Goal: Task Accomplishment & Management: Manage account settings

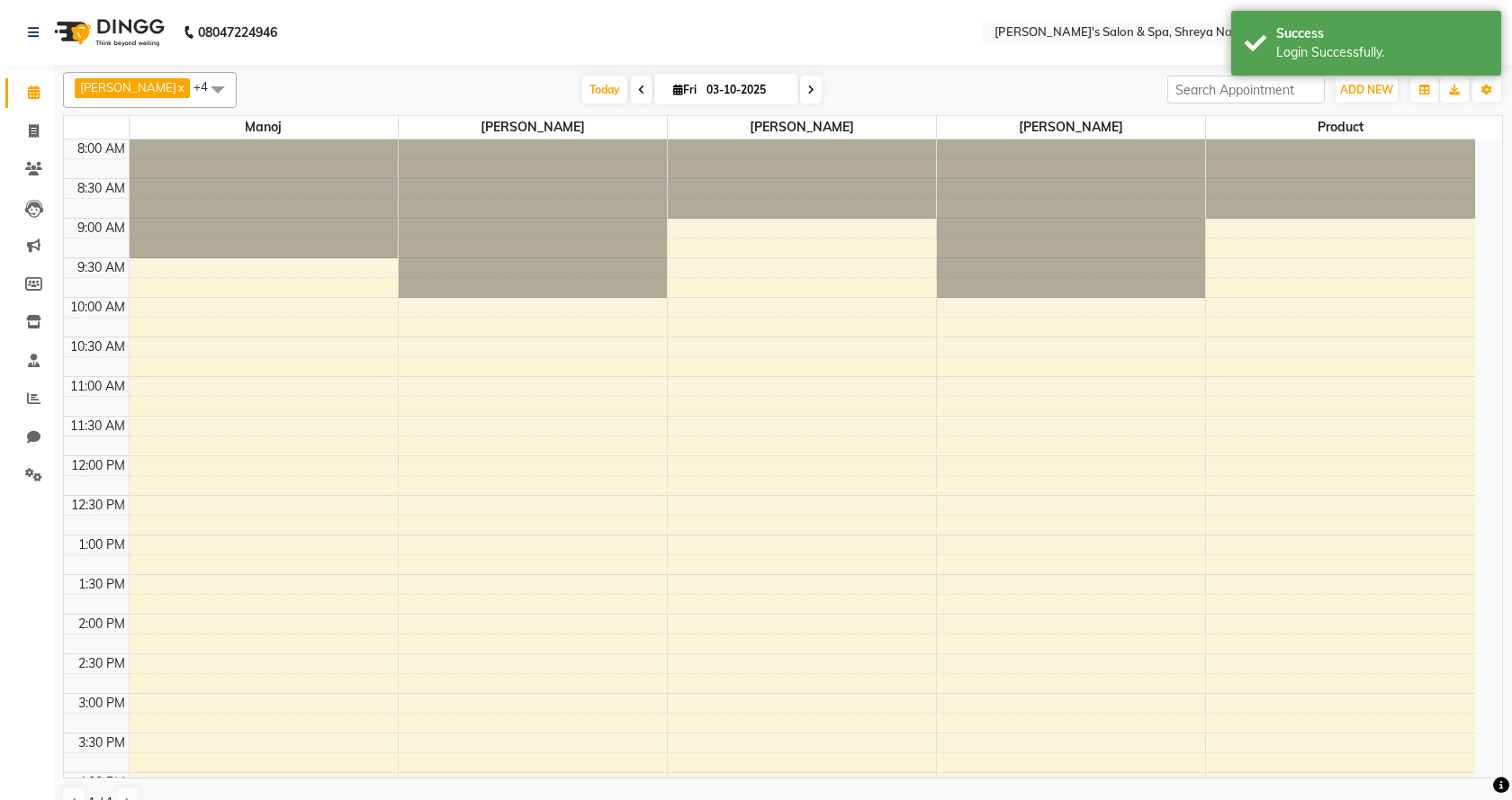
select select "en"
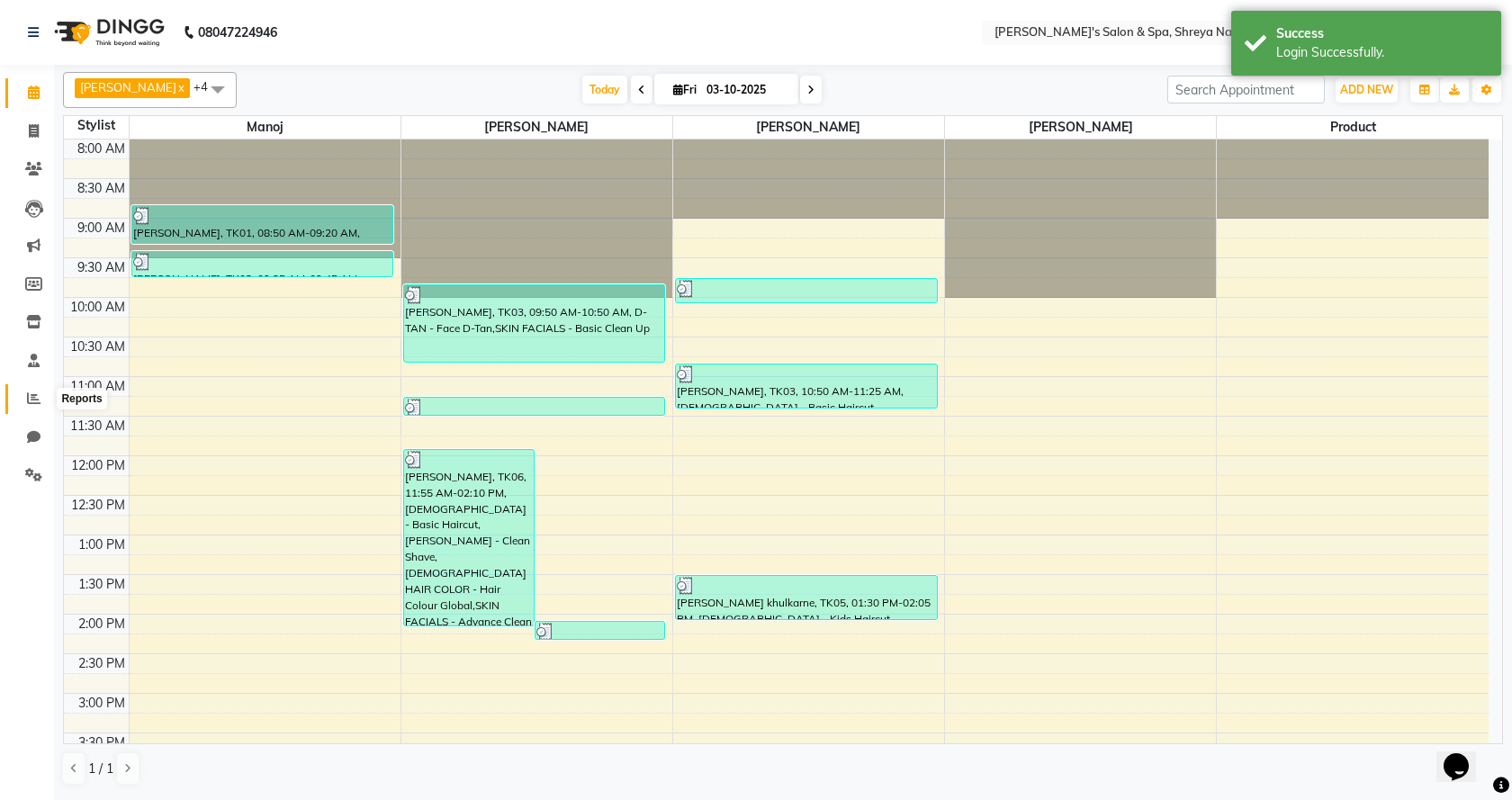
click at [46, 396] on span at bounding box center [34, 399] width 32 height 21
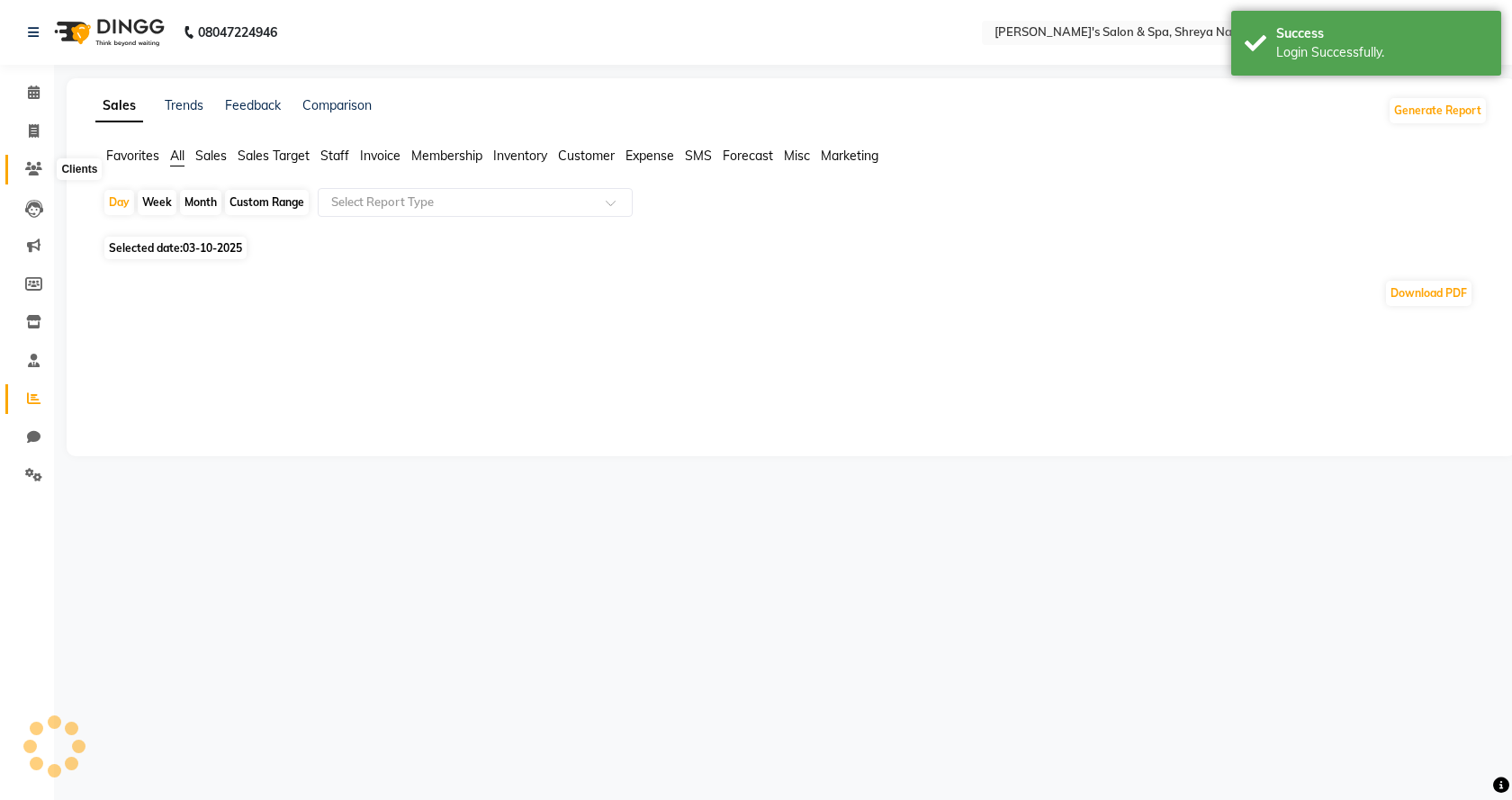
click at [24, 169] on span at bounding box center [34, 170] width 32 height 21
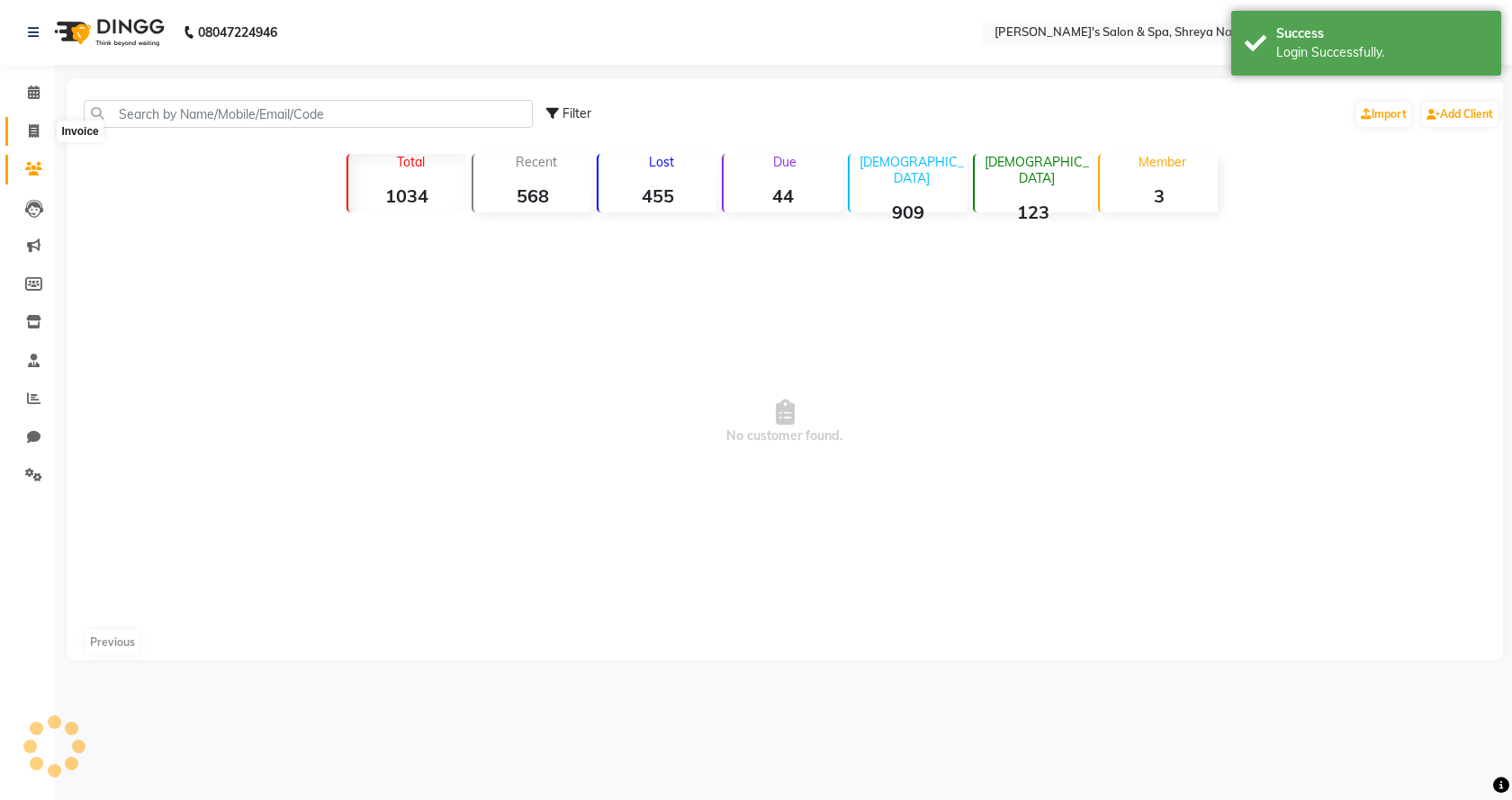
click at [31, 131] on icon at bounding box center [34, 131] width 10 height 14
select select "service"
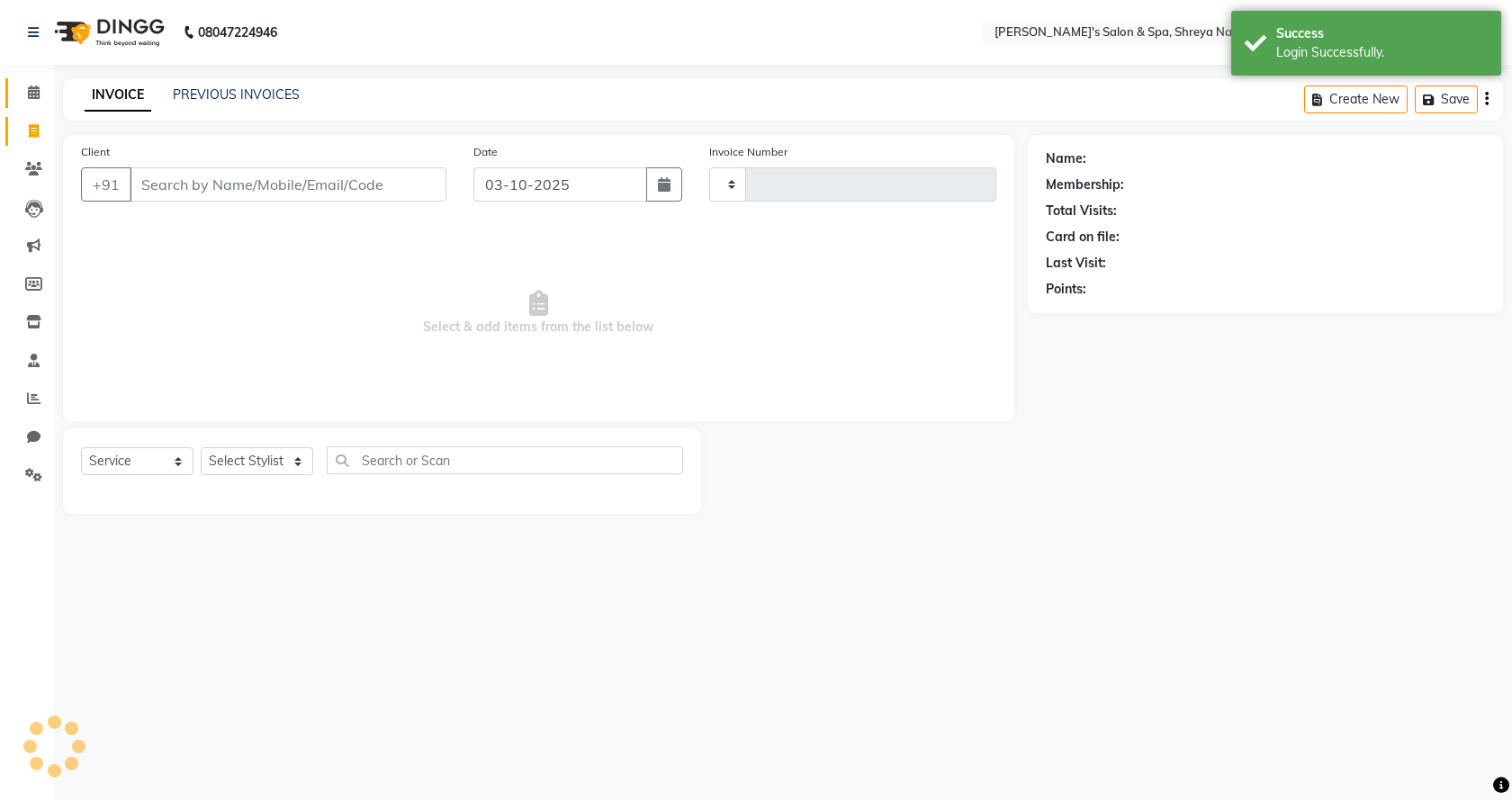
type input "3260"
select select "7591"
click at [32, 91] on icon at bounding box center [34, 92] width 12 height 14
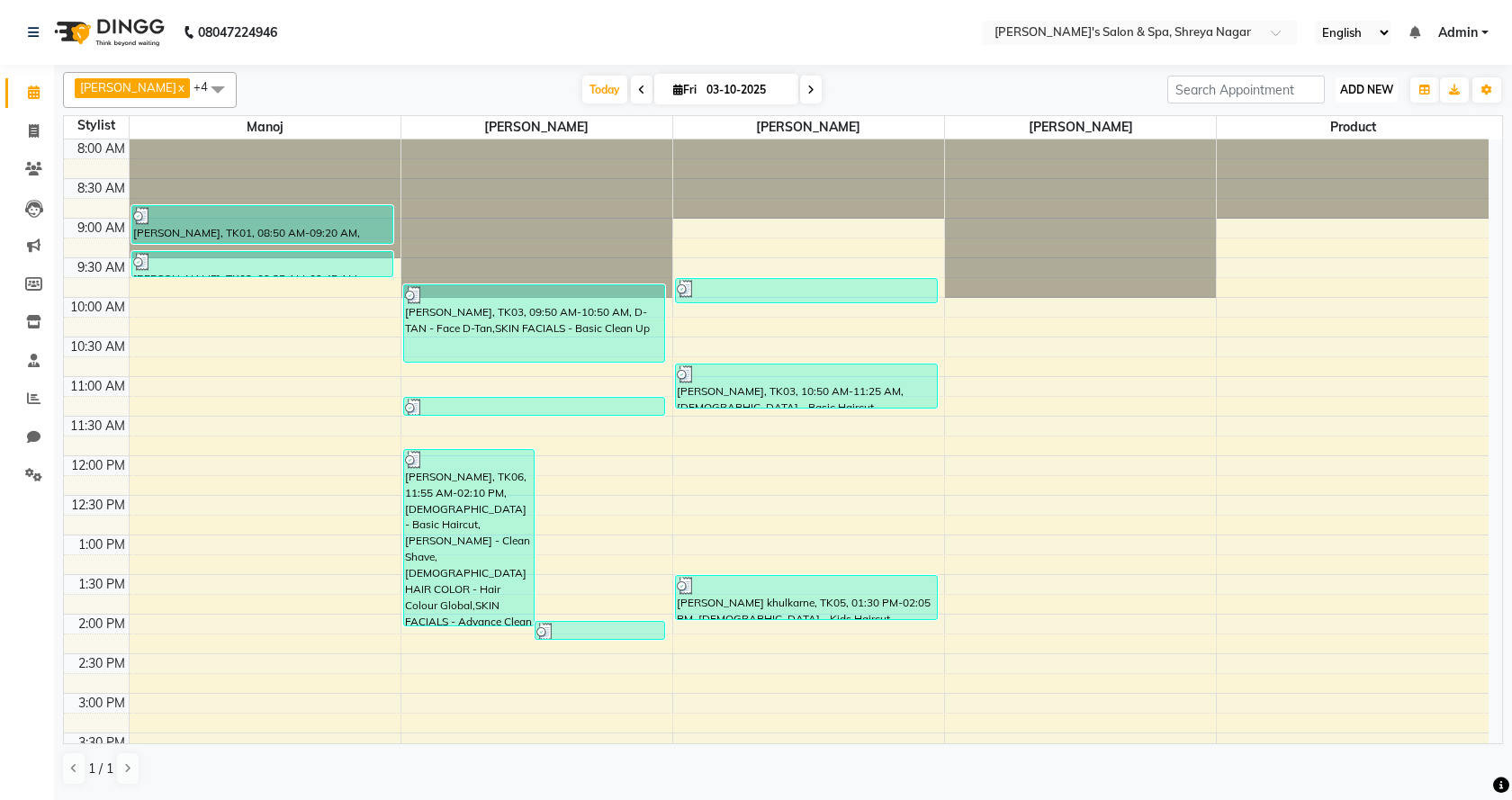
click at [1372, 89] on span "ADD NEW" at bounding box center [1366, 89] width 54 height 14
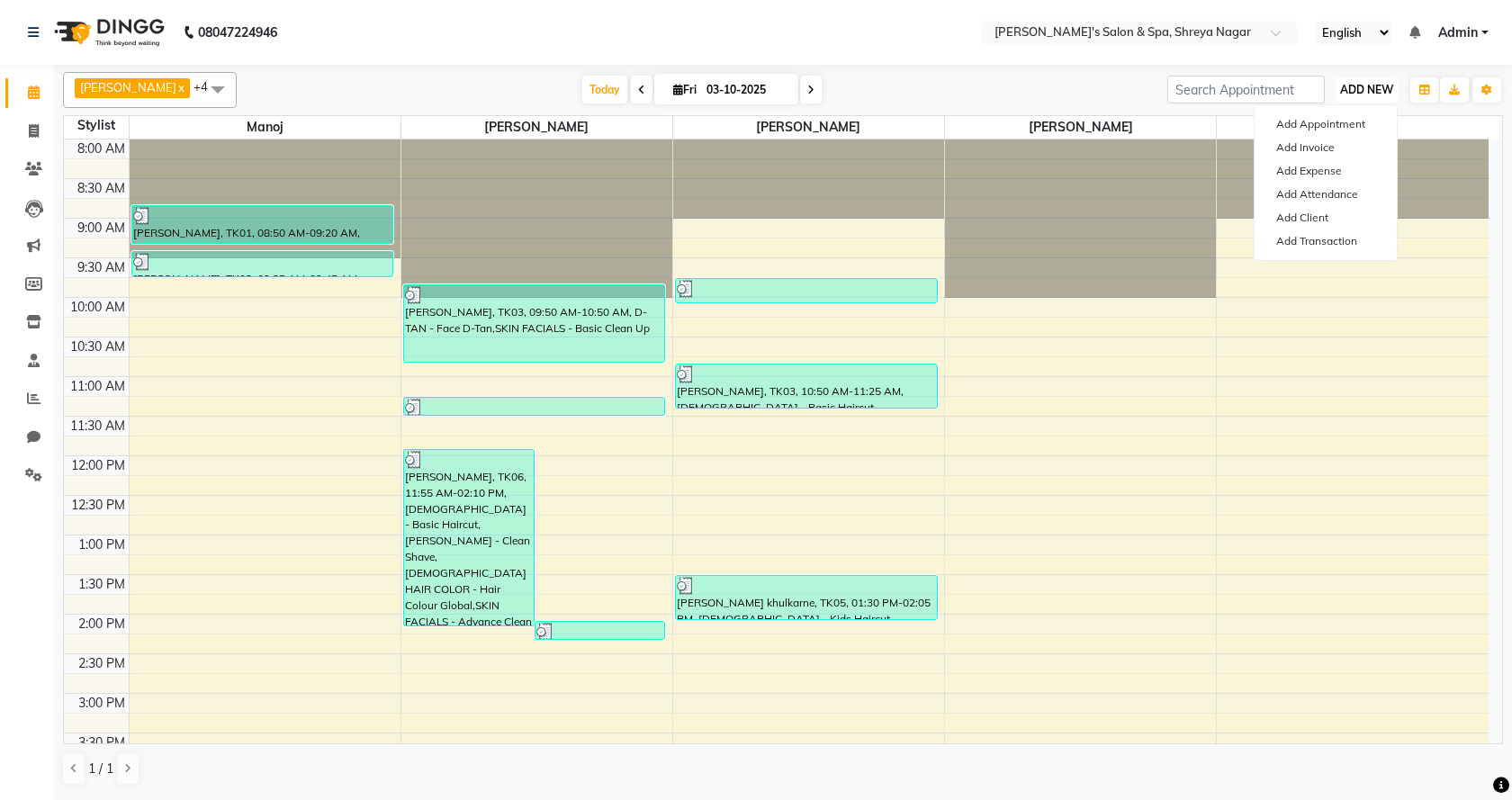
click at [1372, 89] on span "ADD NEW" at bounding box center [1366, 89] width 54 height 14
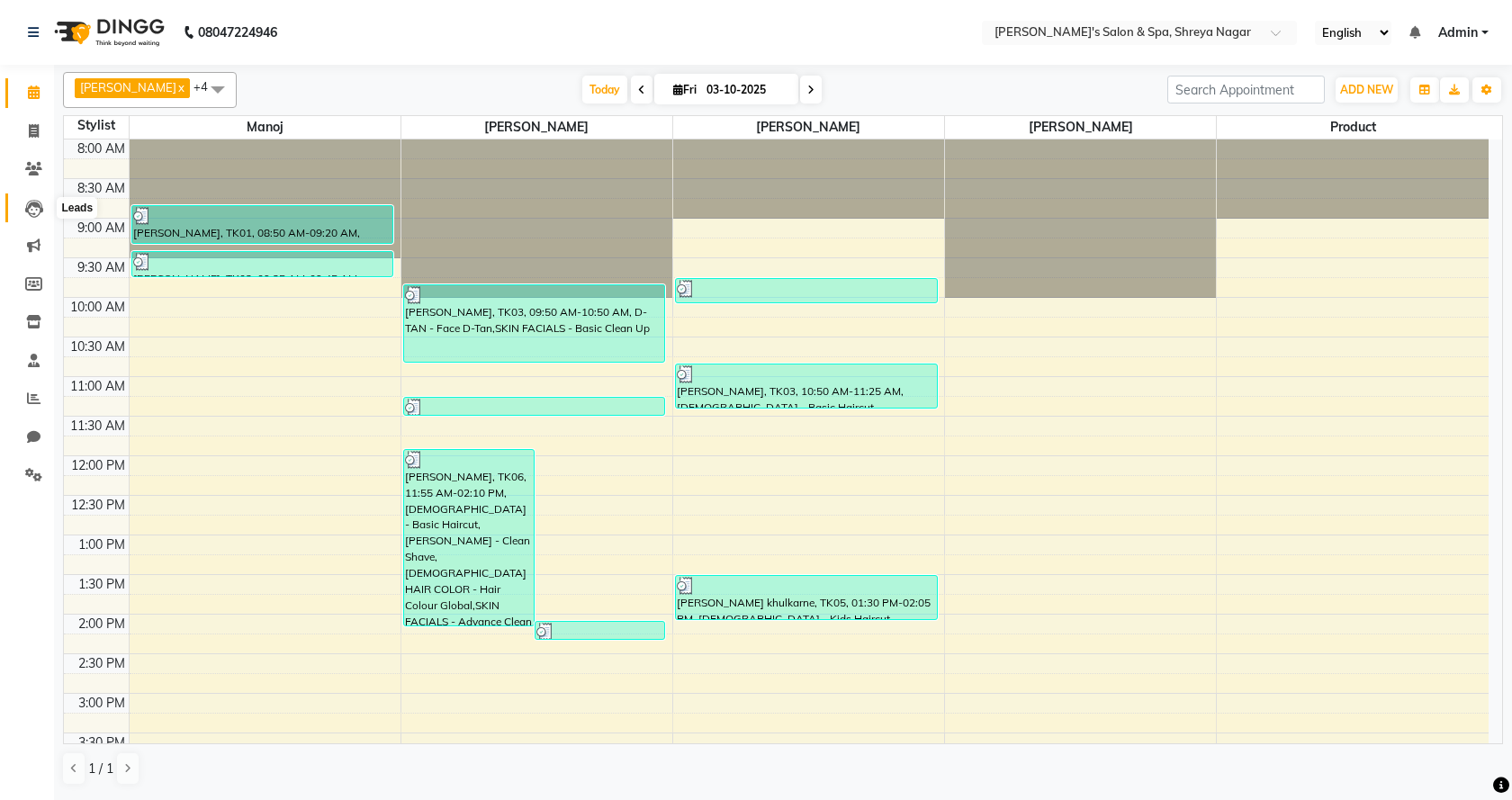
click at [40, 216] on icon at bounding box center [34, 208] width 18 height 18
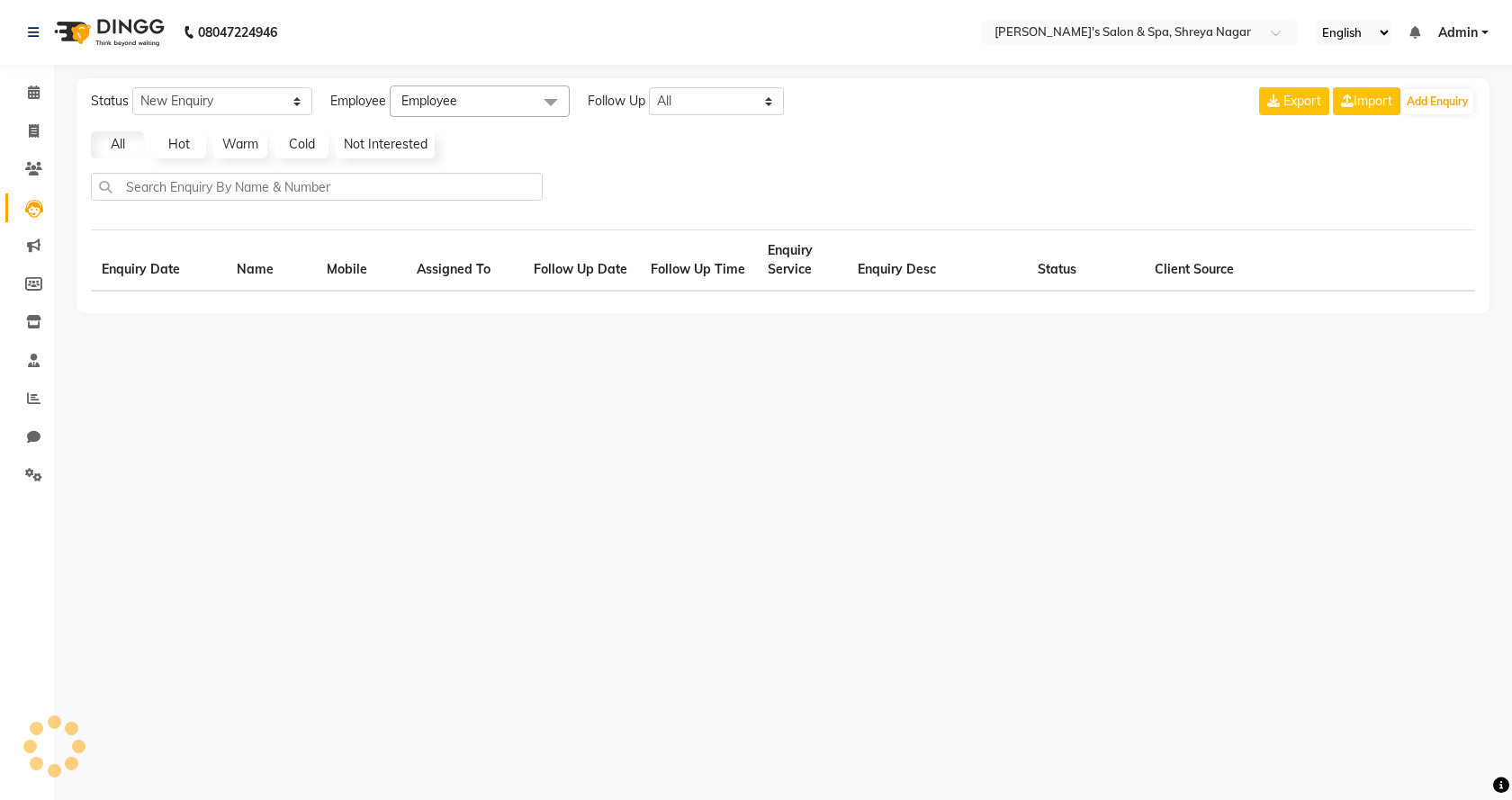
select select "10"
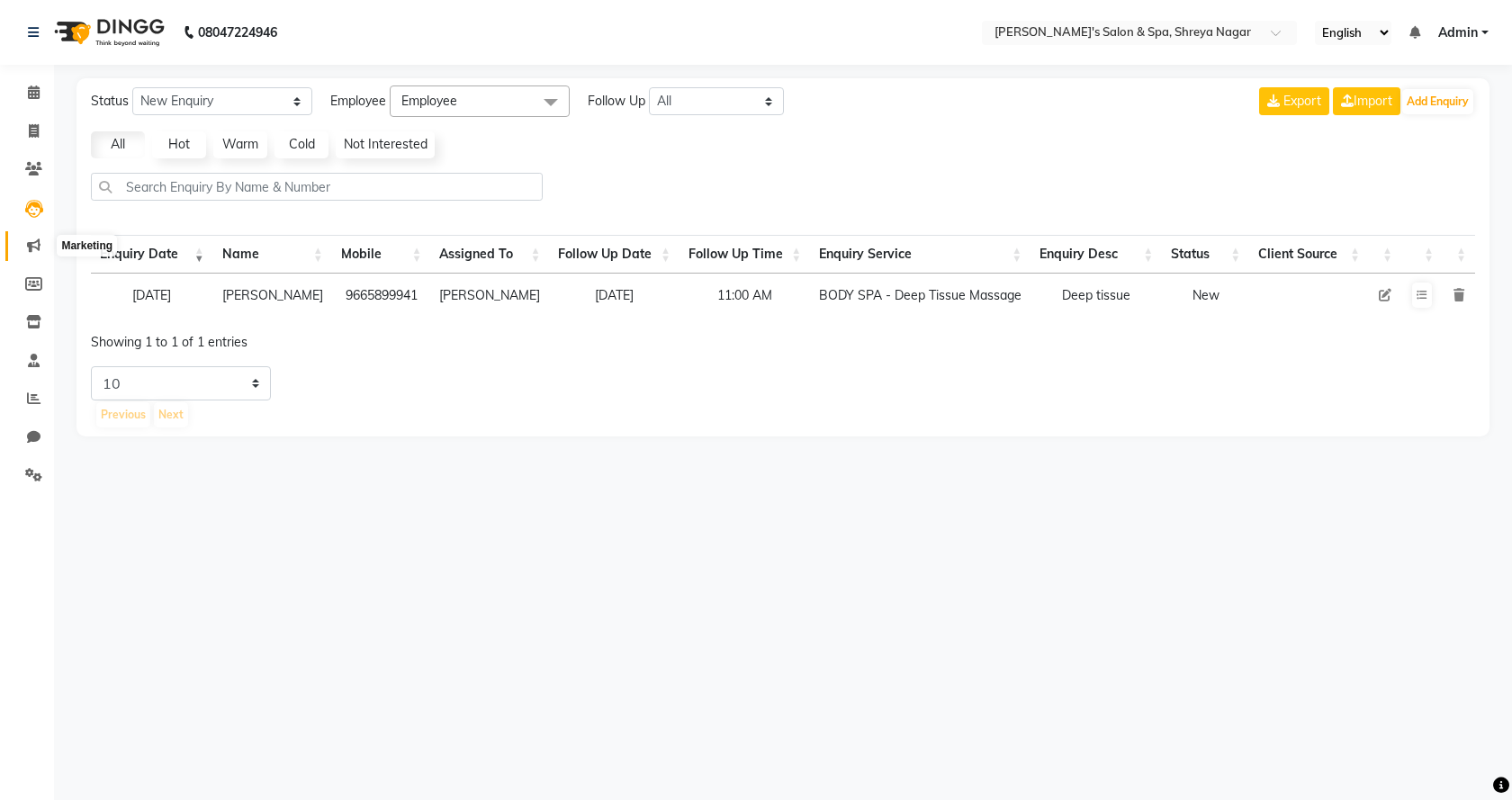
click at [33, 255] on span at bounding box center [34, 246] width 32 height 21
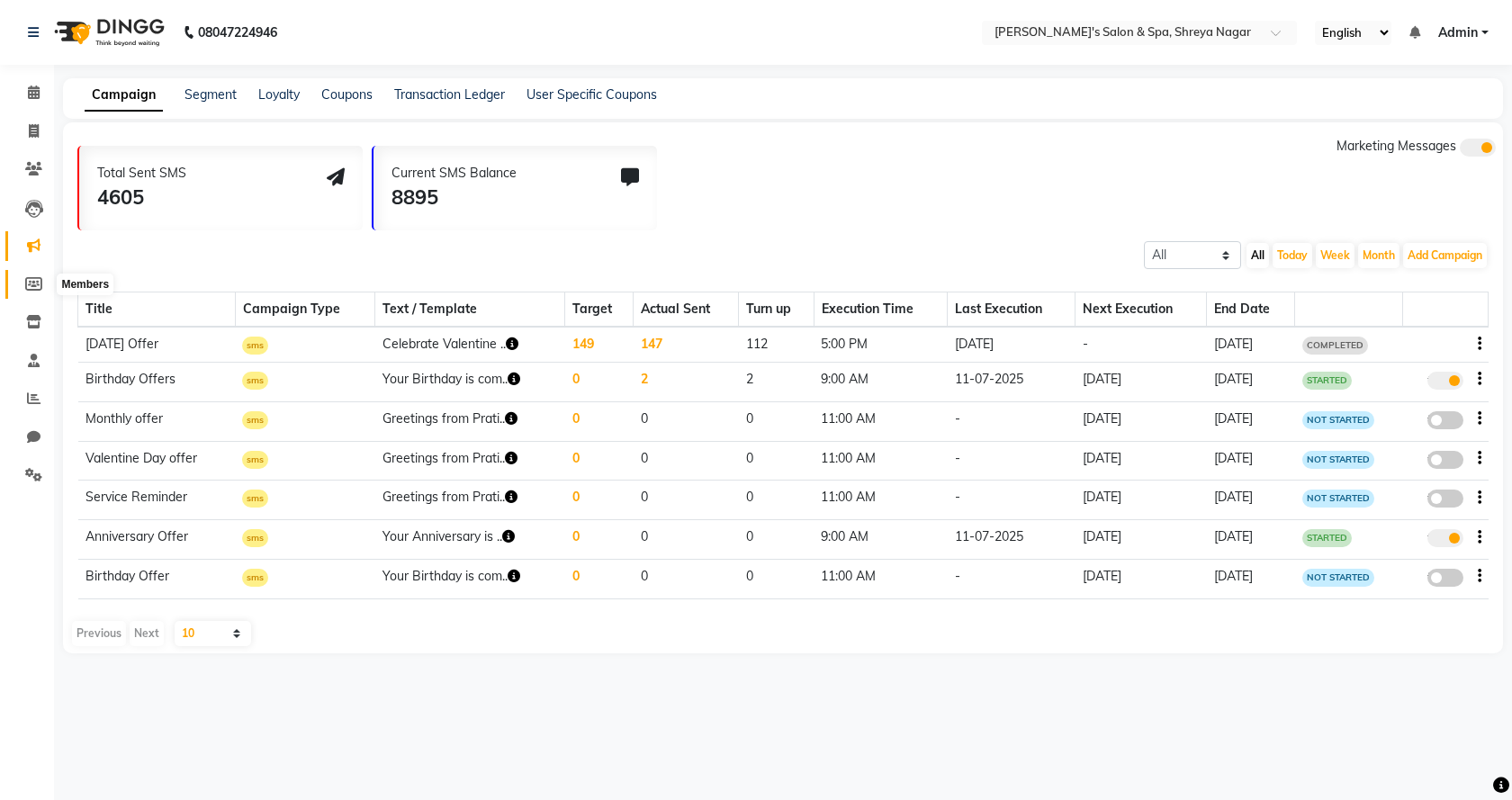
click at [31, 285] on icon at bounding box center [33, 285] width 17 height 14
select select
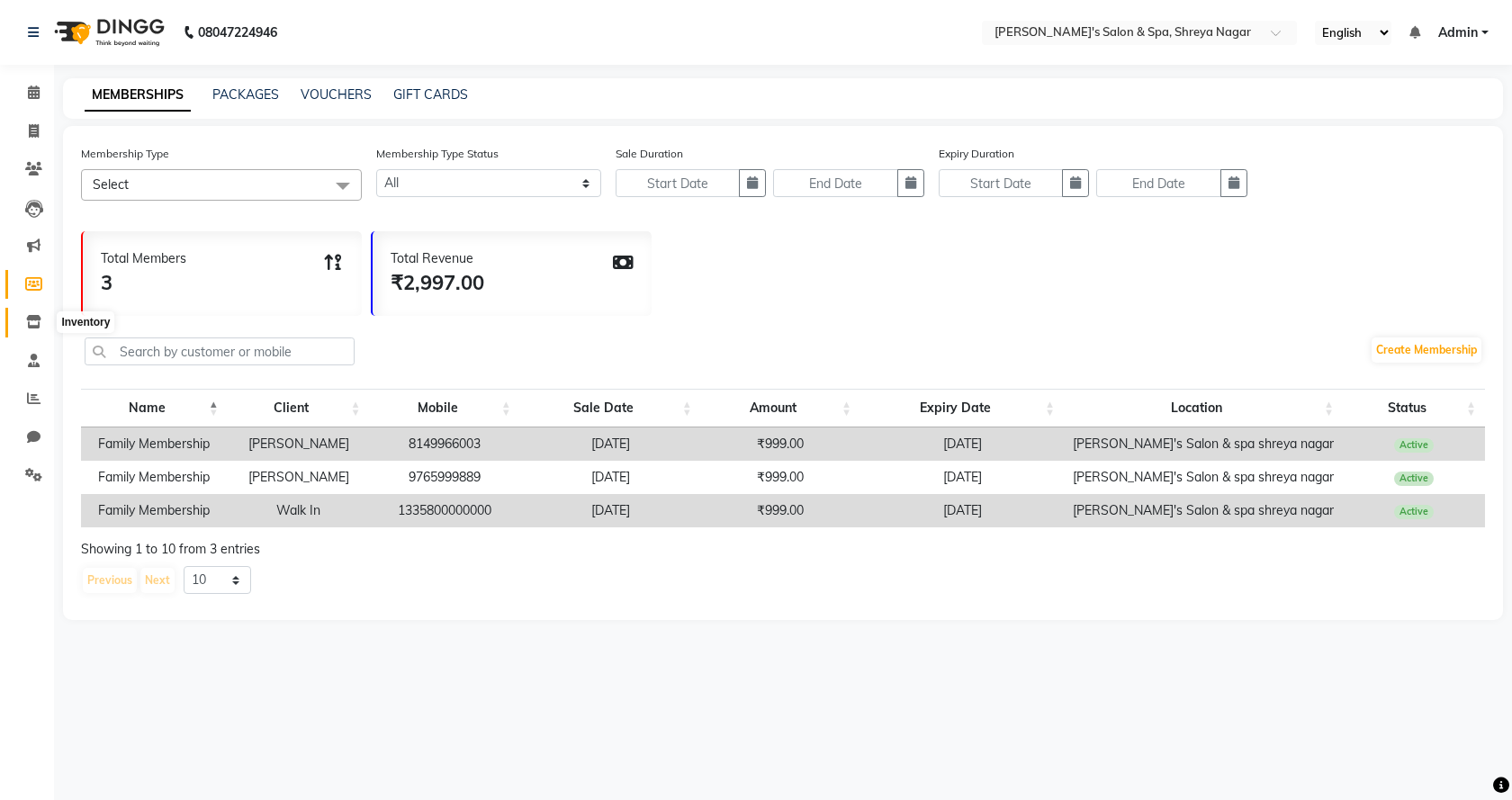
click at [42, 313] on span at bounding box center [34, 322] width 32 height 21
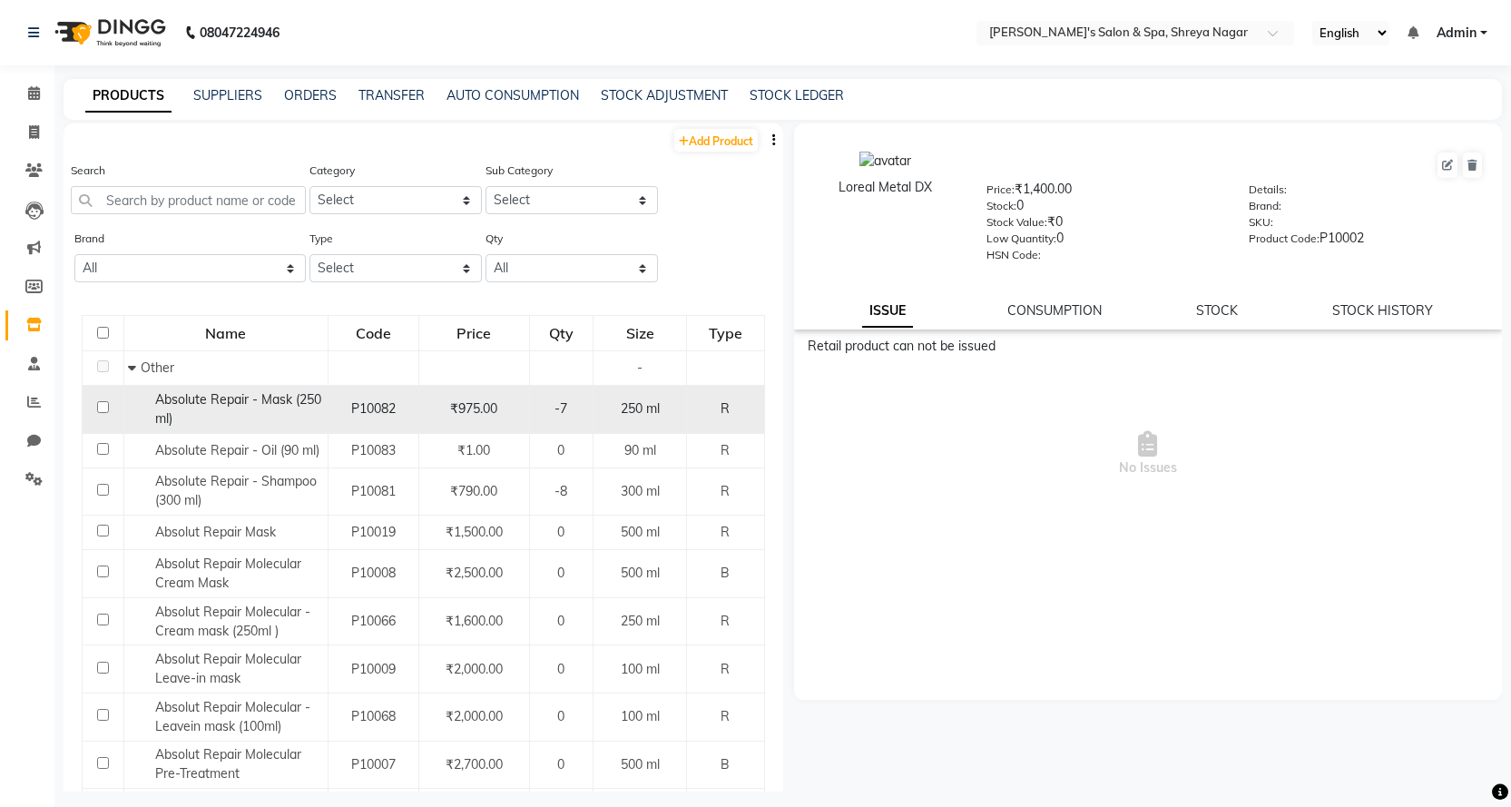
click at [252, 409] on div "Absolute Repair - Mask (250 ml)" at bounding box center [225, 409] width 194 height 38
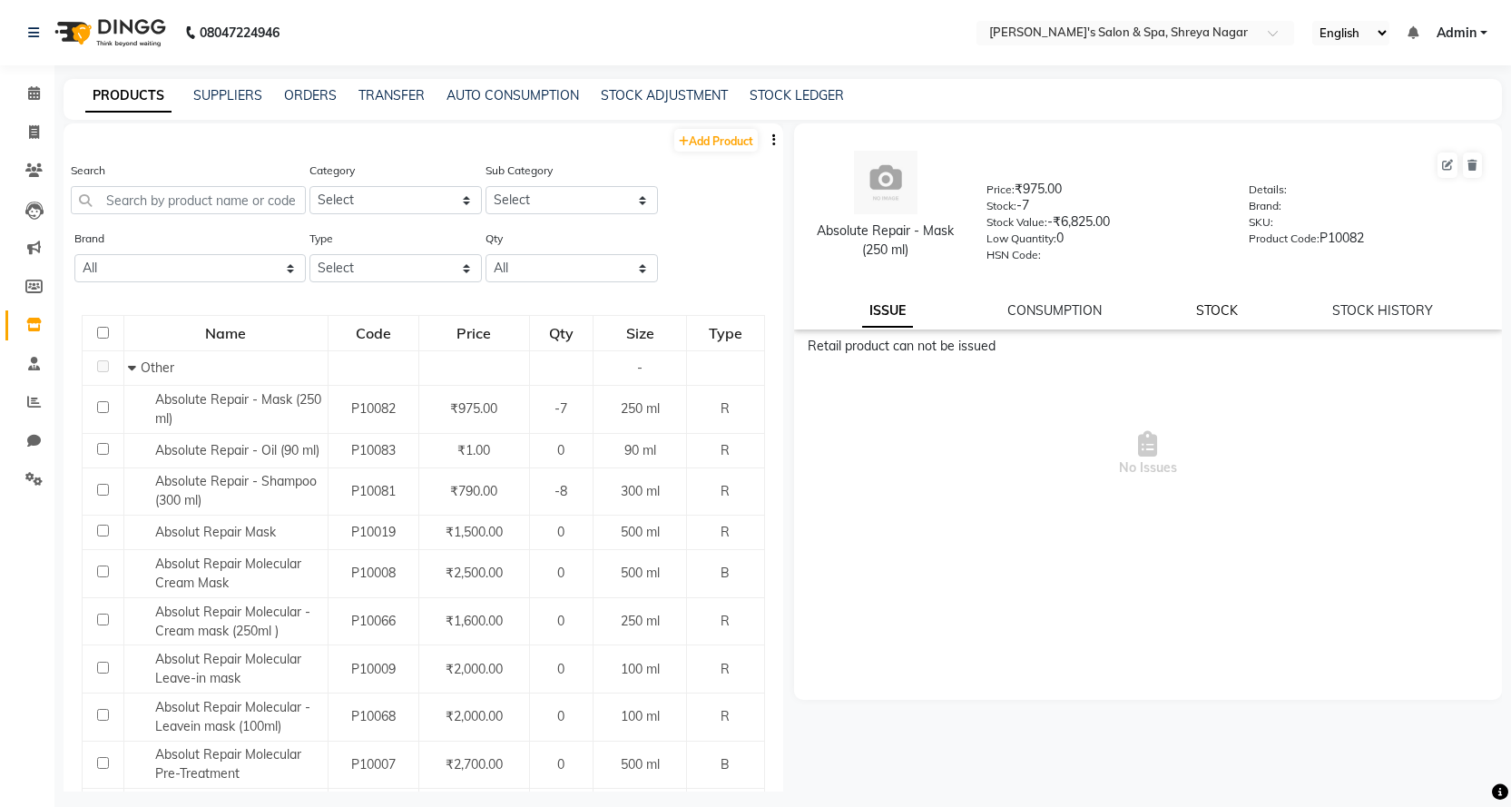
click at [1229, 312] on link "STOCK" at bounding box center [1217, 310] width 42 height 16
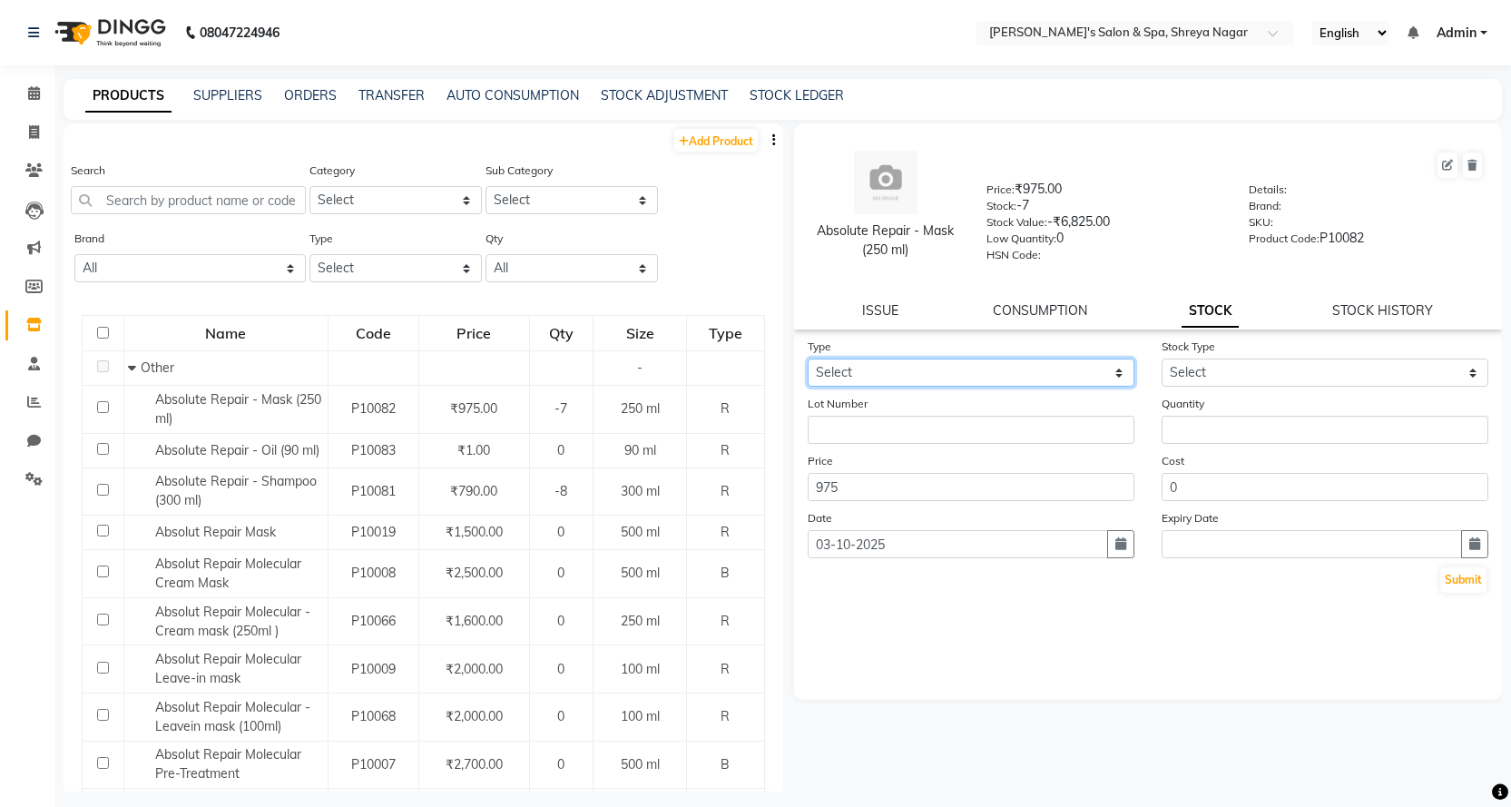
click at [888, 365] on select "Select In Out" at bounding box center [971, 372] width 327 height 28
select select "in"
click at [808, 358] on select "Select In Out" at bounding box center [971, 372] width 327 height 28
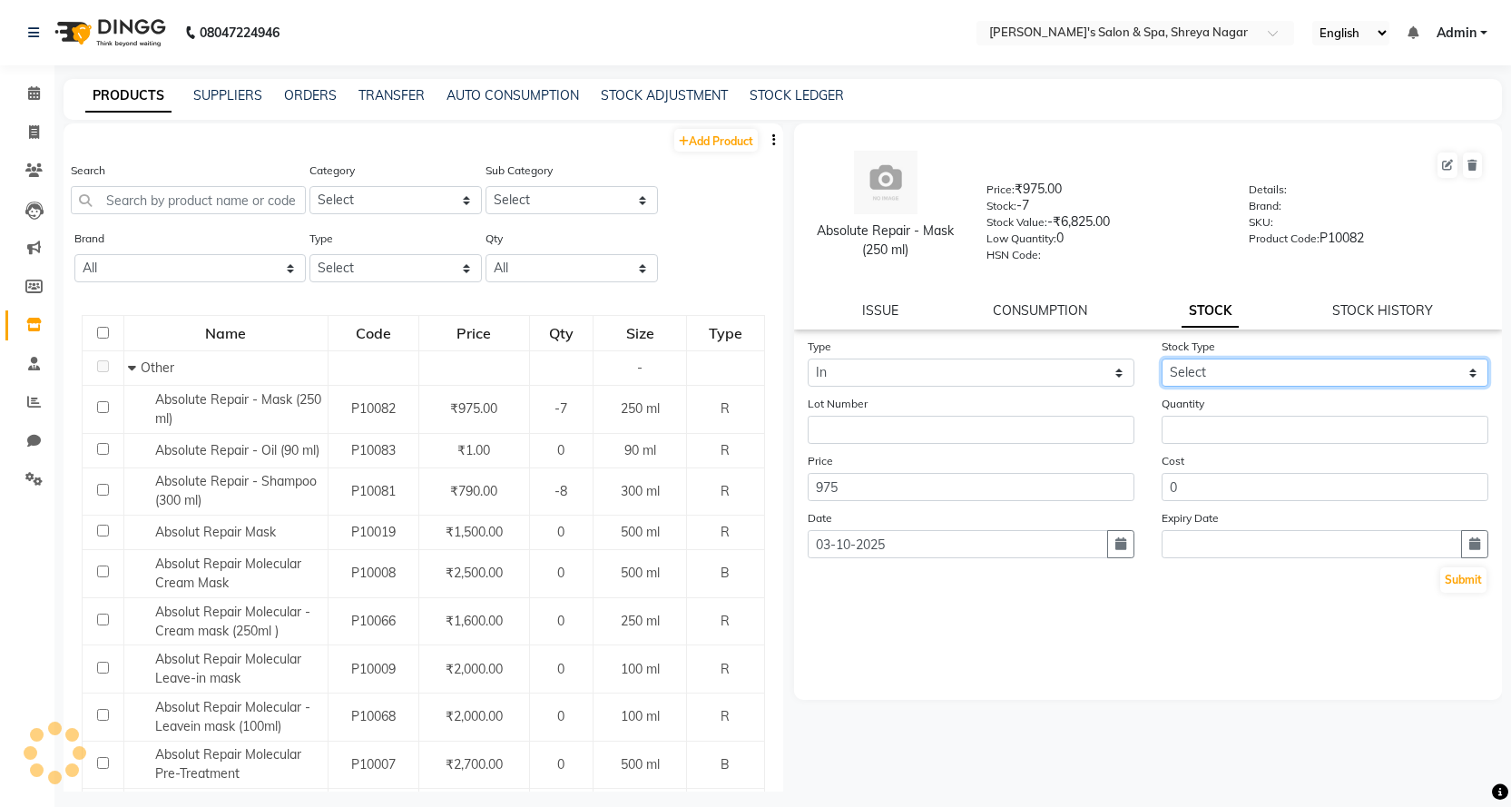
click at [1312, 370] on select "Select New Stock Adjustment Return Other" at bounding box center [1325, 372] width 327 height 28
select select "new stock"
click at [1162, 358] on select "Select New Stock Adjustment Return Other" at bounding box center [1325, 372] width 327 height 28
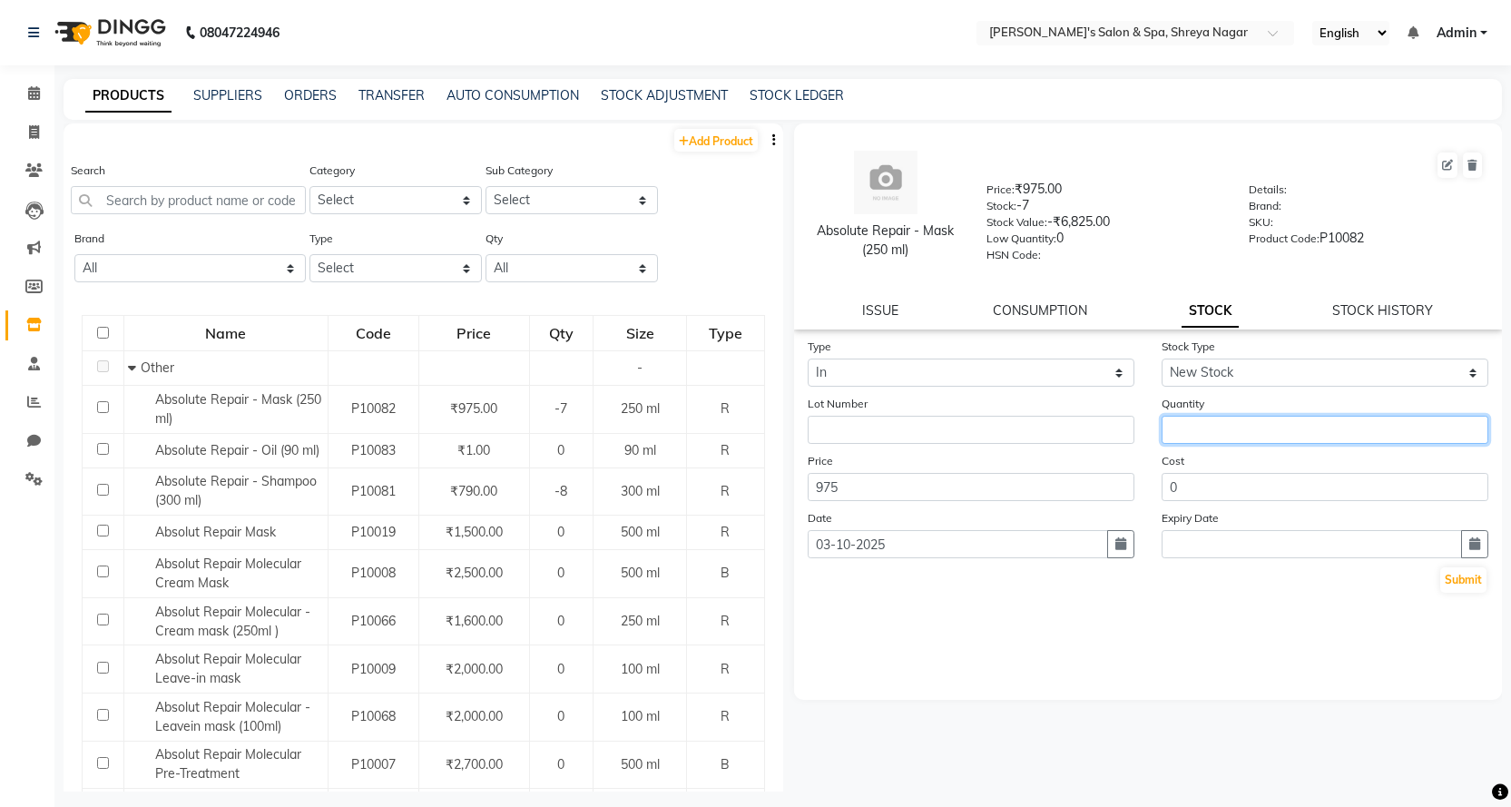
click at [1218, 423] on input "number" at bounding box center [1325, 430] width 327 height 28
click at [1264, 430] on input "number" at bounding box center [1325, 430] width 327 height 28
type input "14"
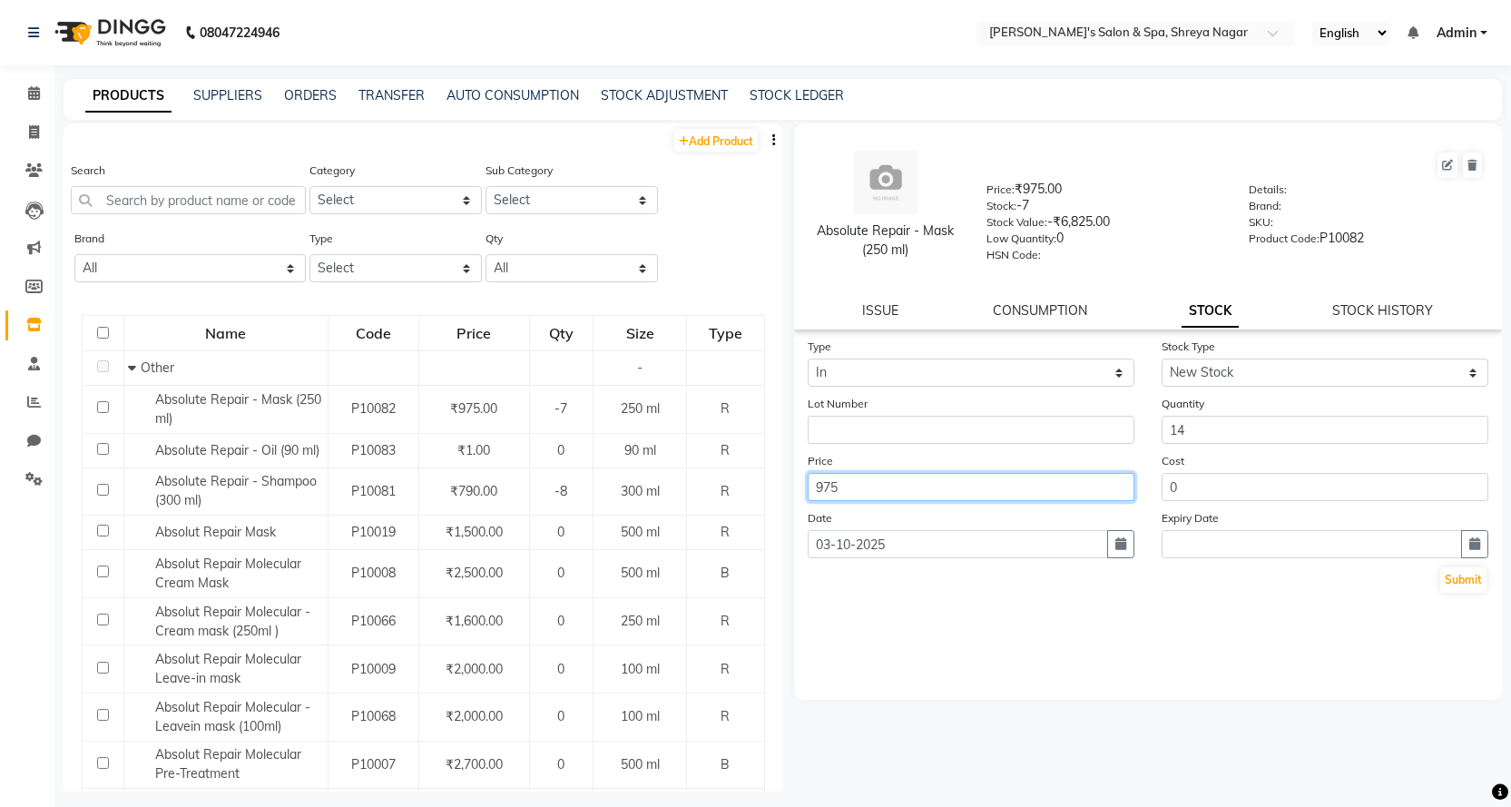
click at [957, 492] on input "975" at bounding box center [971, 487] width 327 height 28
type input "990"
click at [1388, 775] on div "Absolute Repair - Mask (250 ml) Price: ₹975.00 Stock: -7 Stock Value: -₹6,825.0…" at bounding box center [1143, 457] width 720 height 668
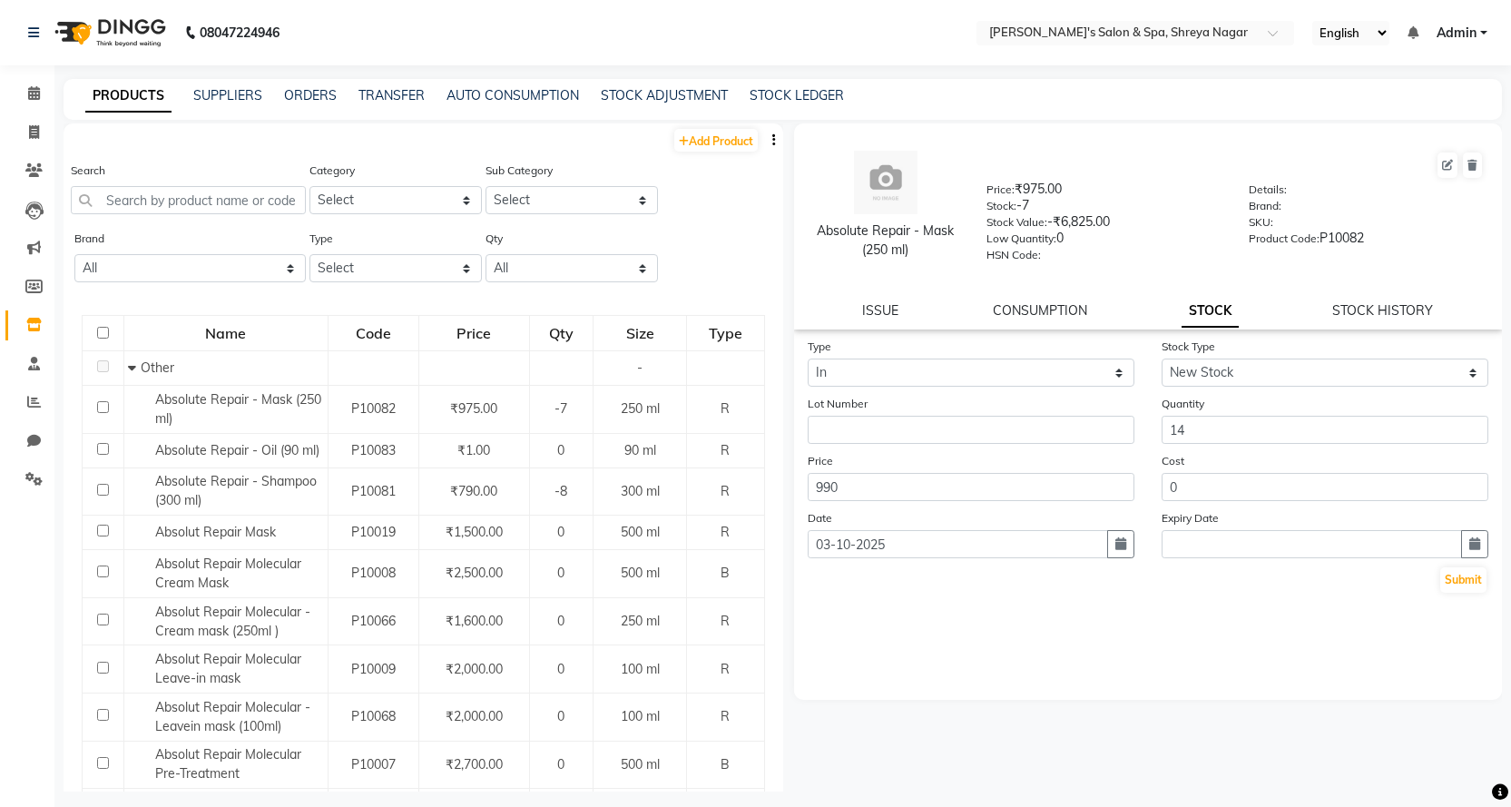
click at [1122, 684] on div "Type Select In Out Stock Type Select New Stock Adjustment Return Other Lot Numb…" at bounding box center [1148, 518] width 709 height 363
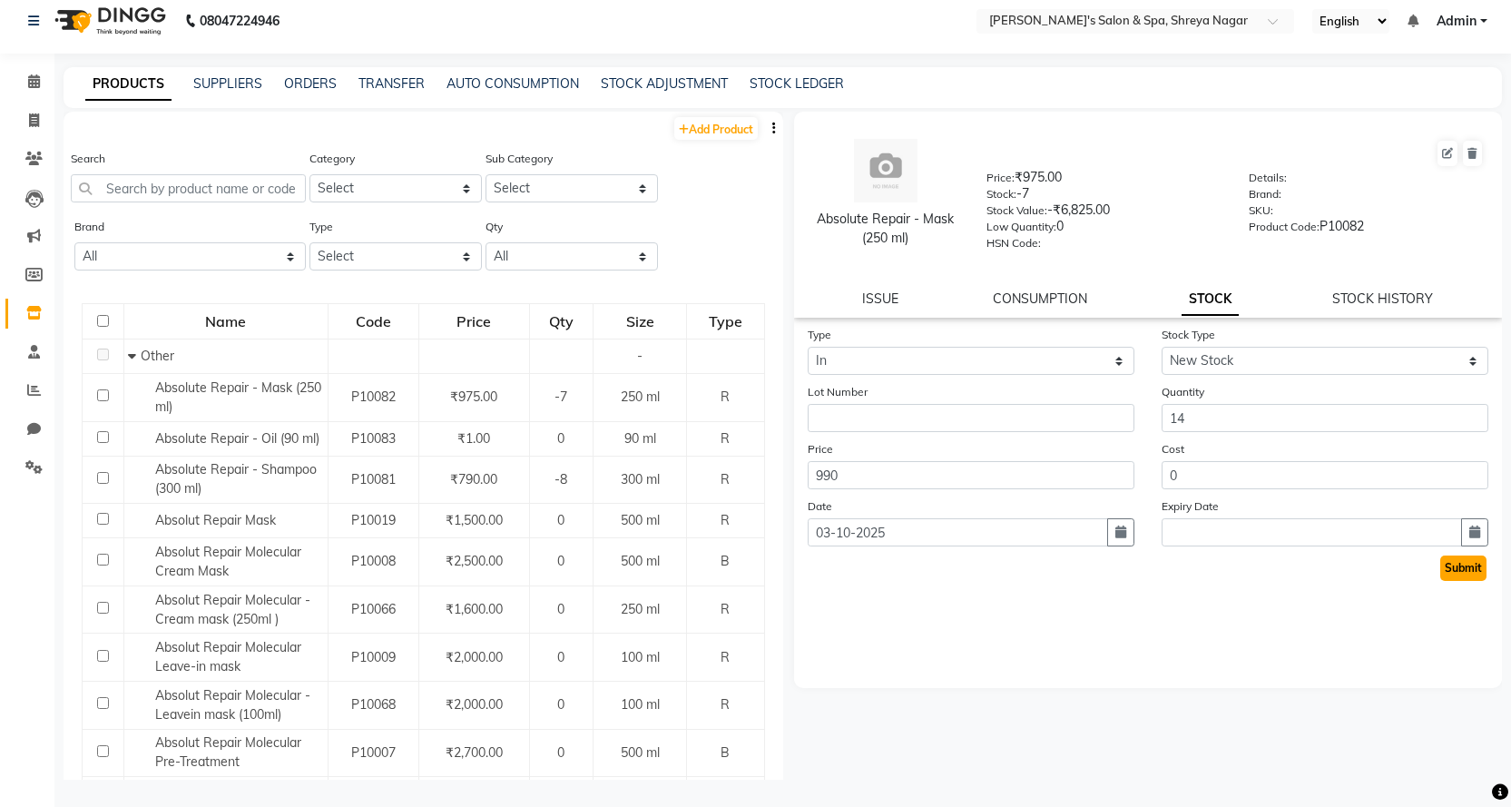
click at [1474, 568] on button "Submit" at bounding box center [1463, 567] width 46 height 25
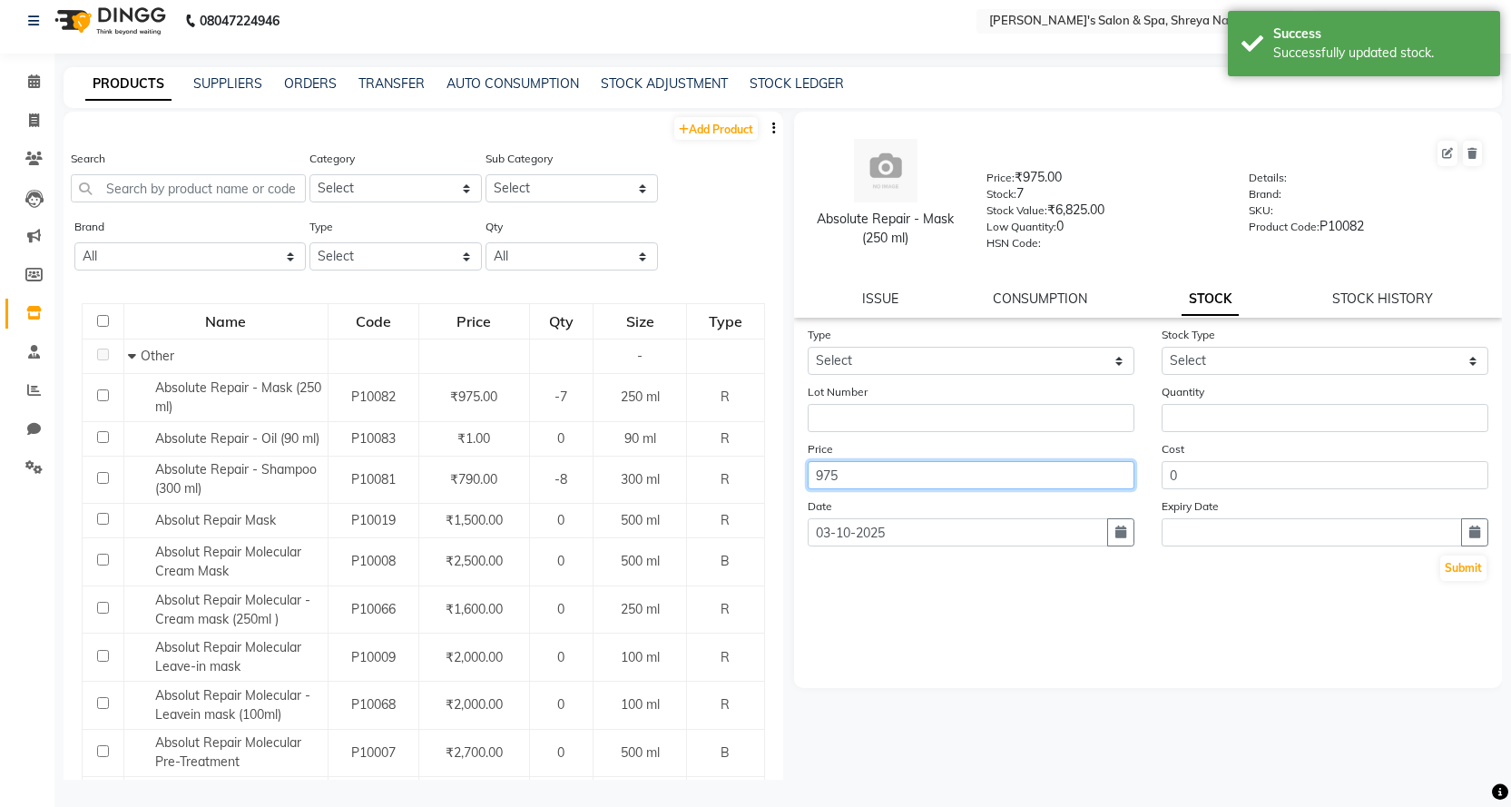
click at [870, 480] on input "975" at bounding box center [971, 475] width 327 height 28
click at [877, 639] on div "Type Select In Out Stock Type Select New Stock Adjustment Return Other Lot Numb…" at bounding box center [1148, 506] width 709 height 363
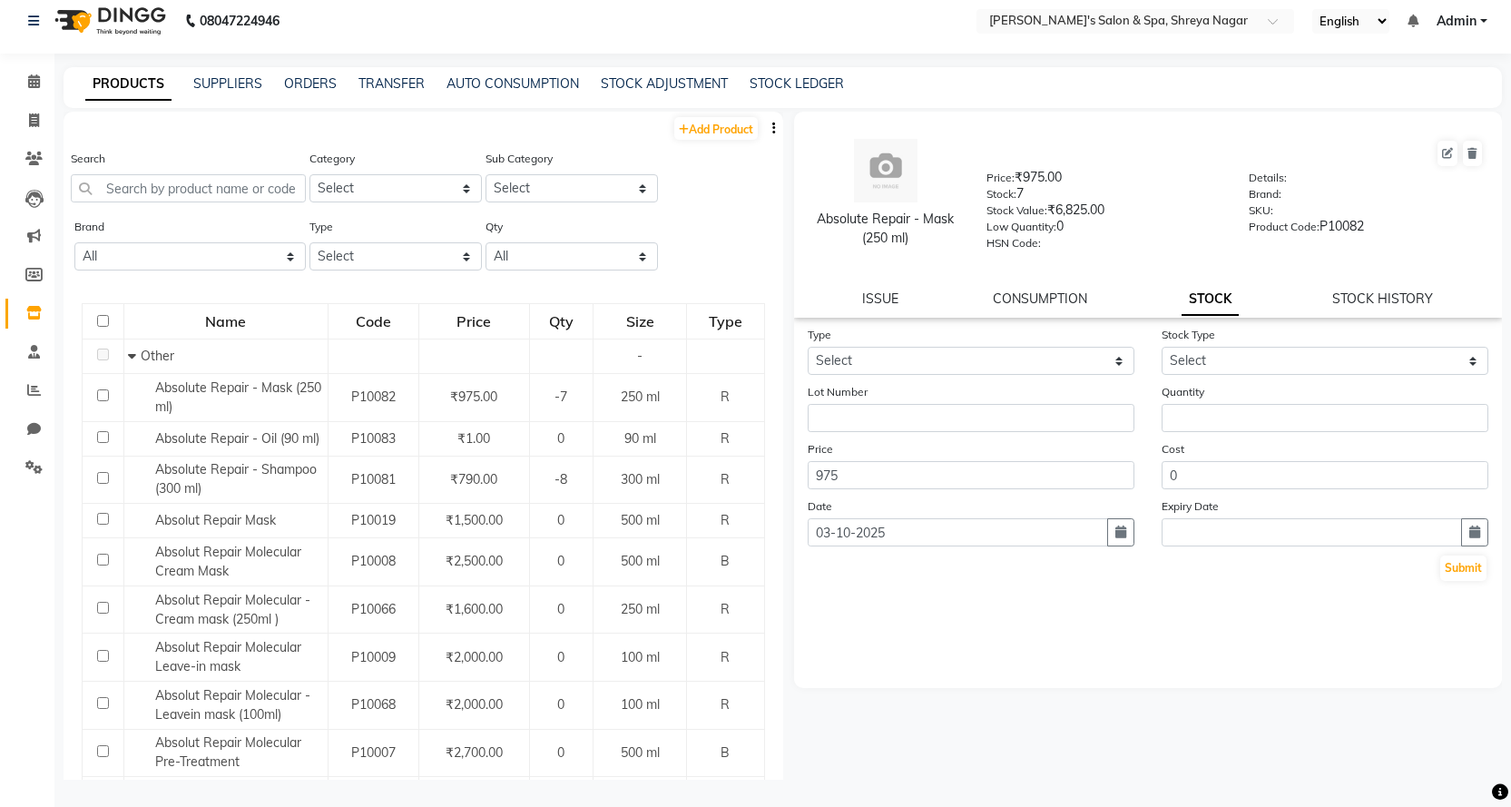
click at [861, 489] on form "Type Select In Out Stock Type Select New Stock Adjustment Return Other Lot Numb…" at bounding box center [1149, 454] width 682 height 258
click at [861, 487] on input "975" at bounding box center [971, 475] width 327 height 28
click at [861, 485] on input "975" at bounding box center [971, 475] width 327 height 28
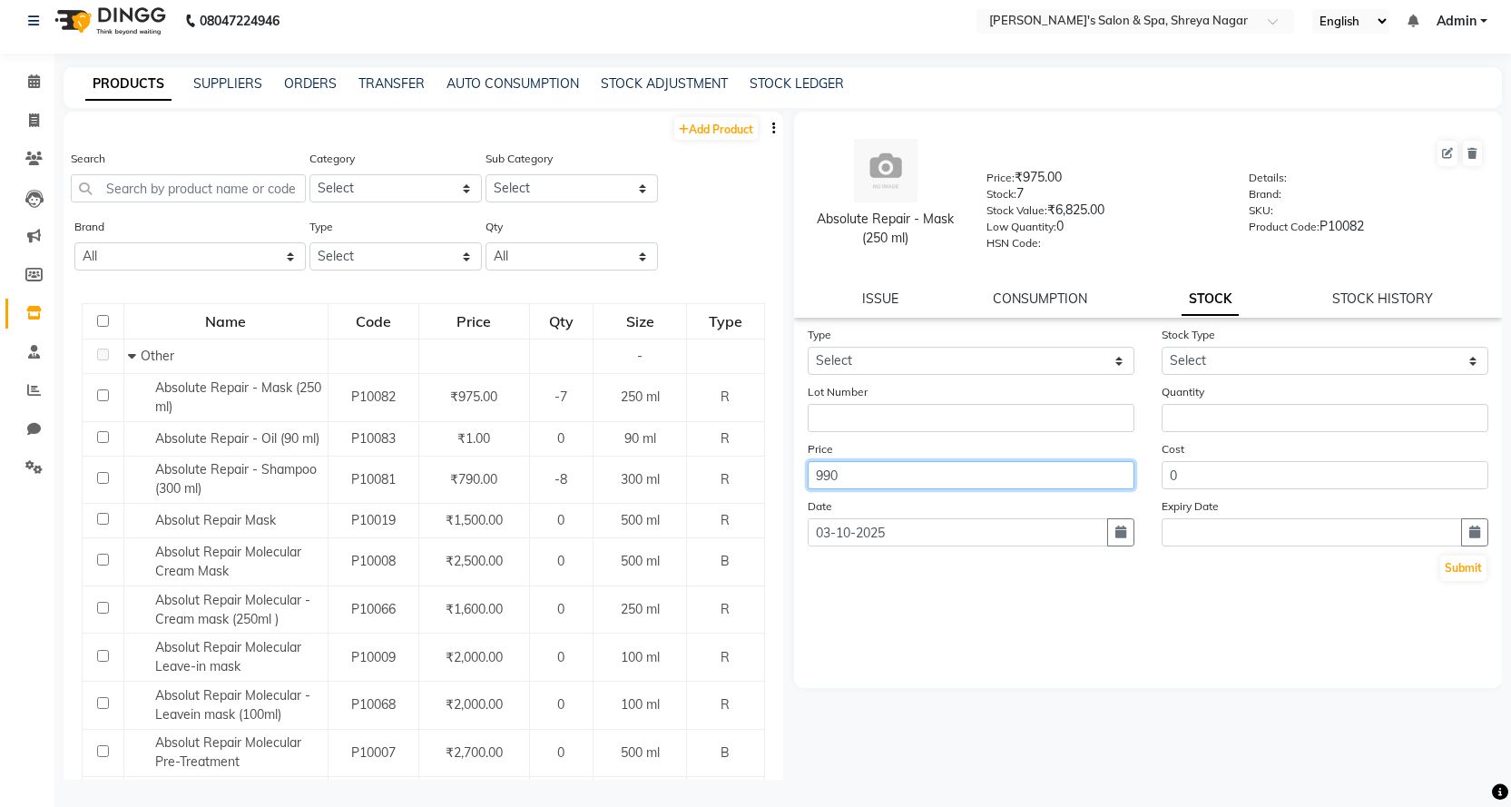
type input "990"
click at [908, 613] on div "Type Select In Out Stock Type Select New Stock Adjustment Return Other Lot Numb…" at bounding box center [1148, 506] width 709 height 363
click at [1465, 569] on button "Submit" at bounding box center [1463, 567] width 46 height 25
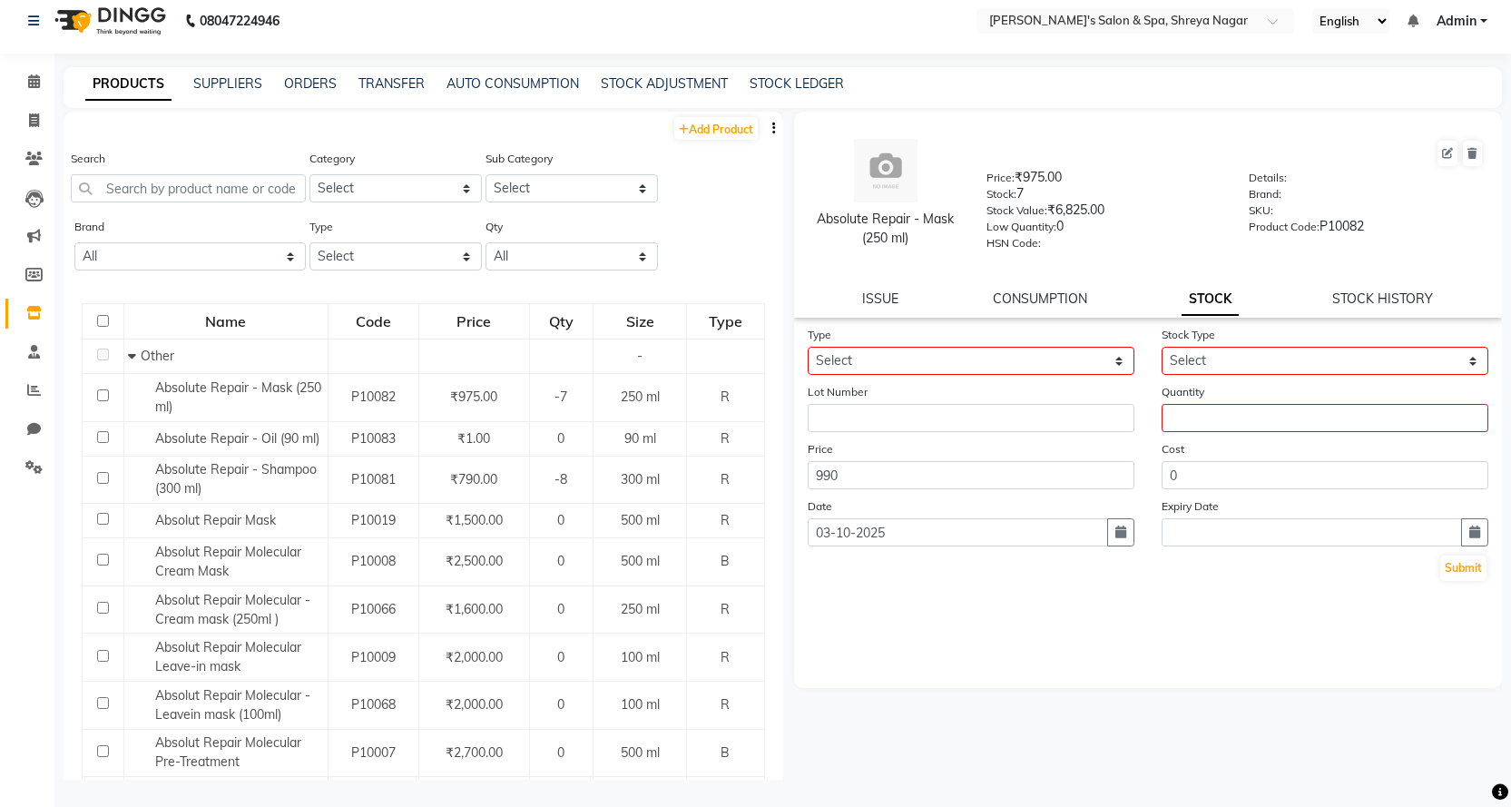
click at [1174, 260] on div "Absolute Repair - Mask (250 ml) Price: ₹975.00 Stock: 7 Stock Value: ₹6,825.00 …" at bounding box center [1148, 194] width 736 height 147
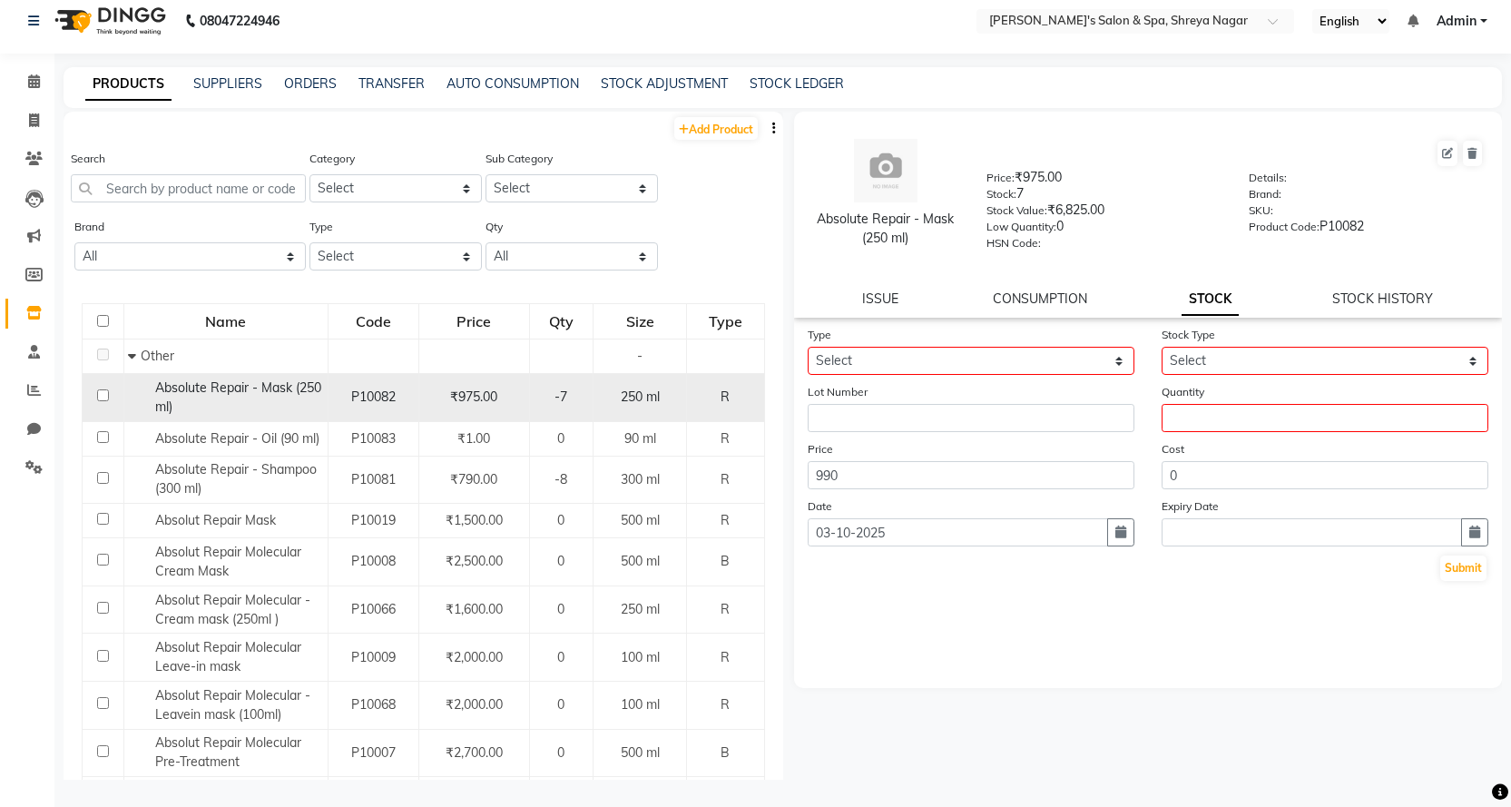
click at [450, 404] on span "₹975.00" at bounding box center [473, 396] width 47 height 16
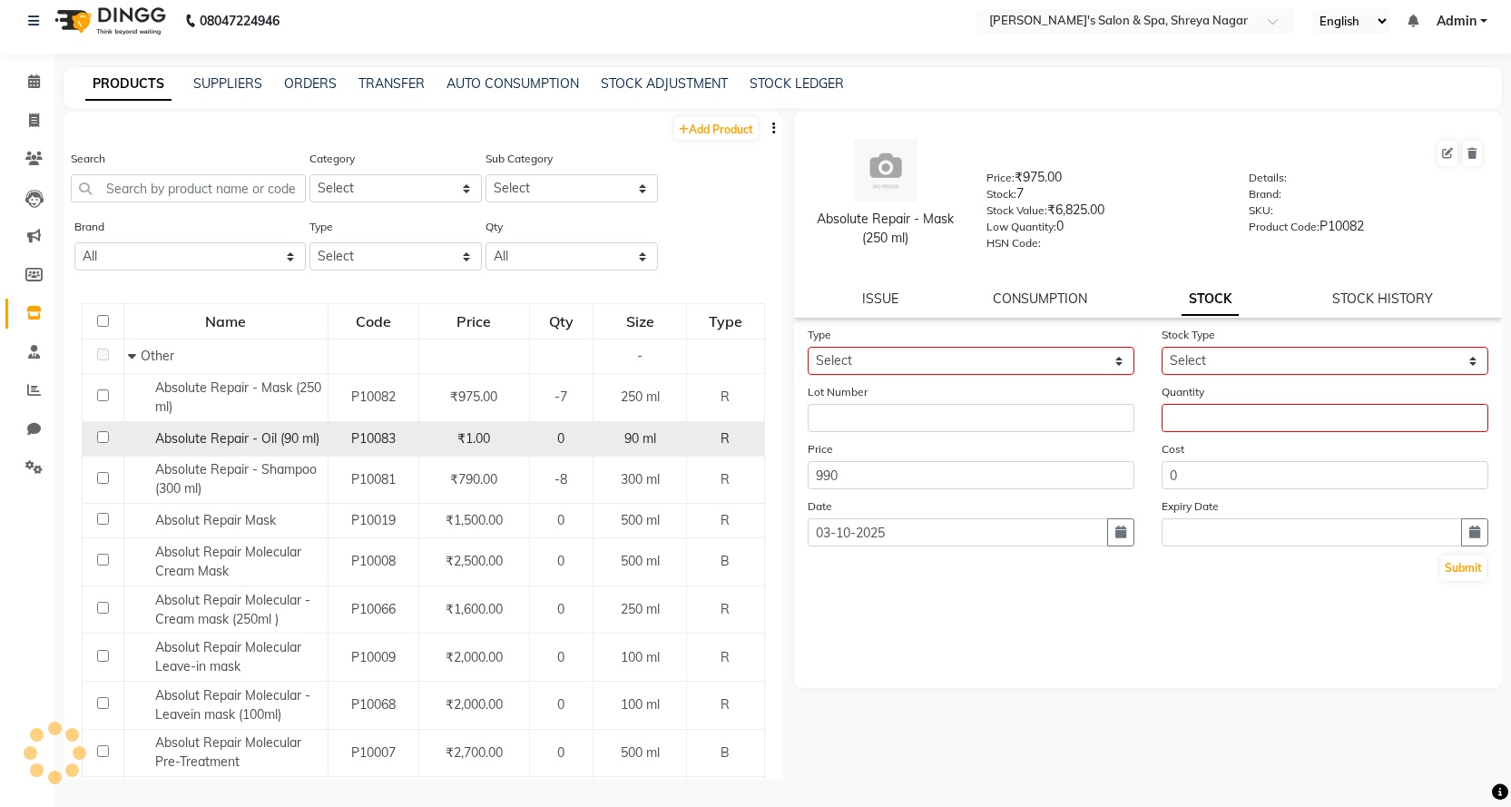
click at [448, 446] on div "₹1.00" at bounding box center [474, 438] width 95 height 19
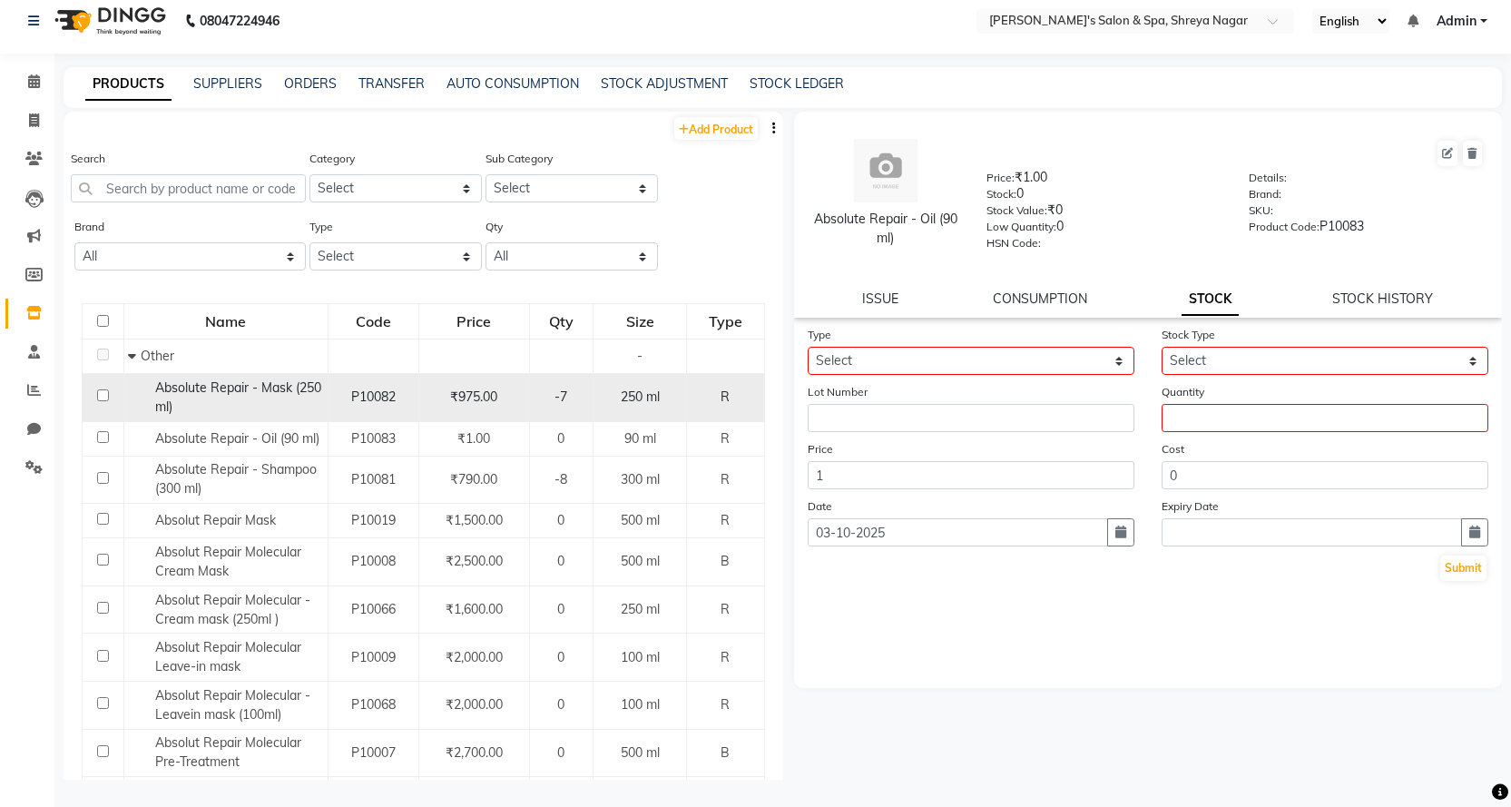
click at [450, 394] on span "₹975.00" at bounding box center [473, 396] width 47 height 16
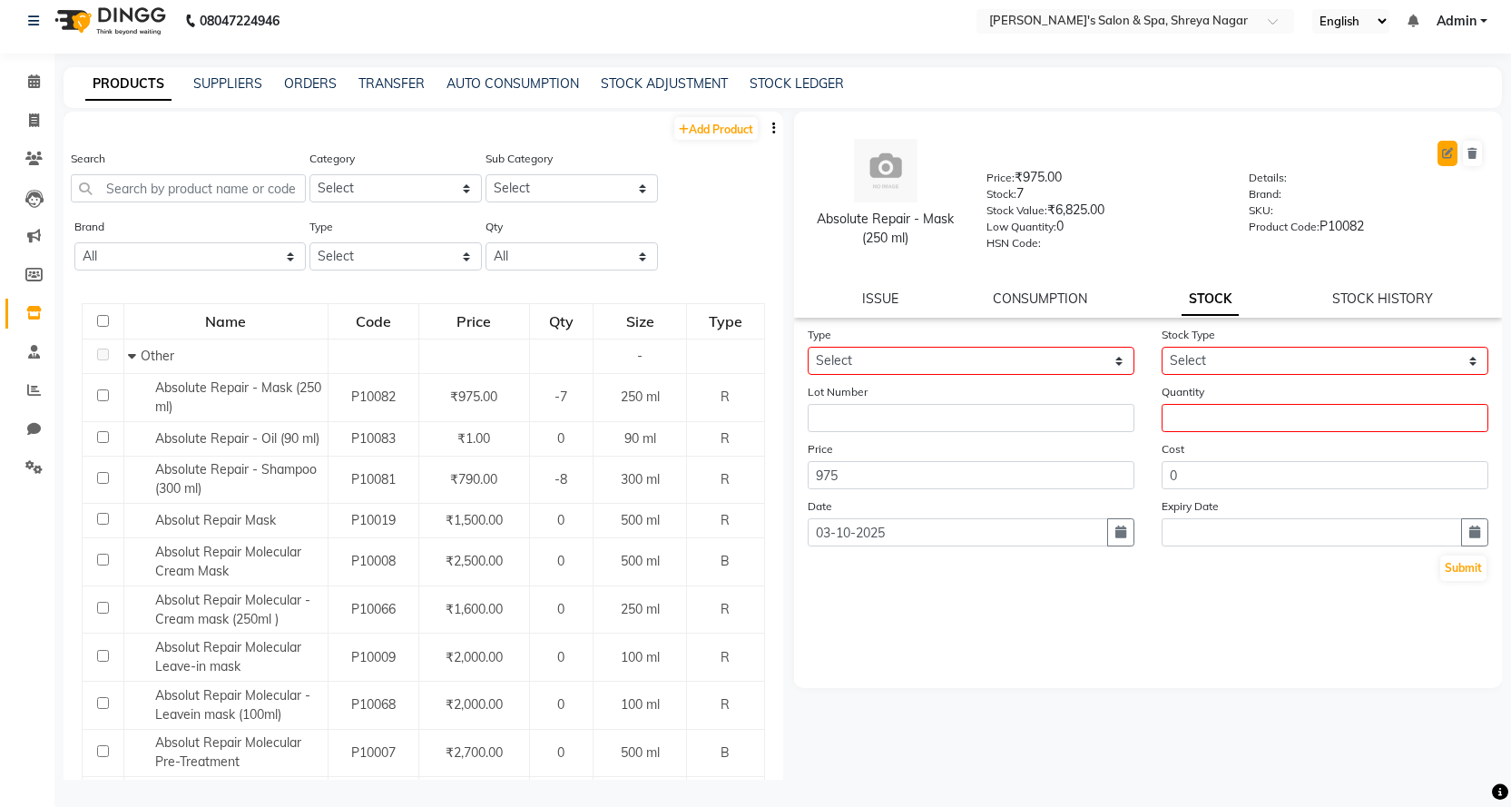
click at [1445, 151] on icon at bounding box center [1447, 153] width 11 height 11
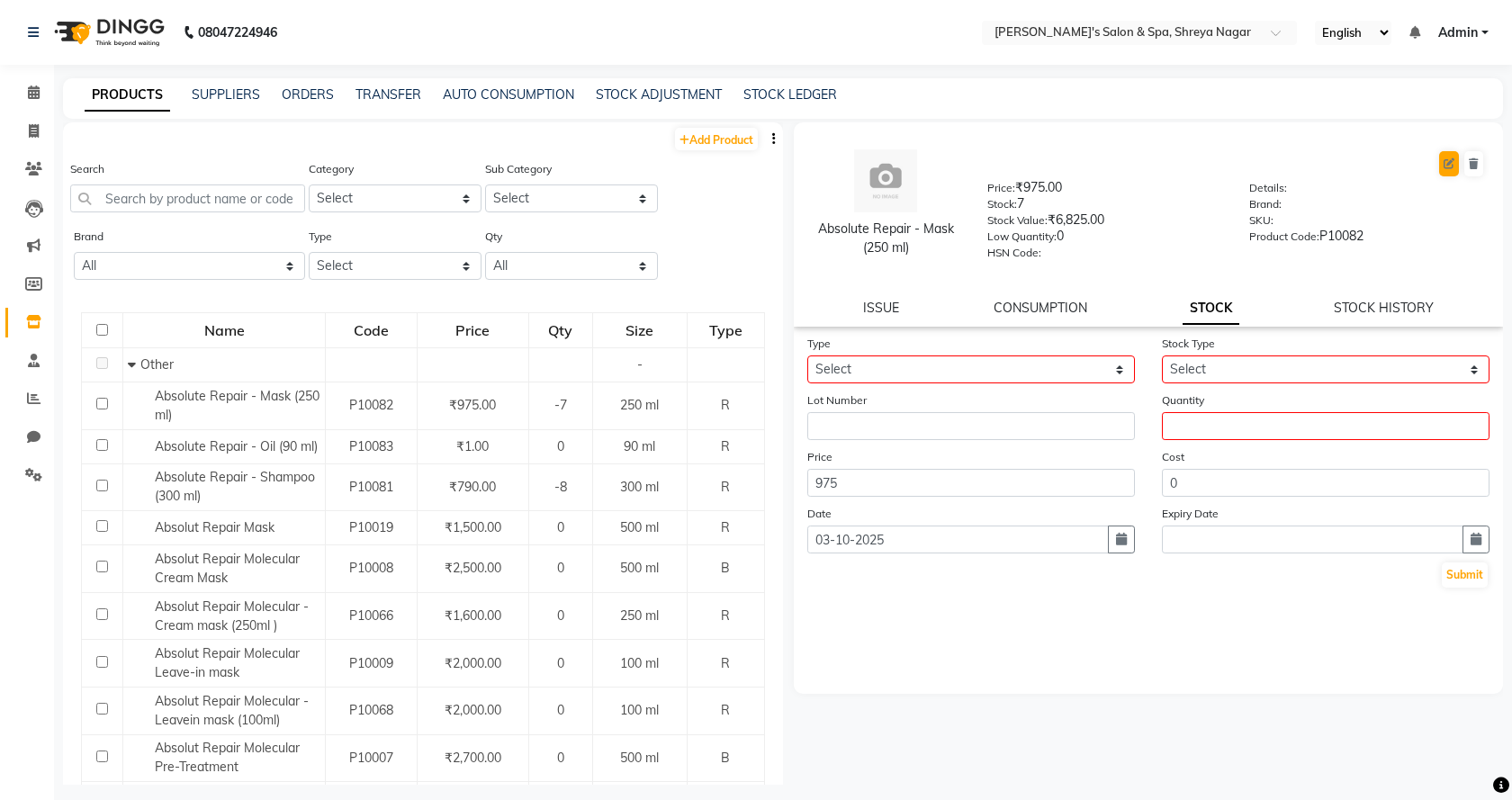
select select "R"
select select "1002"
select select "true"
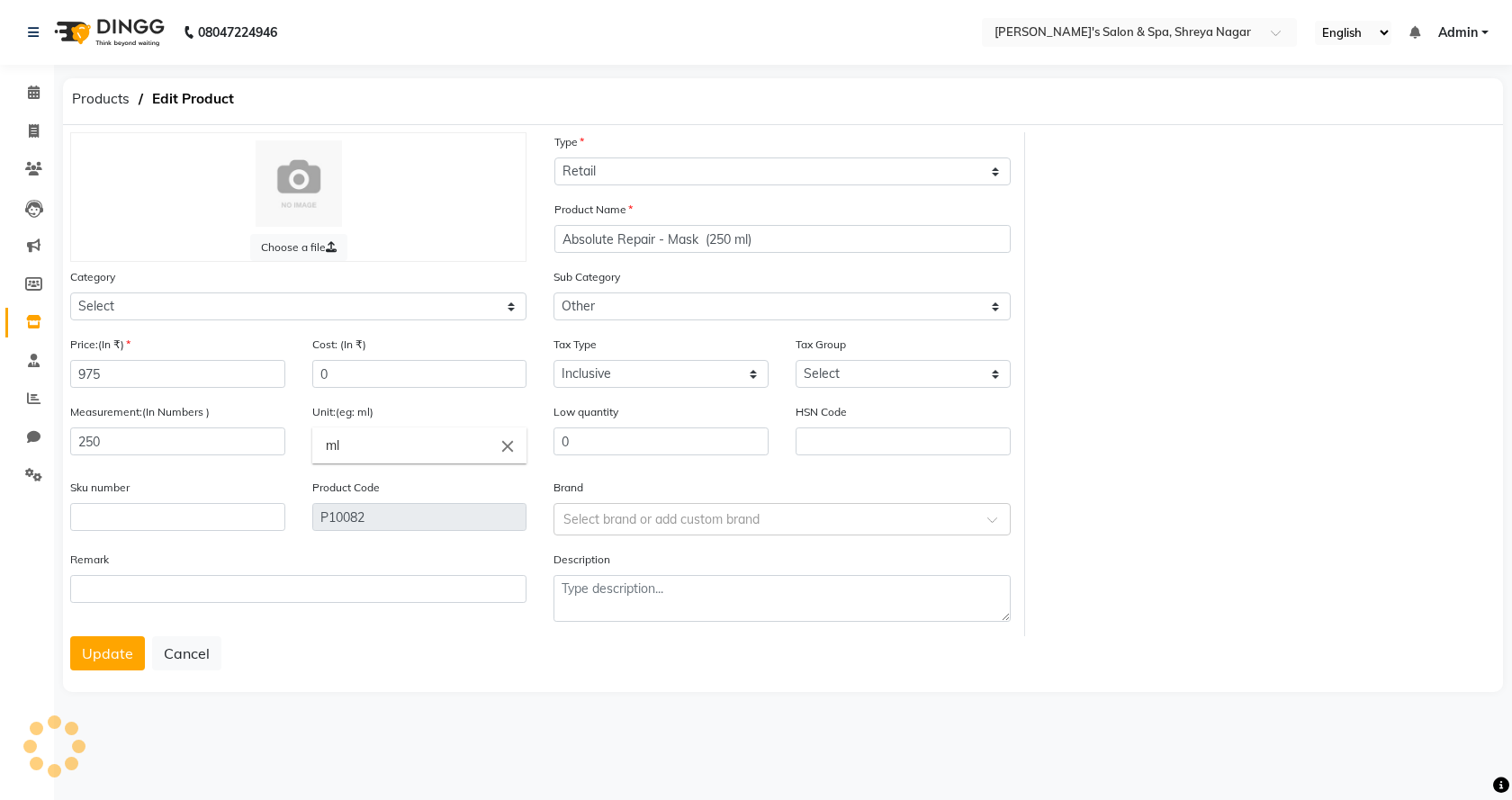
select select "1000"
click at [117, 381] on input "975" at bounding box center [177, 374] width 215 height 28
type input "990"
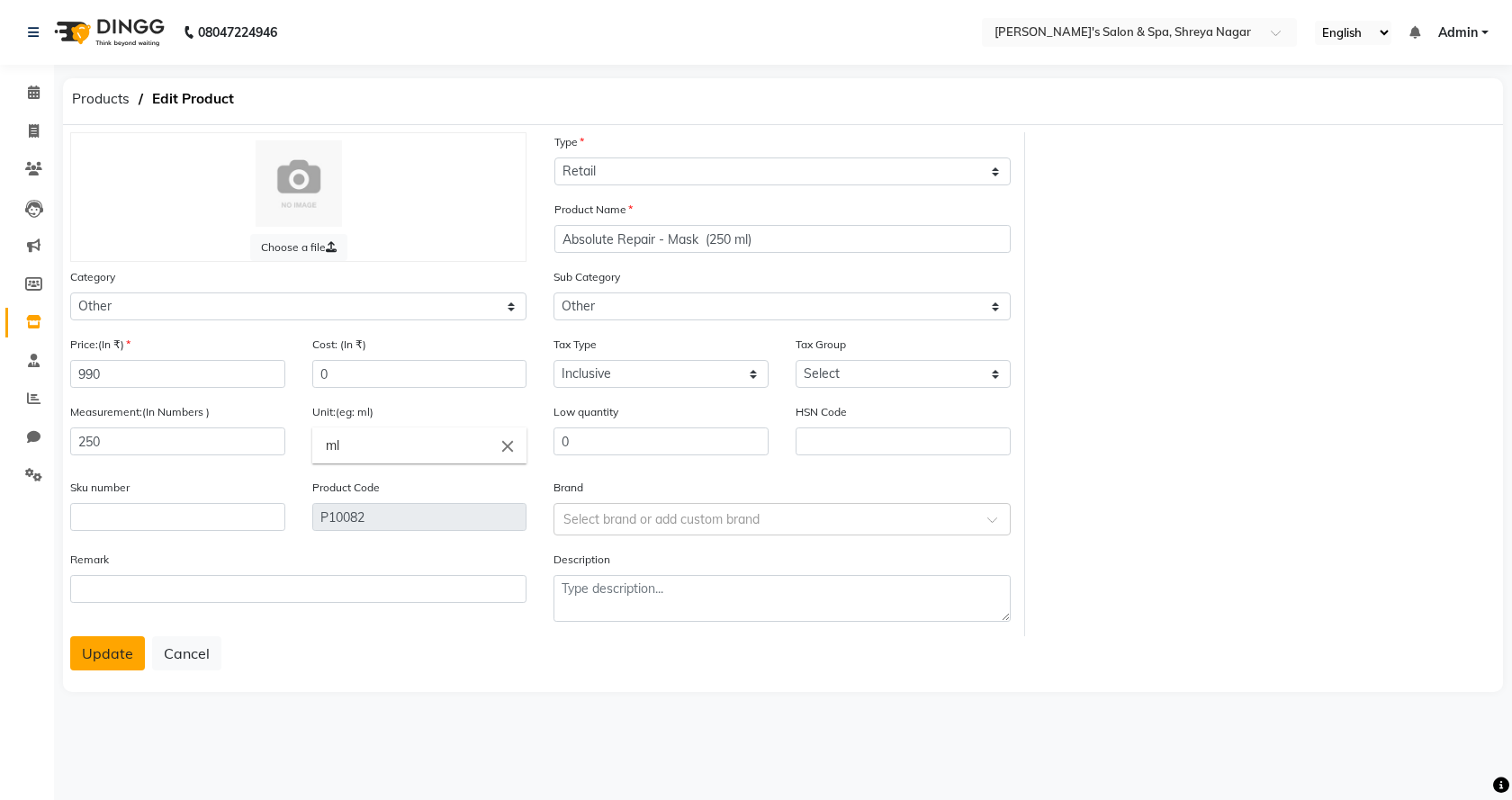
click at [112, 637] on button "Update" at bounding box center [107, 653] width 74 height 34
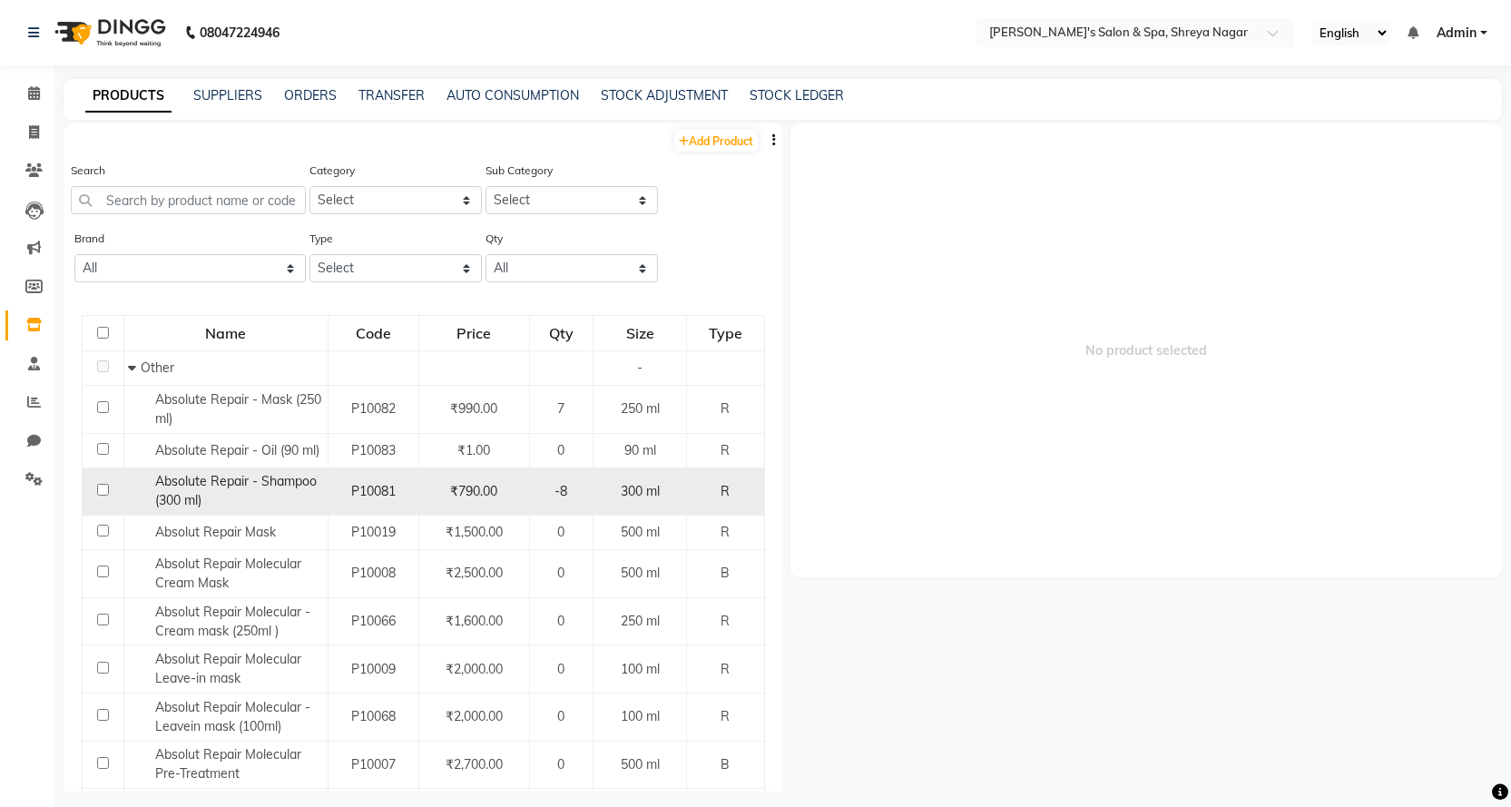
click at [347, 498] on div "P10081" at bounding box center [373, 491] width 75 height 19
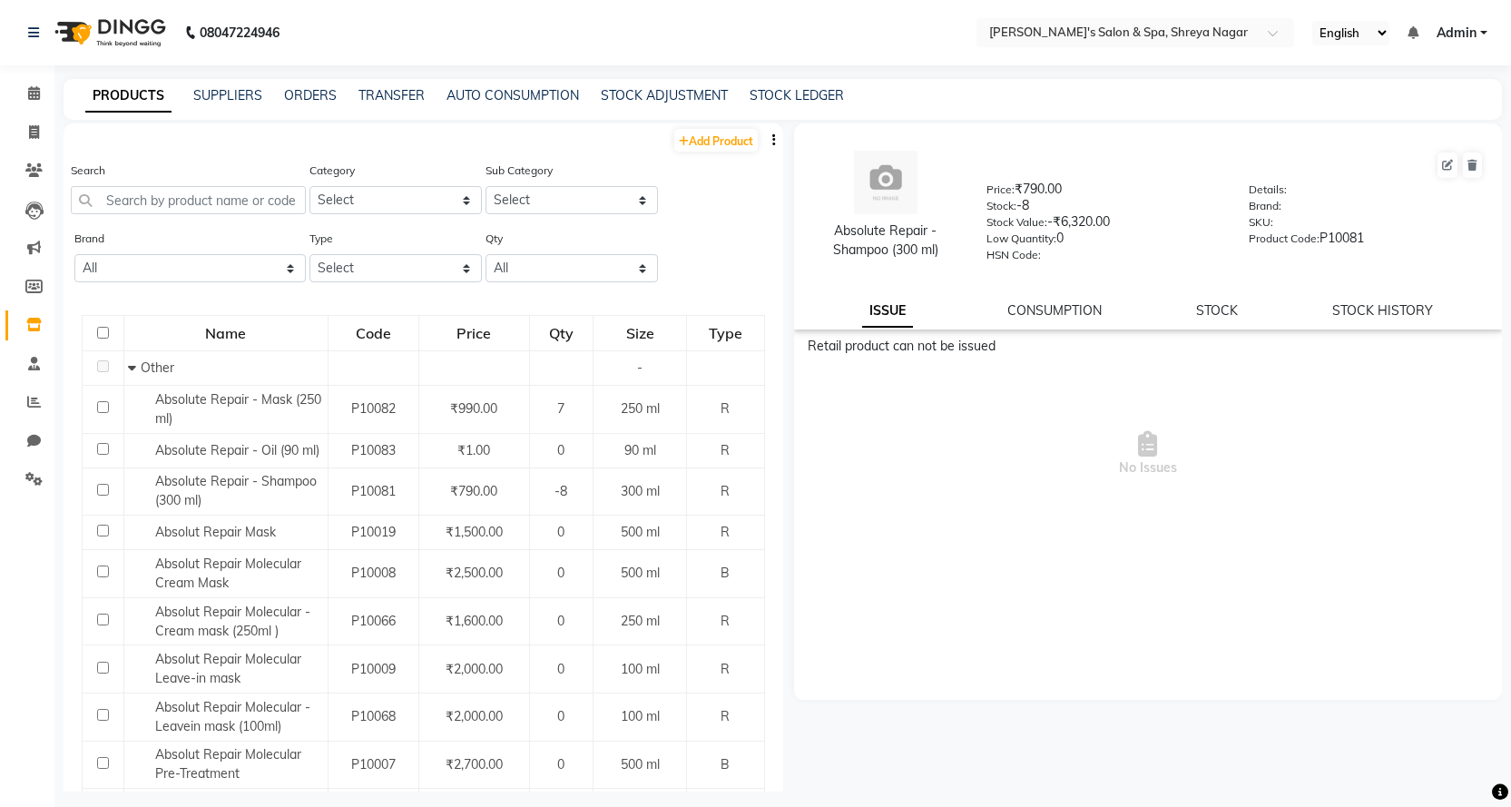
click at [1217, 297] on div "Absolute Repair - Shampoo (300 ml) Price: ₹790.00 Stock: -8 Stock Value: -₹6,32…" at bounding box center [1148, 226] width 709 height 206
click at [1222, 299] on div "Absolute Repair - Shampoo (300 ml) Price: ₹790.00 Stock: -8 Stock Value: -₹6,32…" at bounding box center [1148, 226] width 709 height 206
click at [1204, 309] on link "STOCK" at bounding box center [1217, 310] width 42 height 16
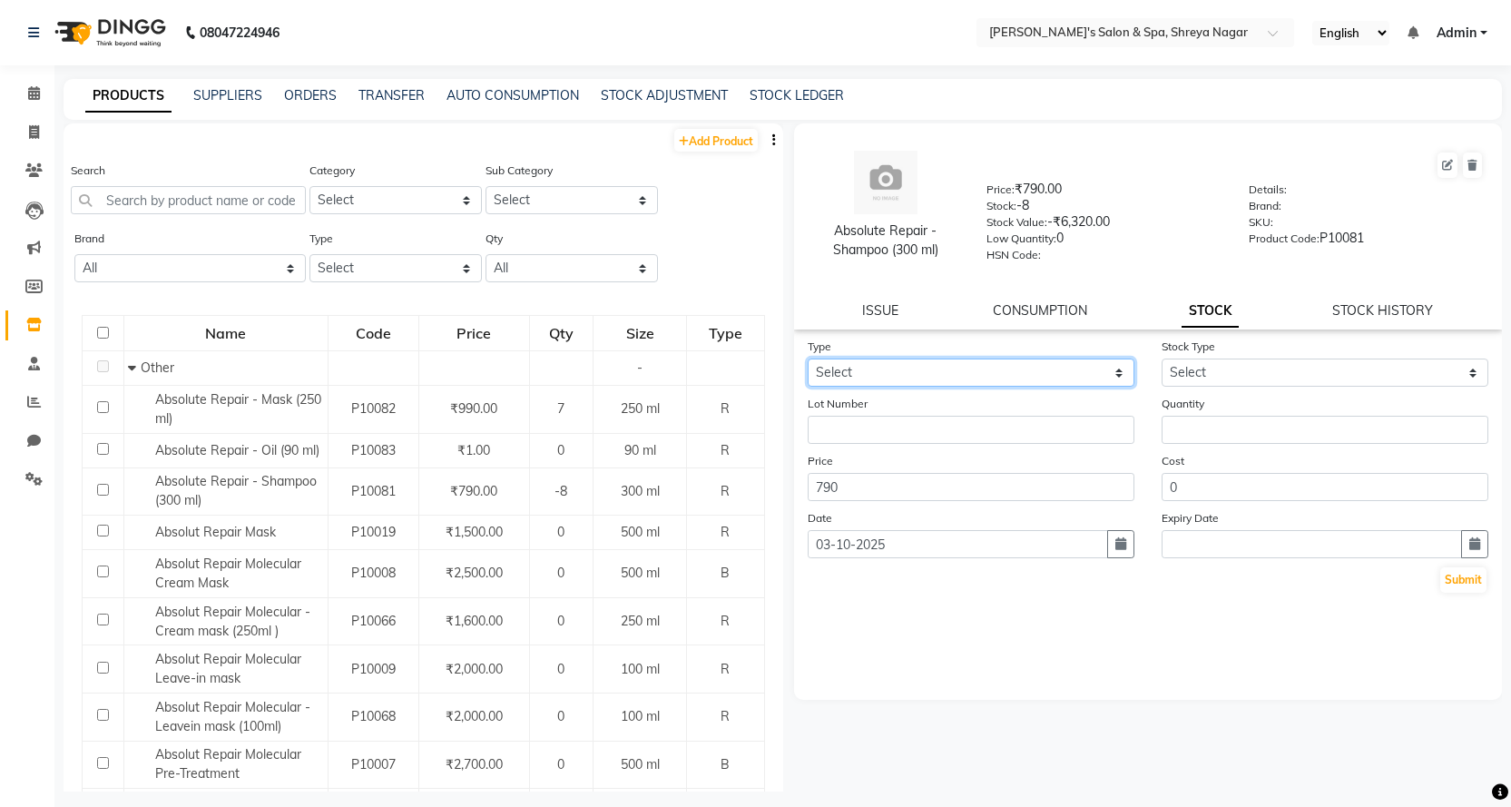
drag, startPoint x: 867, startPoint y: 360, endPoint x: 862, endPoint y: 379, distance: 19.6
click at [867, 360] on select "Select In Out" at bounding box center [971, 372] width 327 height 28
select select "in"
click at [808, 358] on select "Select In Out" at bounding box center [971, 372] width 327 height 28
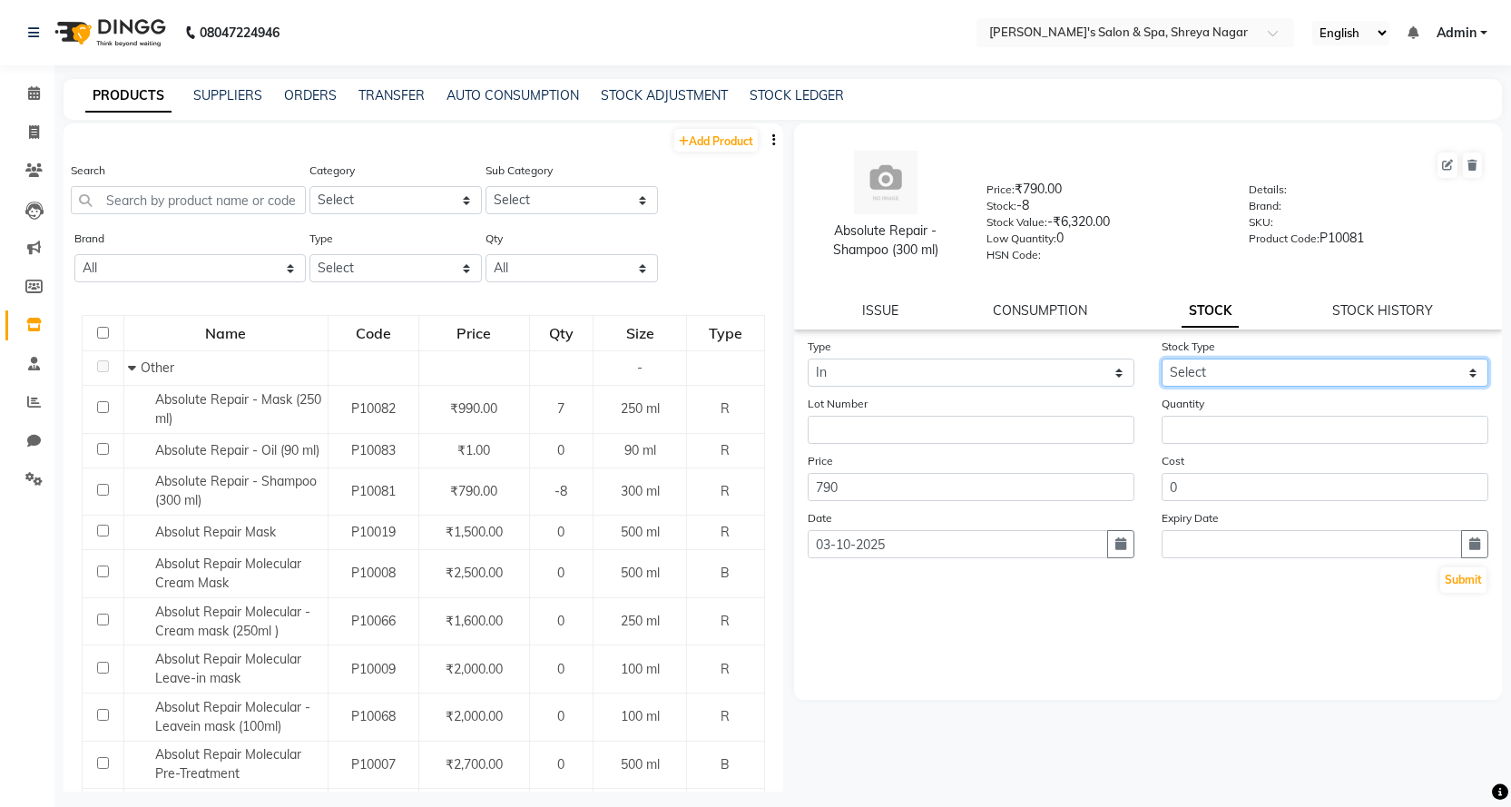
drag, startPoint x: 1267, startPoint y: 374, endPoint x: 1268, endPoint y: 386, distance: 11.8
click at [1268, 374] on select "Select New Stock Adjustment Return Other" at bounding box center [1325, 372] width 327 height 28
select select "new stock"
click at [1162, 358] on select "Select New Stock Adjustment Return Other" at bounding box center [1325, 372] width 327 height 28
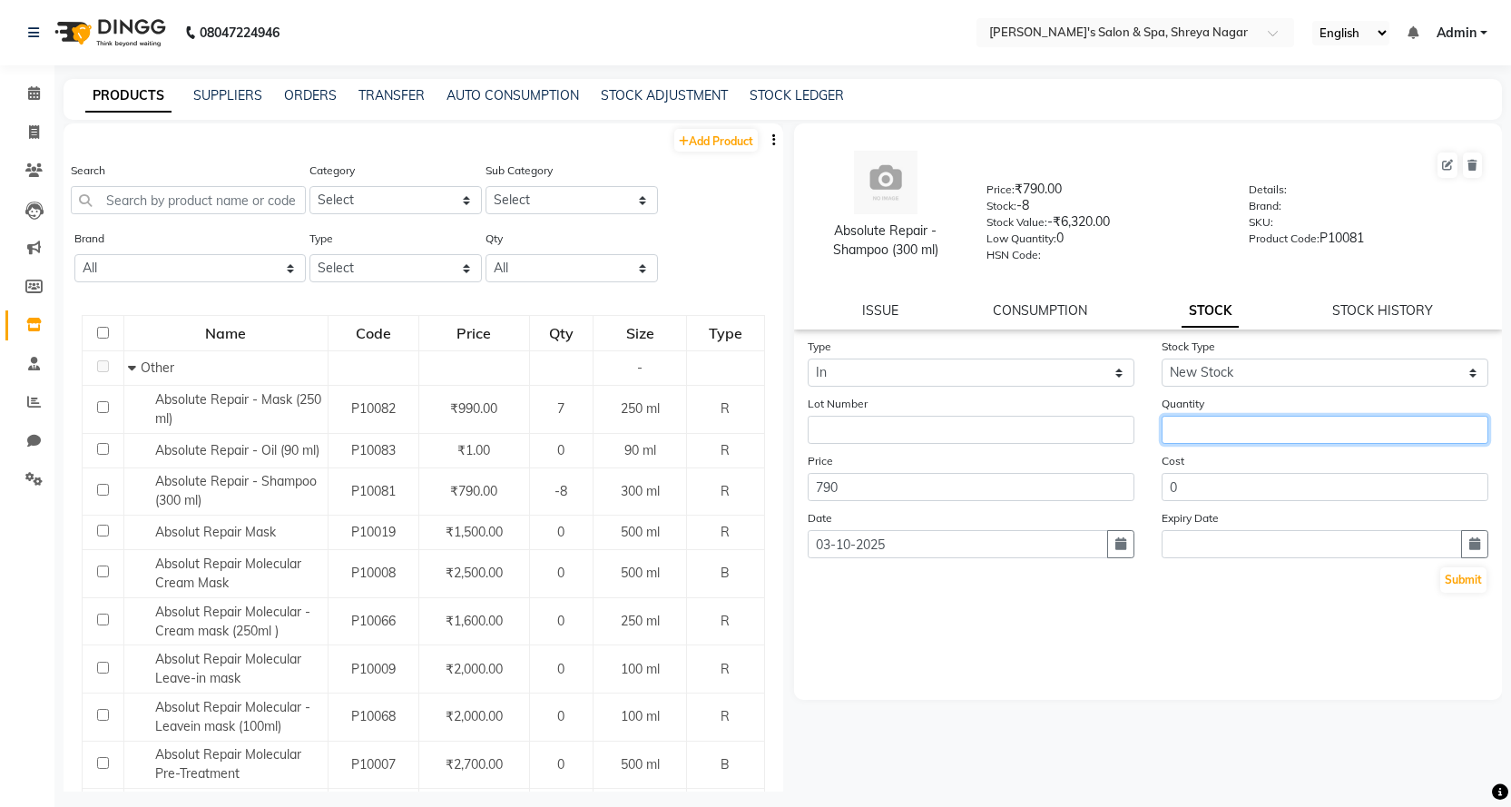
click at [1228, 438] on input "number" at bounding box center [1325, 430] width 327 height 28
click at [1227, 435] on input "number" at bounding box center [1325, 430] width 327 height 28
type input "6"
type input "14"
click at [1461, 586] on button "Submit" at bounding box center [1463, 579] width 46 height 25
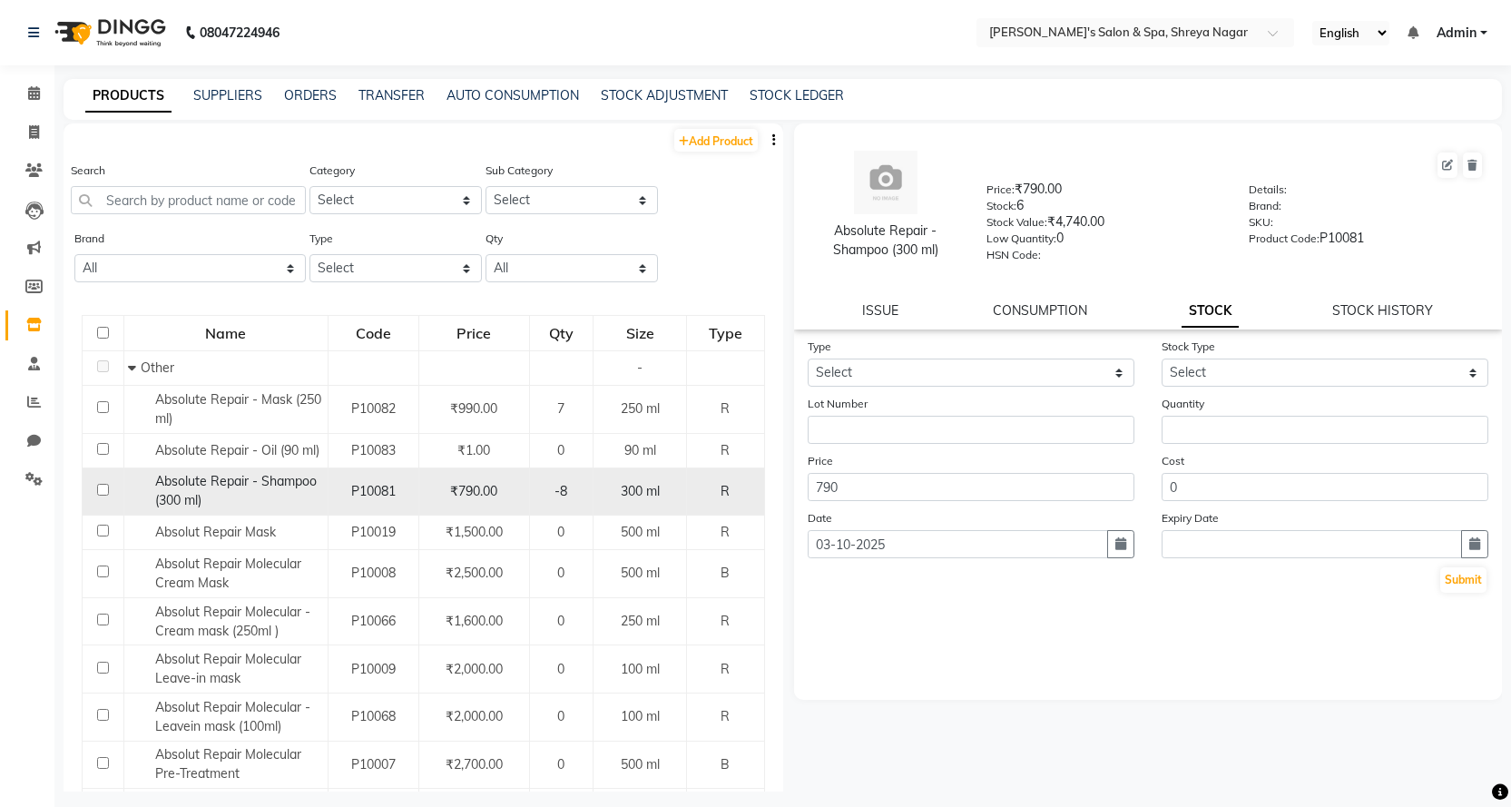
click at [340, 468] on td "P10081" at bounding box center [373, 491] width 91 height 48
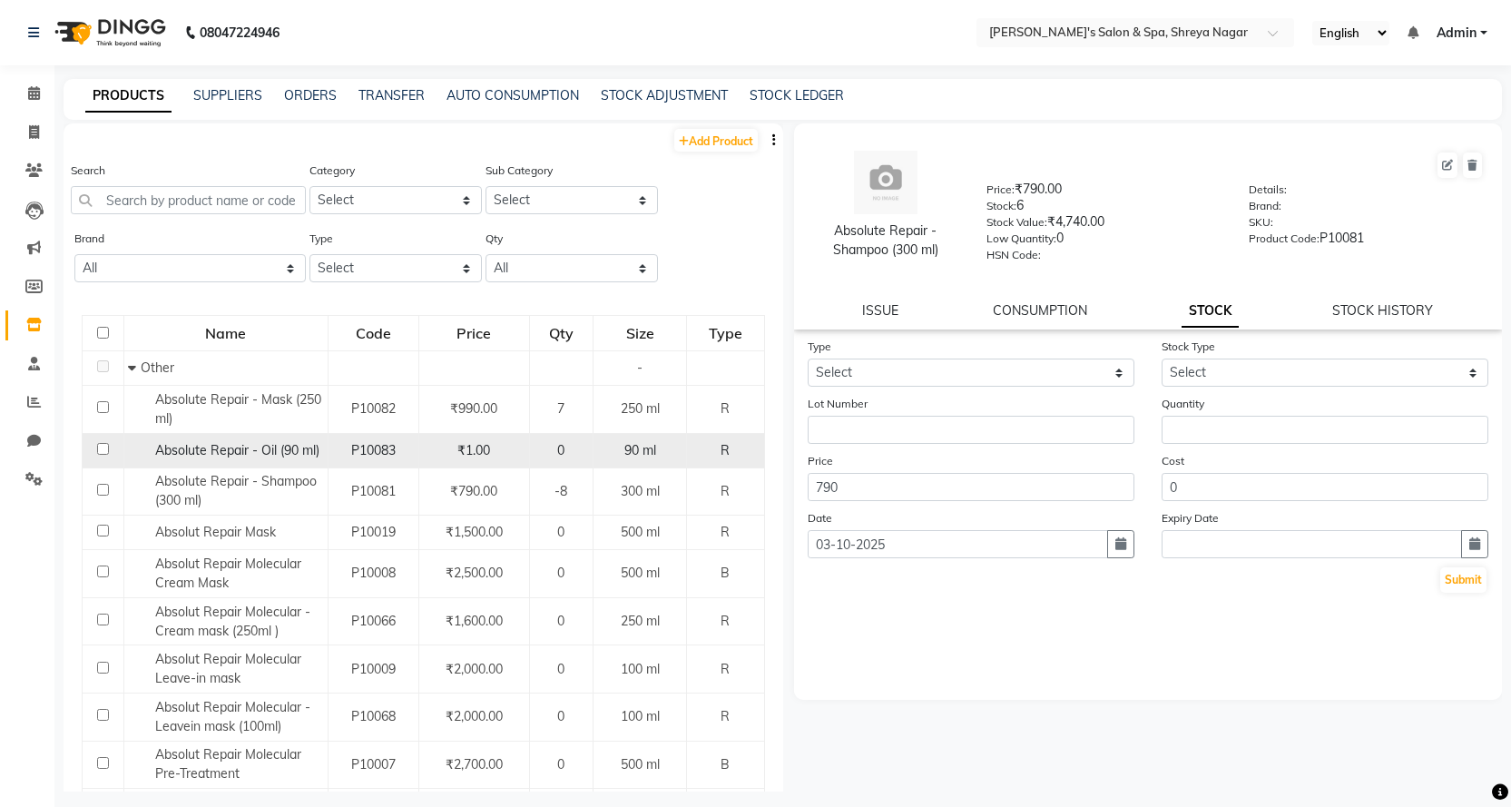
click at [342, 444] on div "P10083" at bounding box center [373, 450] width 75 height 19
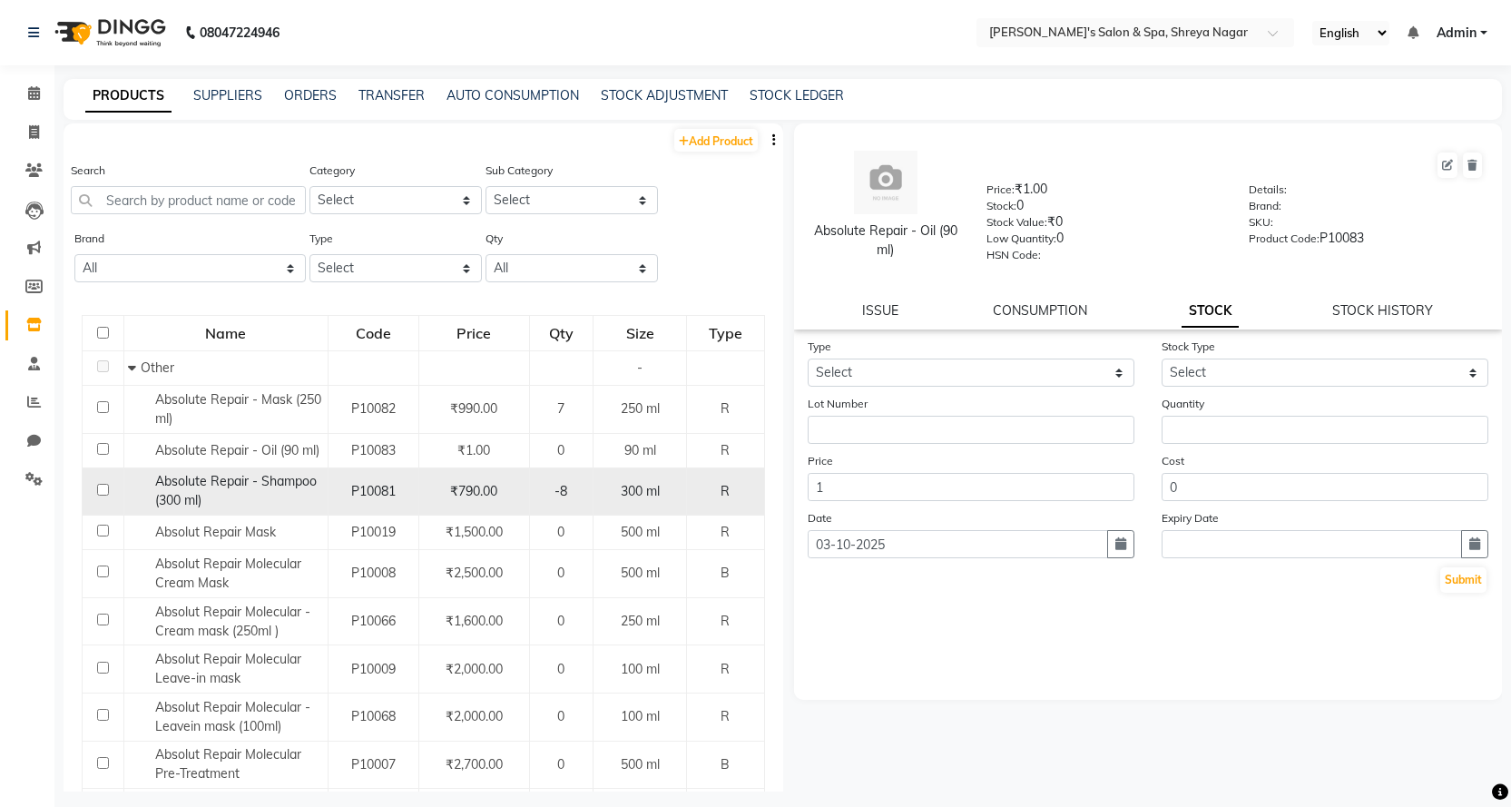
click at [321, 498] on td "Absolute Repair - Shampoo (300 ml)" at bounding box center [225, 491] width 204 height 48
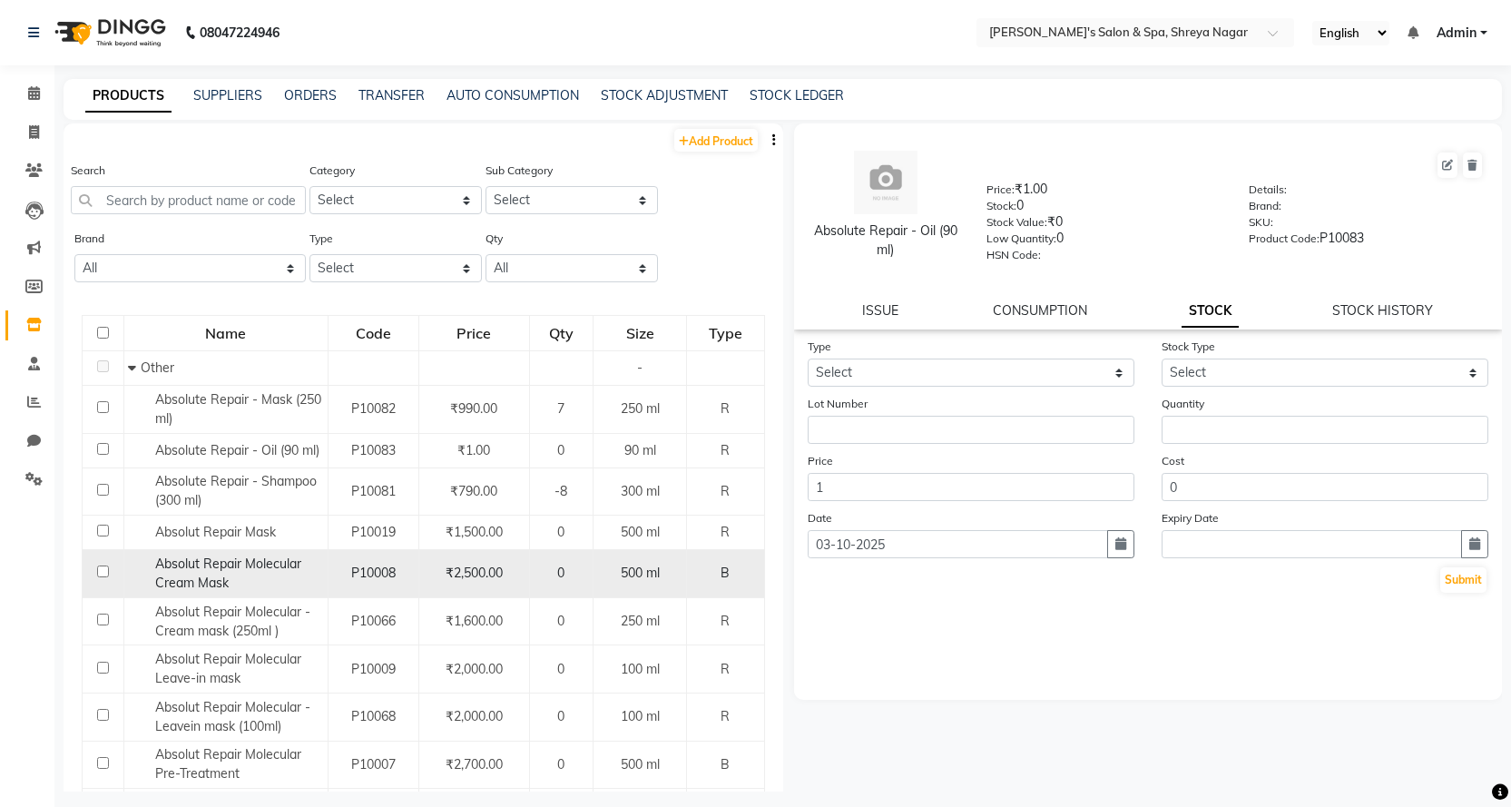
click at [338, 591] on td "P10008" at bounding box center [373, 574] width 91 height 48
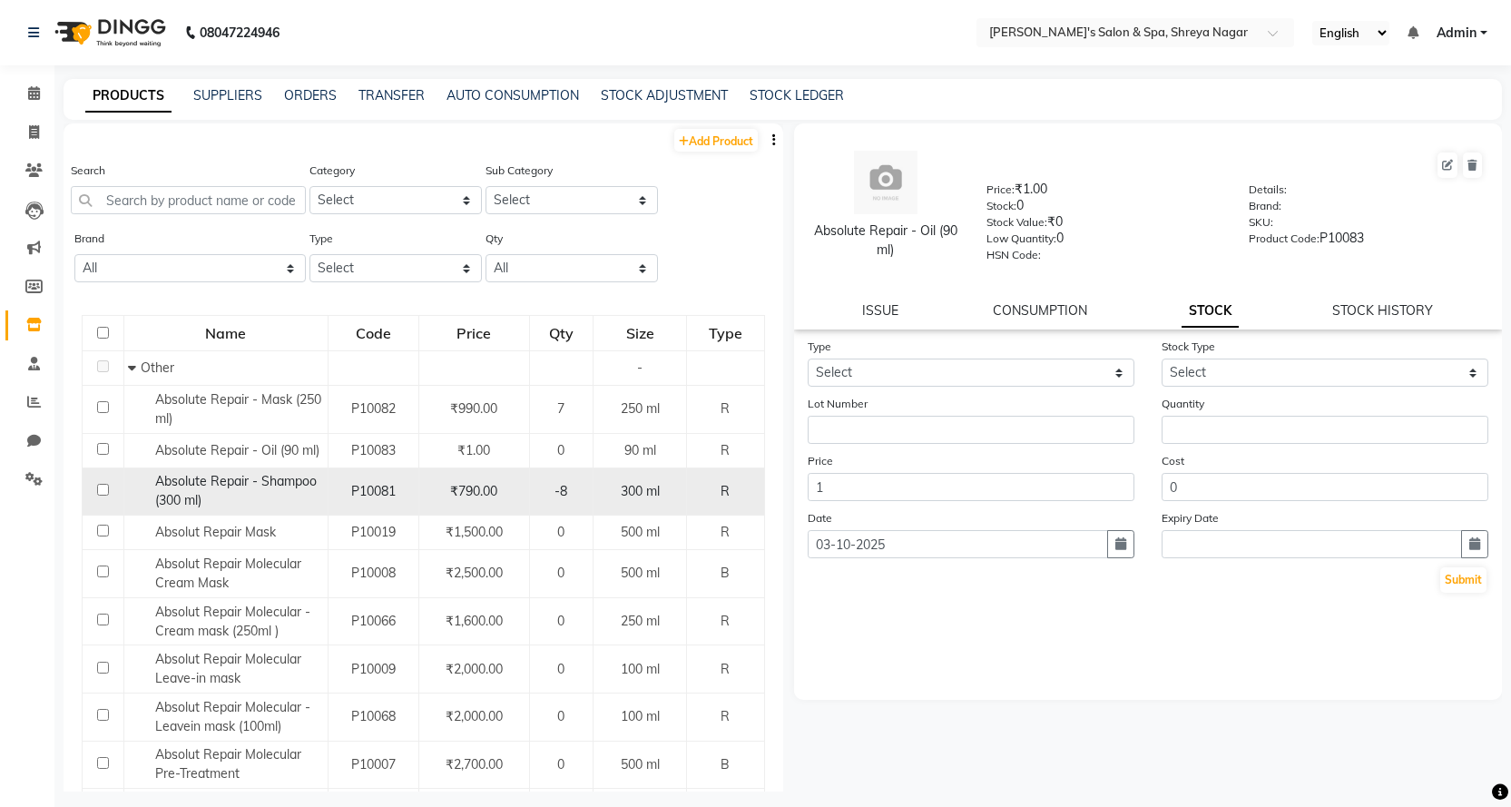
click at [310, 506] on div "Absolute Repair - Shampoo (300 ml)" at bounding box center [225, 491] width 194 height 38
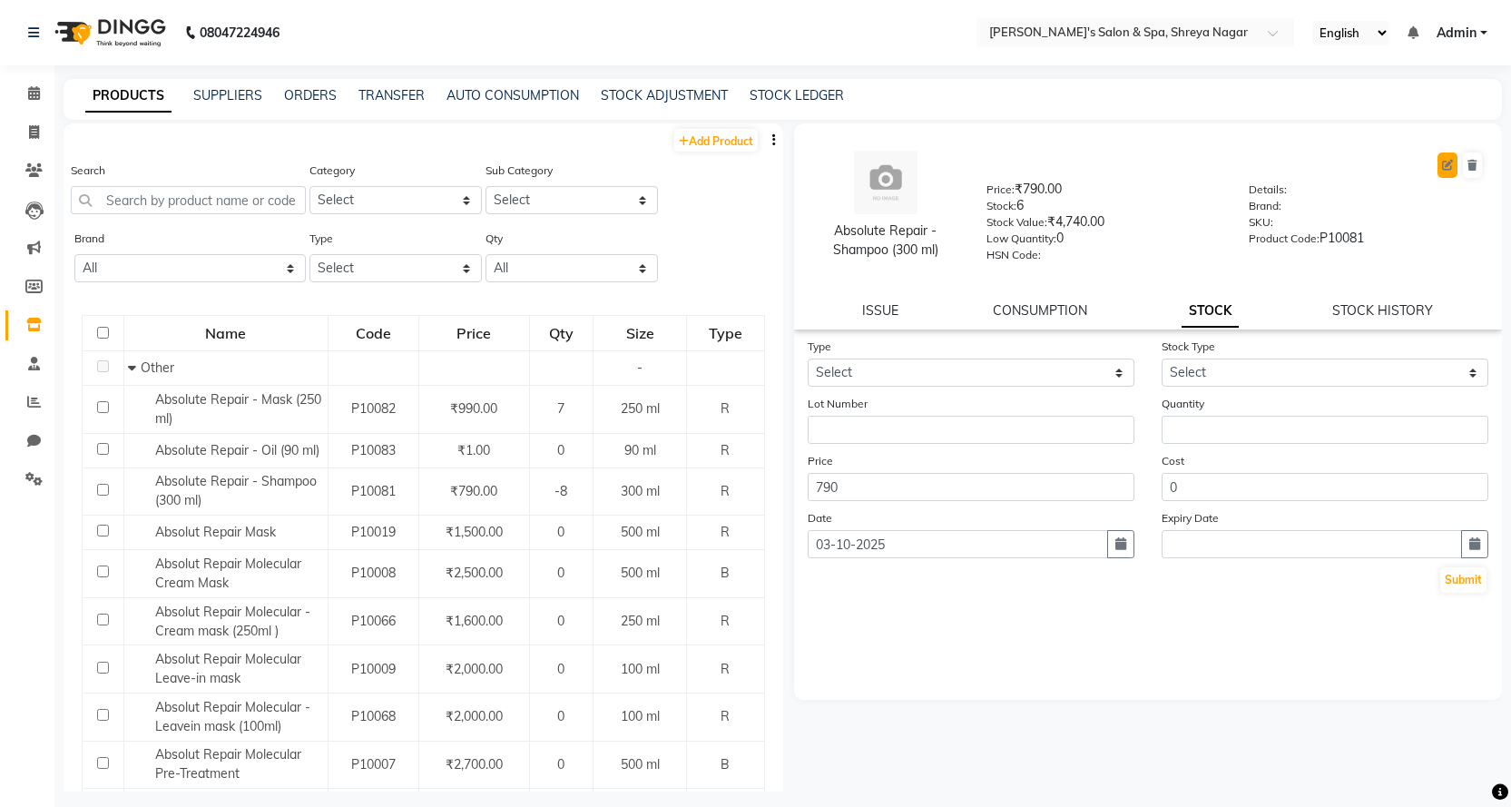
click at [1445, 160] on icon at bounding box center [1447, 165] width 11 height 11
select select "true"
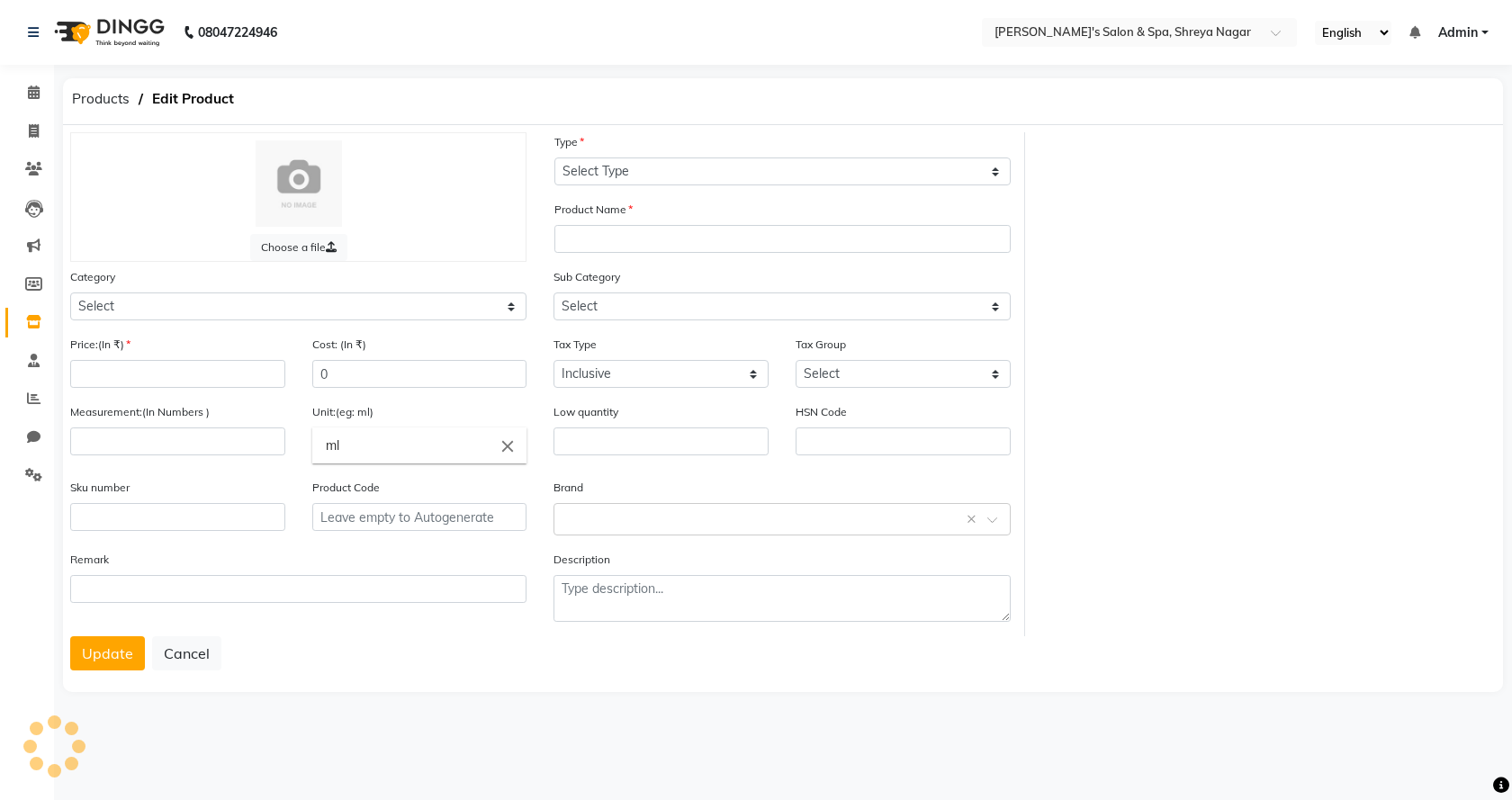
select select "R"
type input "Absolute Repair - Shampoo (300 ml)"
select select
type input "790"
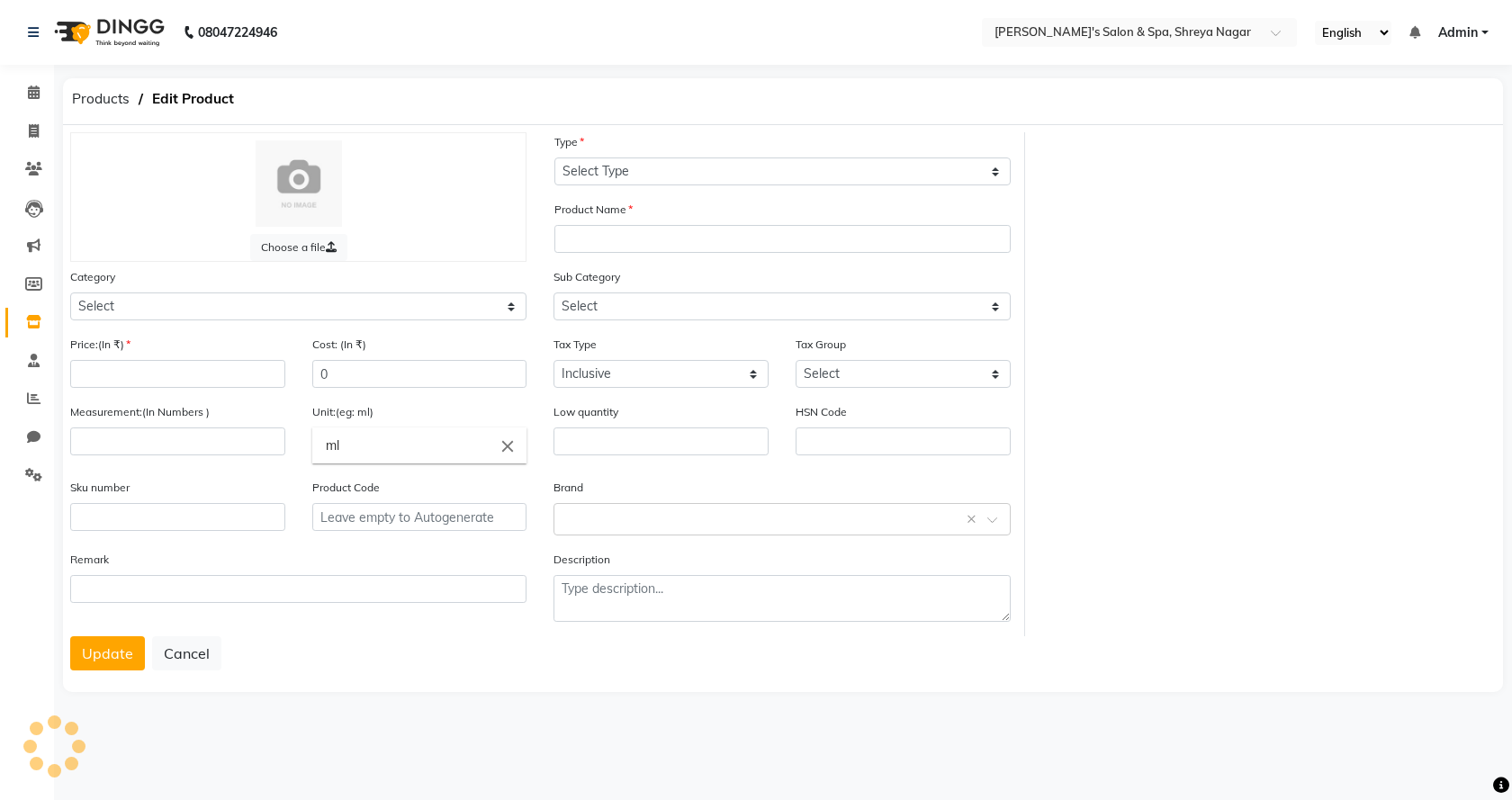
type input "300"
type input "0"
type input "P10081"
select select "1000"
click at [112, 652] on button "Update" at bounding box center [107, 653] width 74 height 34
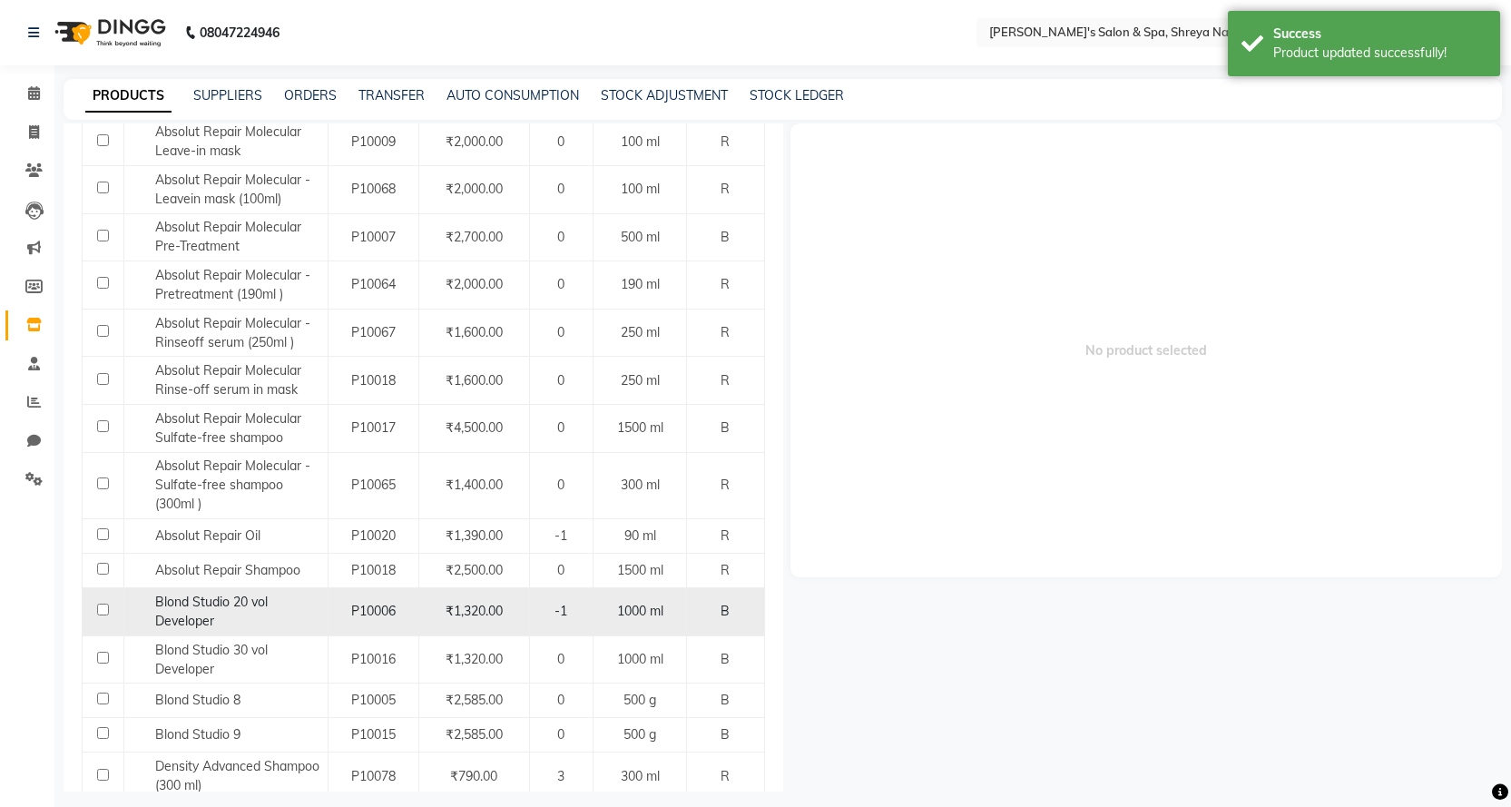
scroll to position [545, 0]
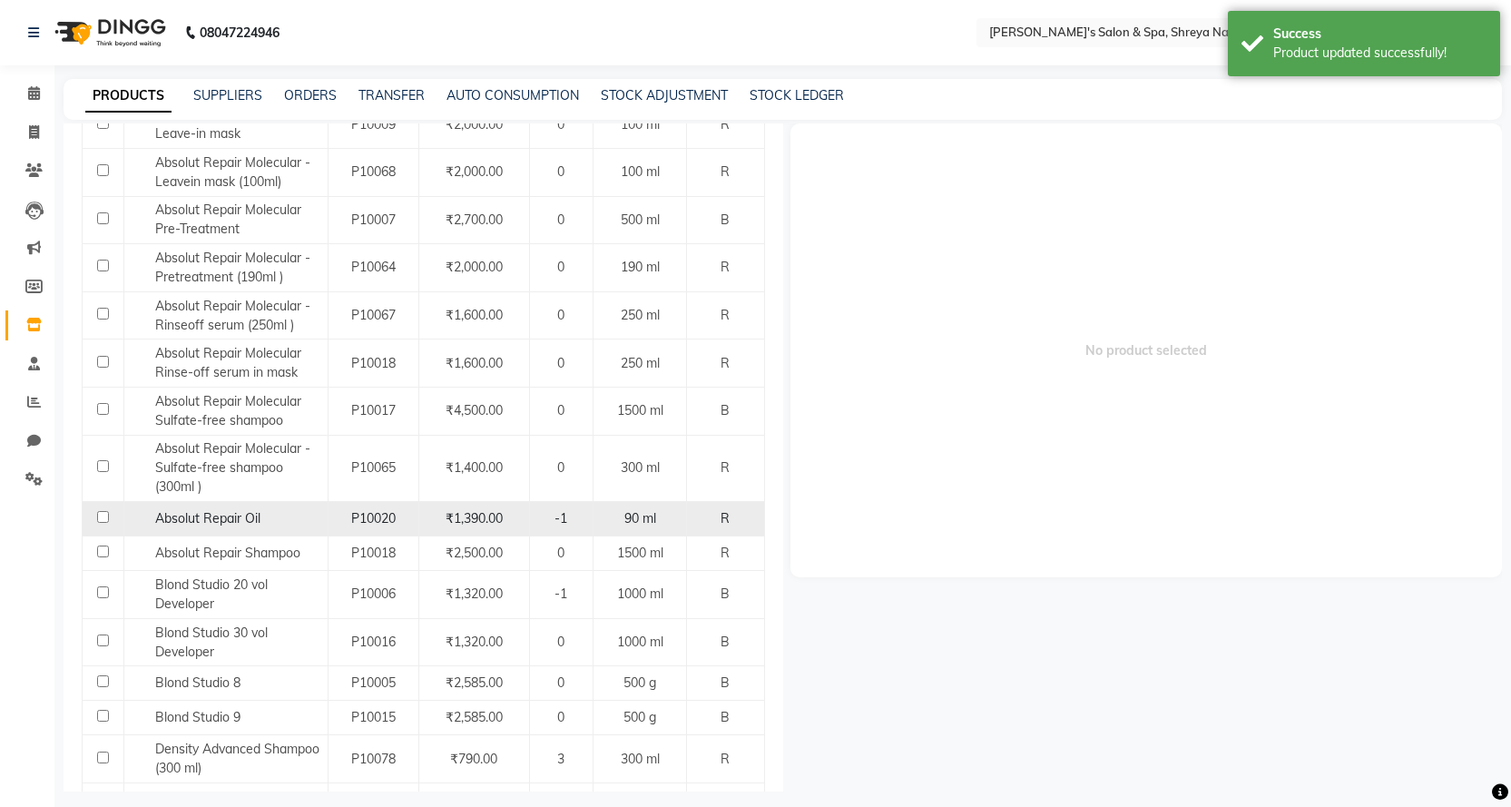
click at [286, 519] on div "Absolut Repair Oil" at bounding box center [225, 518] width 194 height 19
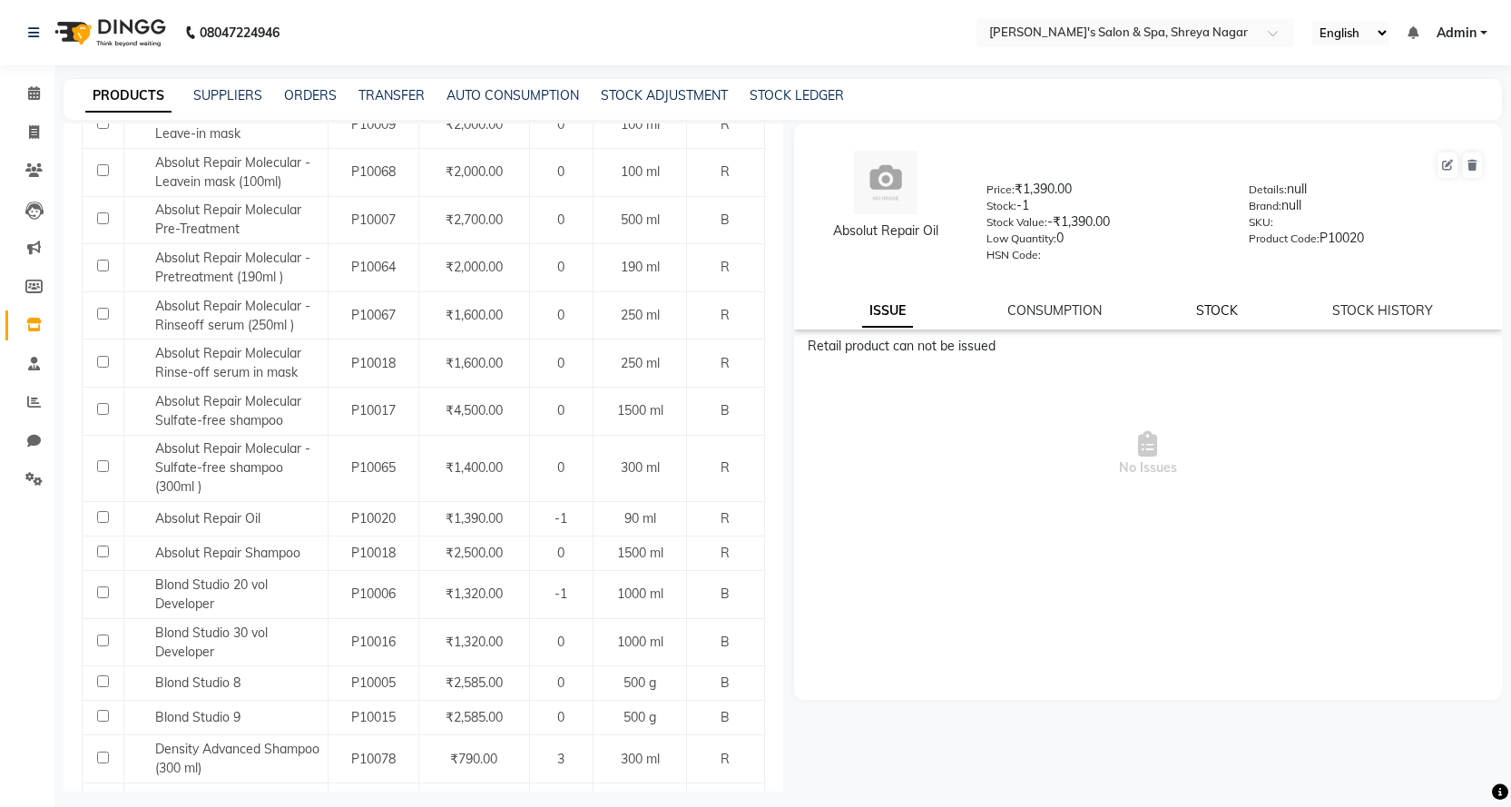
click at [1212, 302] on link "STOCK" at bounding box center [1217, 310] width 42 height 16
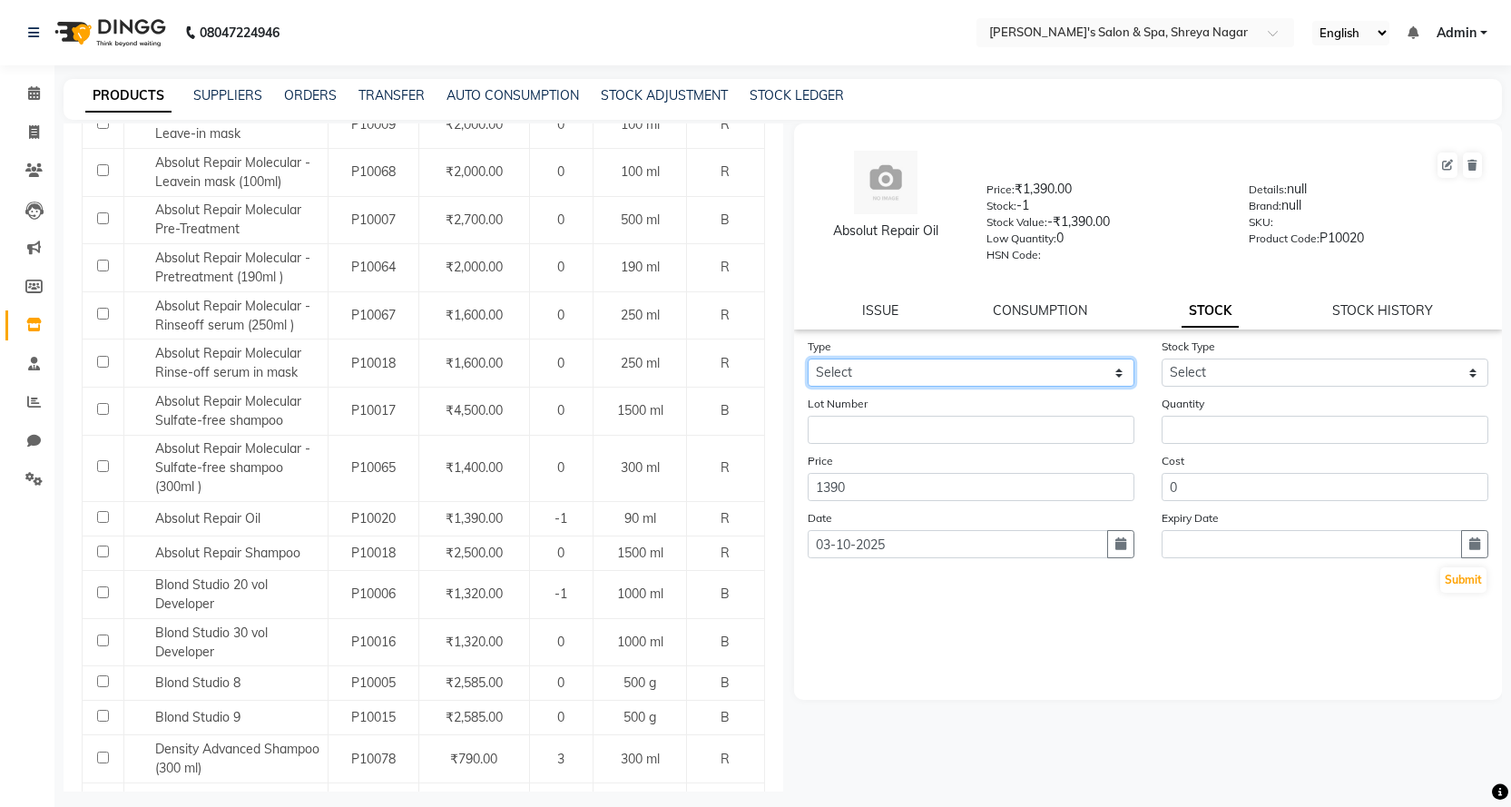
click at [968, 372] on select "Select In Out" at bounding box center [971, 372] width 327 height 28
select select "in"
click at [808, 358] on select "Select In Out" at bounding box center [971, 372] width 327 height 28
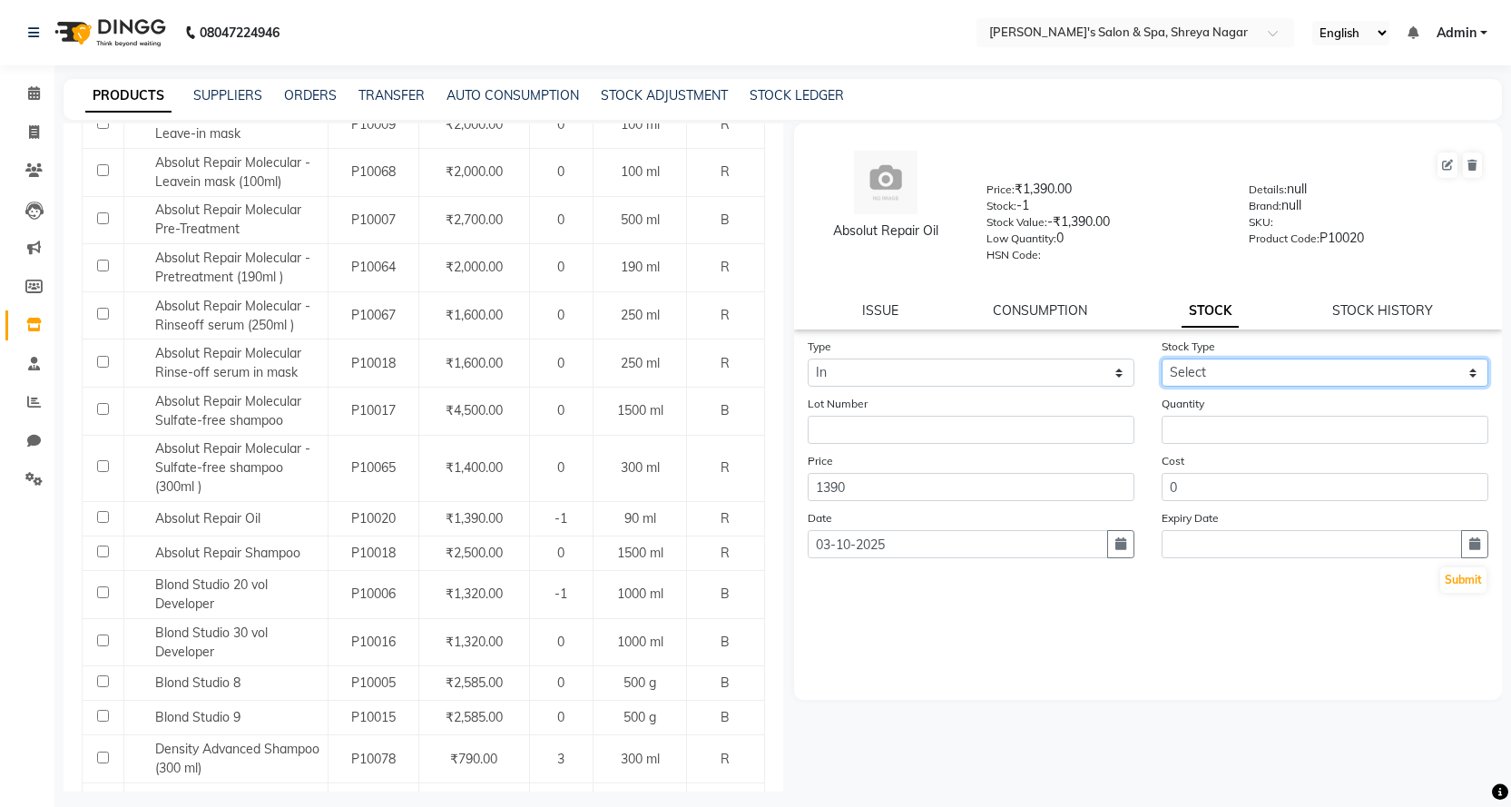
click at [1252, 384] on select "Select New Stock Adjustment Return Other" at bounding box center [1325, 372] width 327 height 28
select select "new stock"
click at [1162, 358] on select "Select New Stock Adjustment Return Other" at bounding box center [1325, 372] width 327 height 28
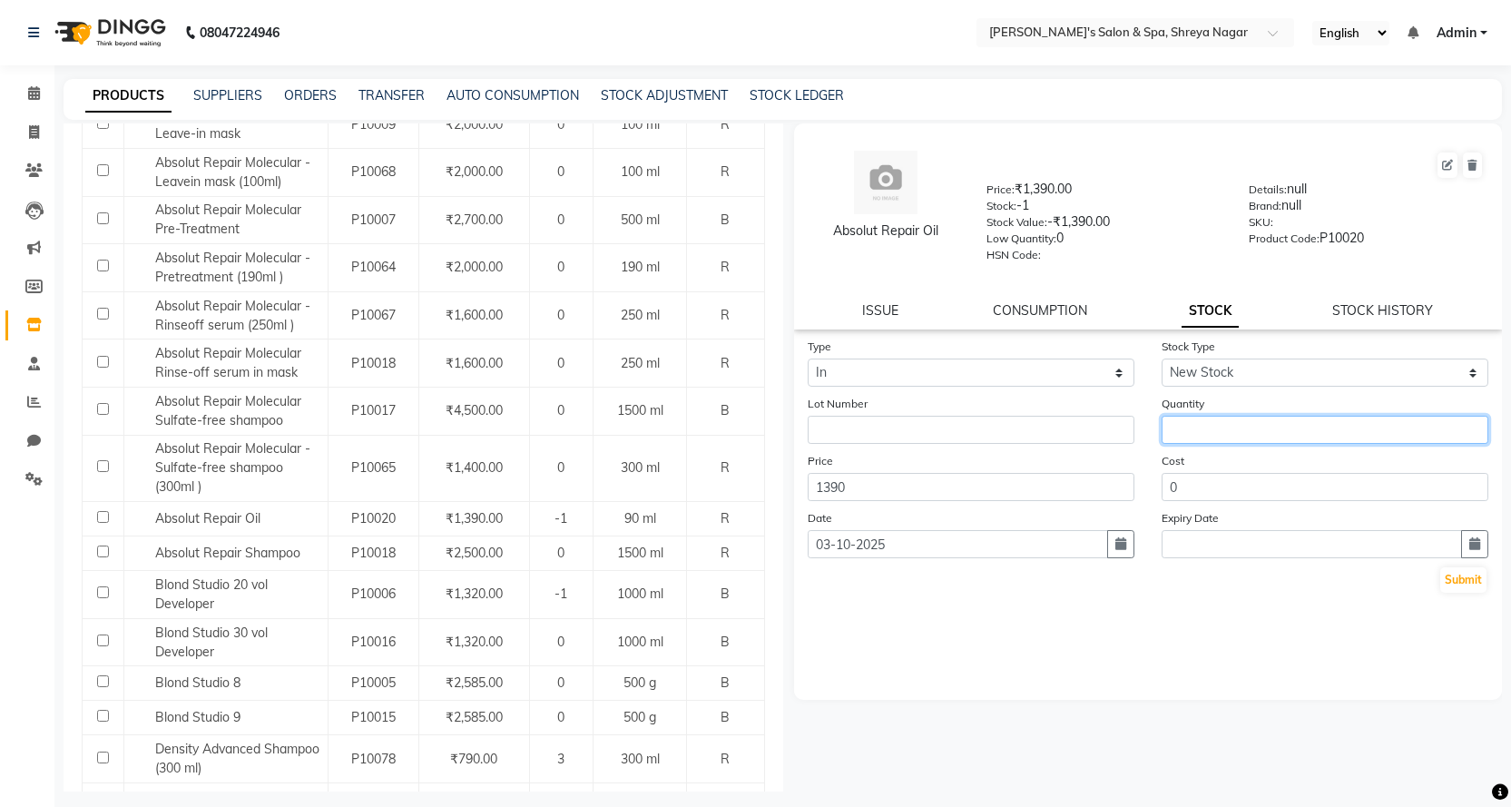
click at [1203, 427] on input "number" at bounding box center [1325, 430] width 327 height 28
type input "3"
click at [1065, 645] on div "Type Select In Out Stock Type Select New Stock Adjustment Return Other Lot Numb…" at bounding box center [1148, 518] width 709 height 363
click at [1472, 576] on button "Submit" at bounding box center [1463, 579] width 46 height 25
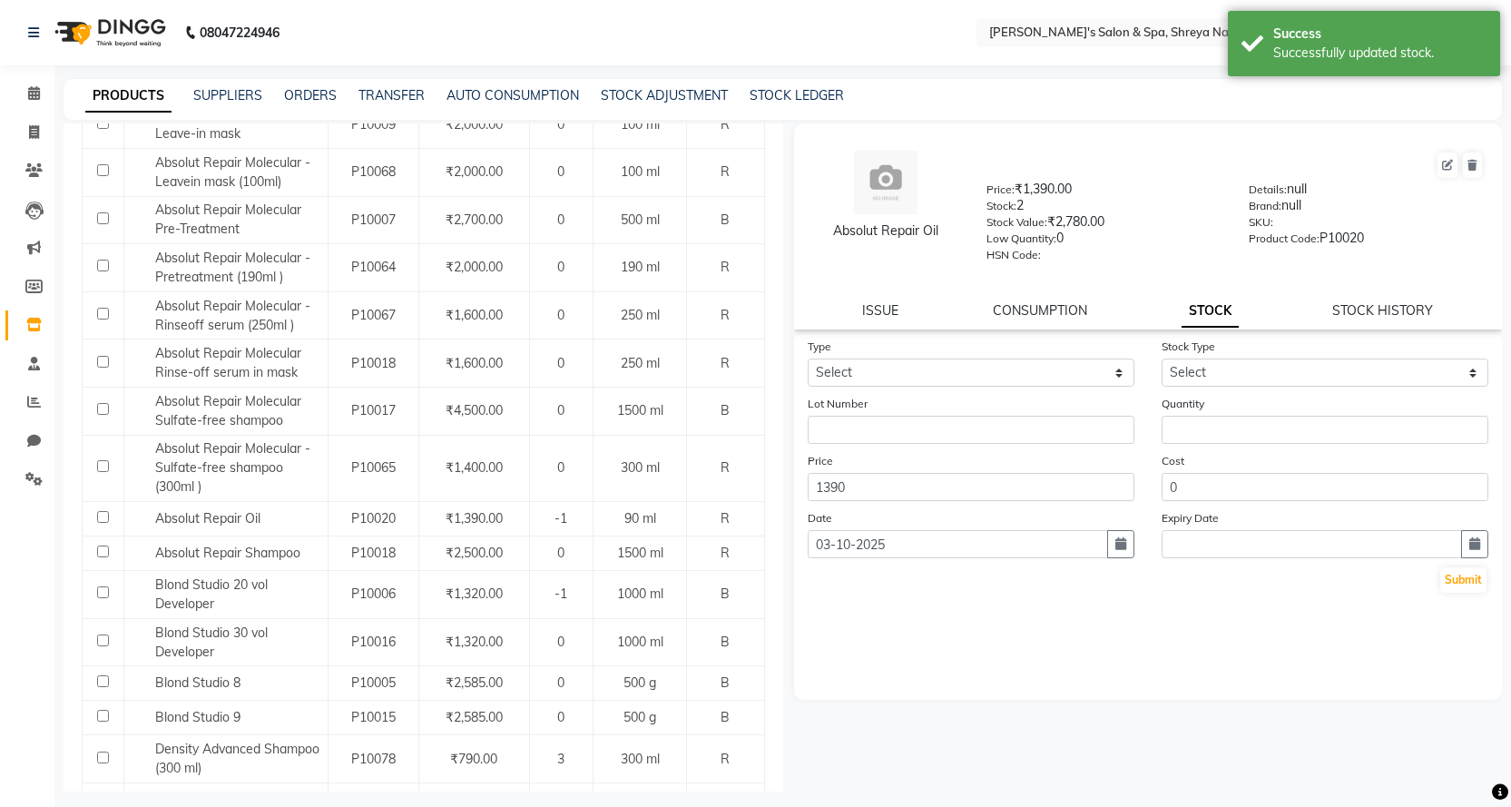
scroll to position [0, 0]
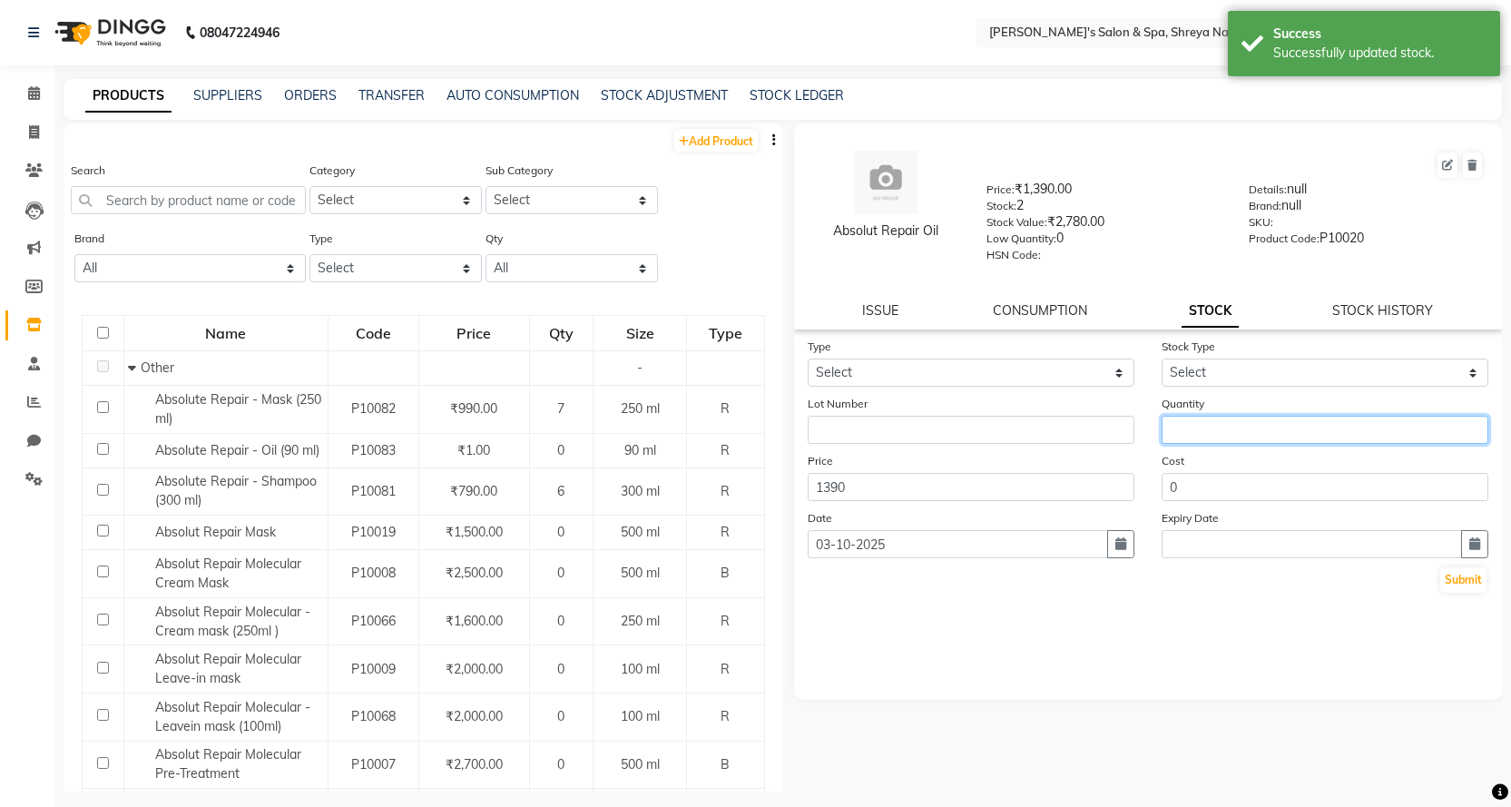
click at [1232, 433] on input "number" at bounding box center [1325, 430] width 327 height 28
type input "1"
click at [1205, 387] on form "Type Select In Out Stock Type Select New Stock Adjustment Return Other Lot Numb…" at bounding box center [1149, 466] width 682 height 258
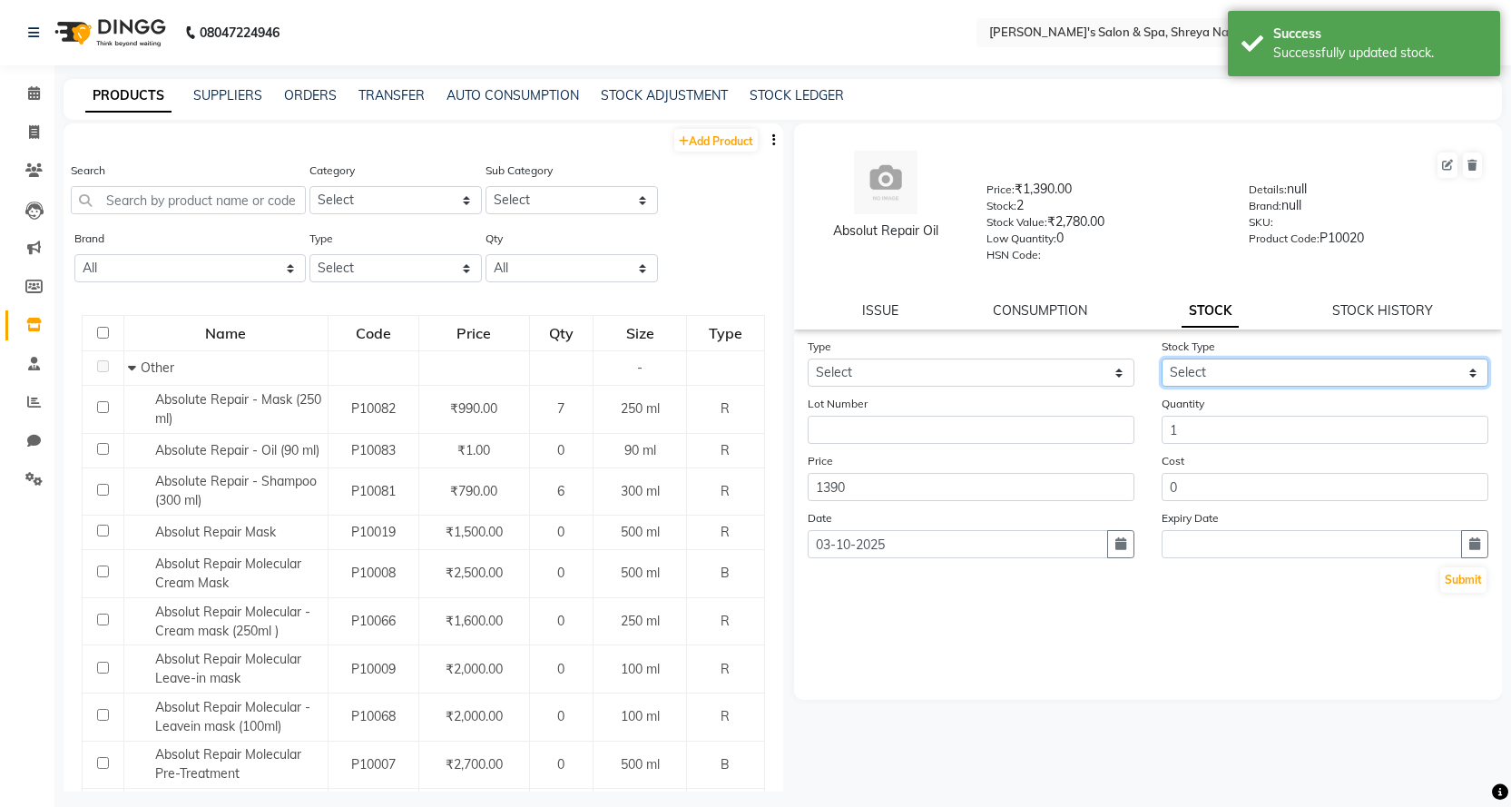
click at [1208, 378] on select "Select New Stock Adjustment Return Other" at bounding box center [1325, 372] width 327 height 28
select select "new stock"
click at [1162, 358] on select "Select New Stock Adjustment Return Other" at bounding box center [1325, 372] width 327 height 28
click at [1479, 585] on button "Submit" at bounding box center [1463, 579] width 46 height 25
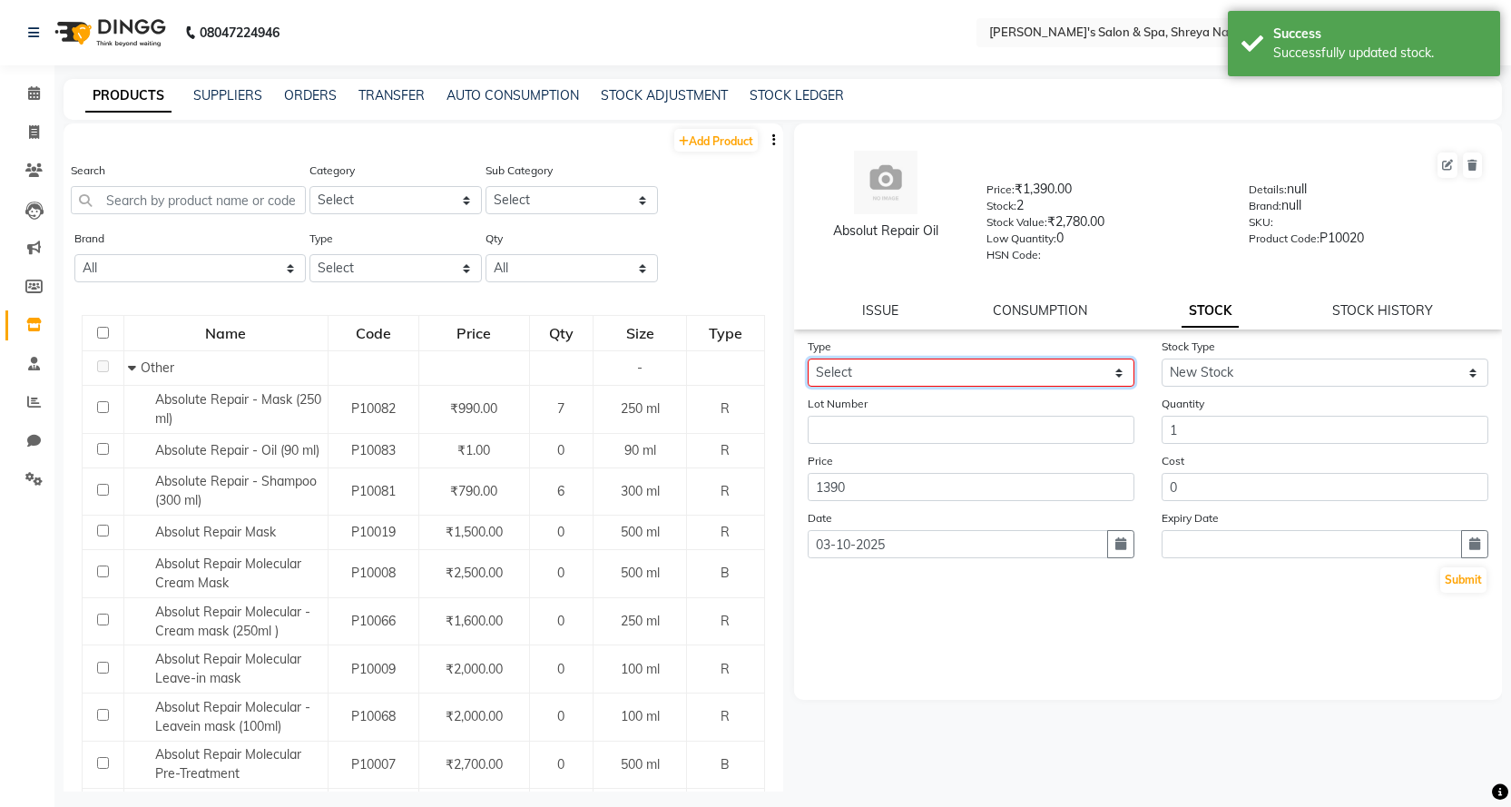
drag, startPoint x: 1055, startPoint y: 375, endPoint x: 1042, endPoint y: 385, distance: 16.9
click at [1055, 375] on select "Select In Out" at bounding box center [971, 372] width 327 height 28
select select "in"
click at [808, 358] on select "Select In Out" at bounding box center [971, 372] width 327 height 28
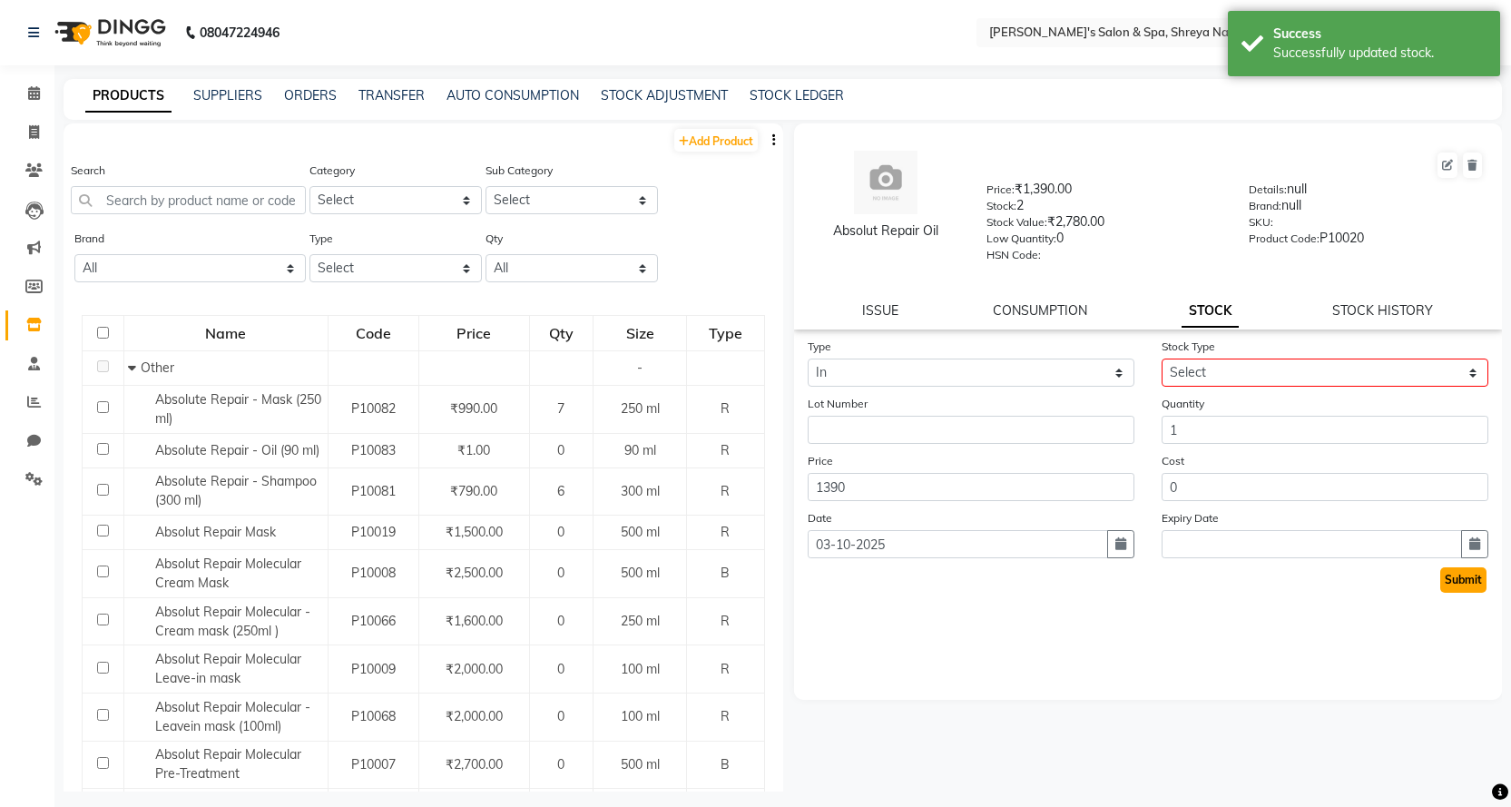
click at [1465, 574] on button "Submit" at bounding box center [1463, 579] width 46 height 25
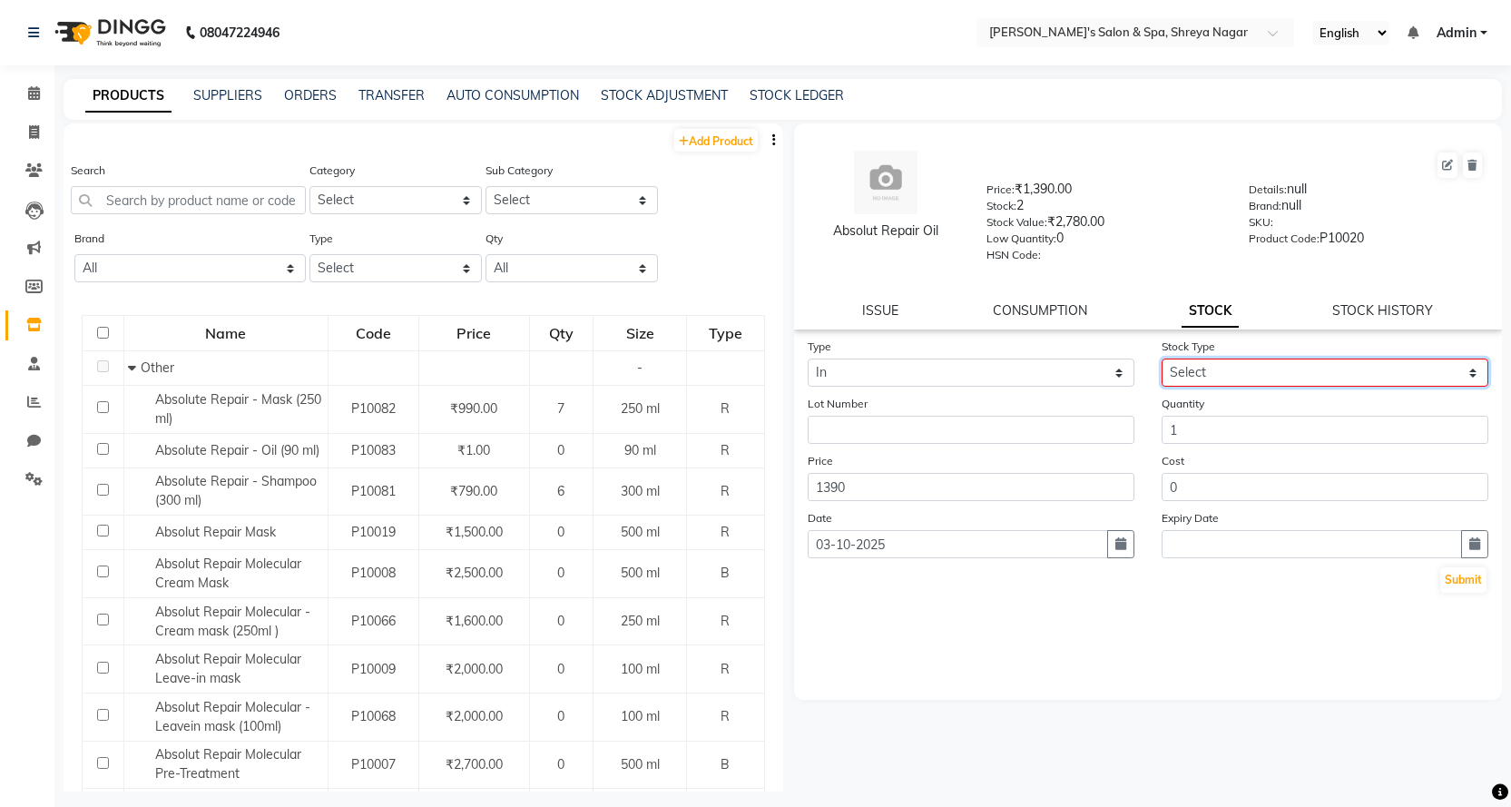
click at [1242, 373] on select "Select New Stock Adjustment Return Other" at bounding box center [1325, 372] width 327 height 28
select select "new stock"
click at [1162, 358] on select "Select New Stock Adjustment Return Other" at bounding box center [1325, 372] width 327 height 28
click at [1485, 585] on button "Submit" at bounding box center [1463, 579] width 46 height 25
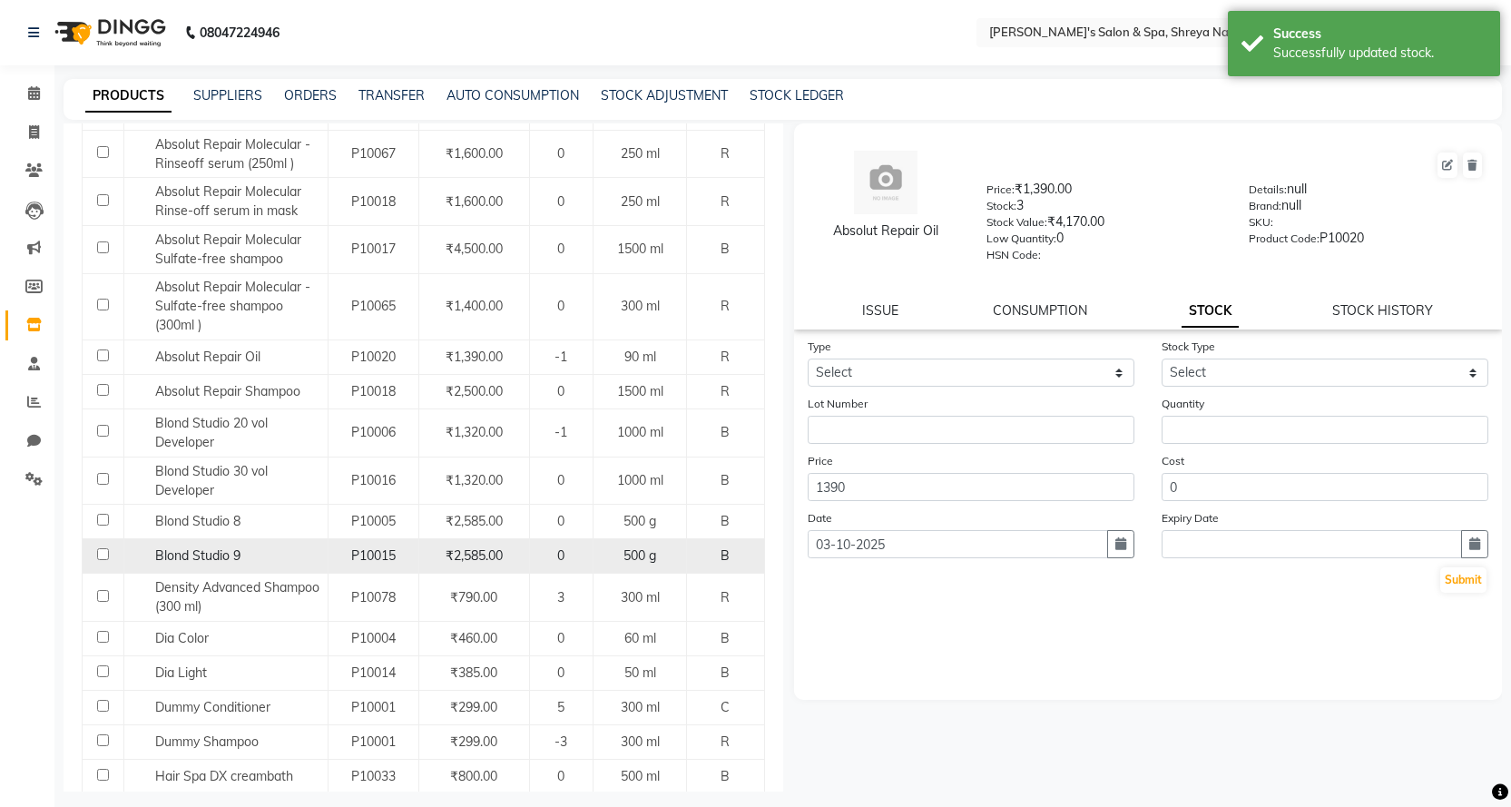
scroll to position [726, 0]
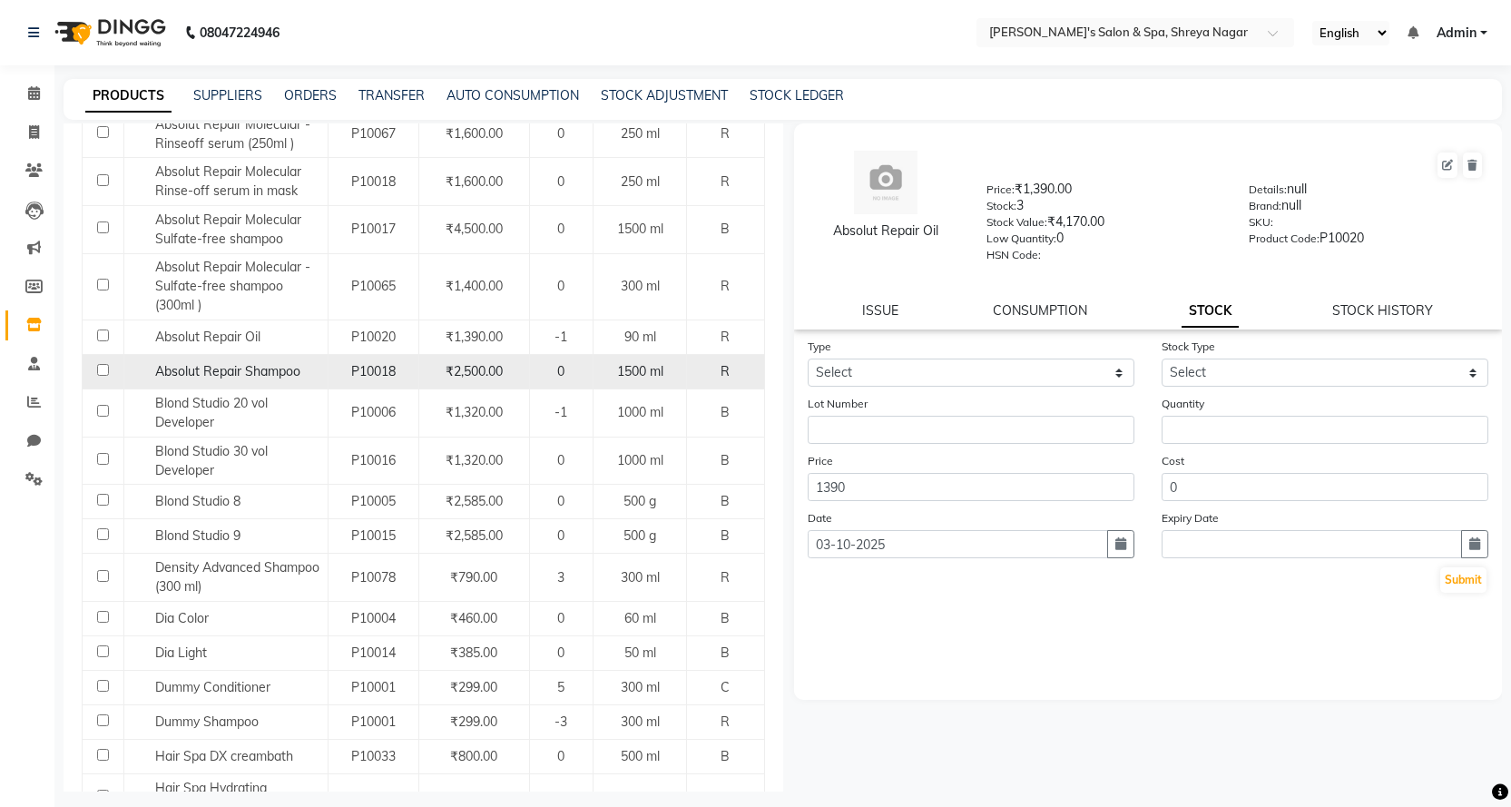
click at [308, 378] on div "Absolut Repair Shampoo" at bounding box center [225, 371] width 194 height 19
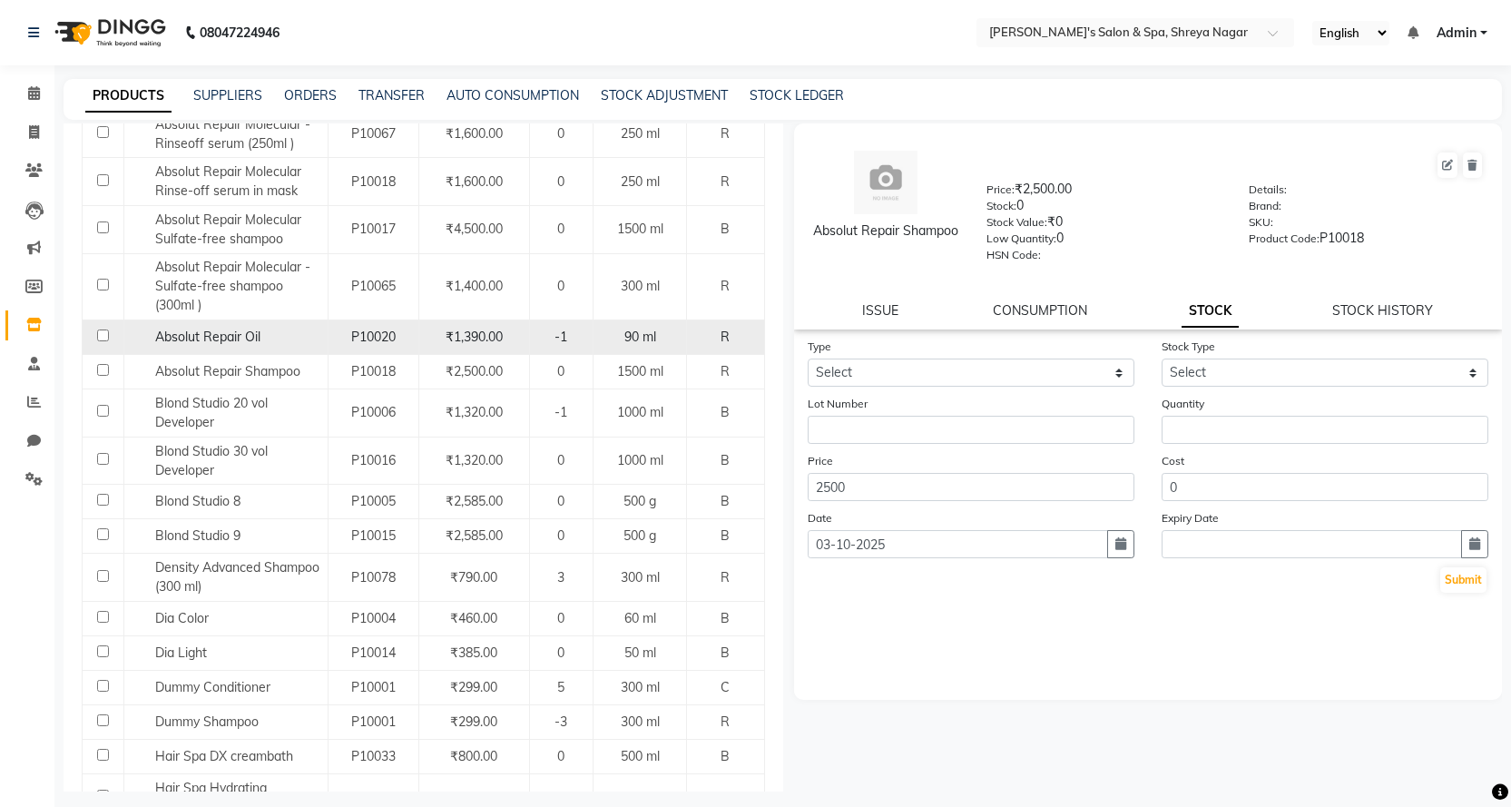
click at [295, 340] on div "Absolut Repair Oil" at bounding box center [225, 337] width 194 height 19
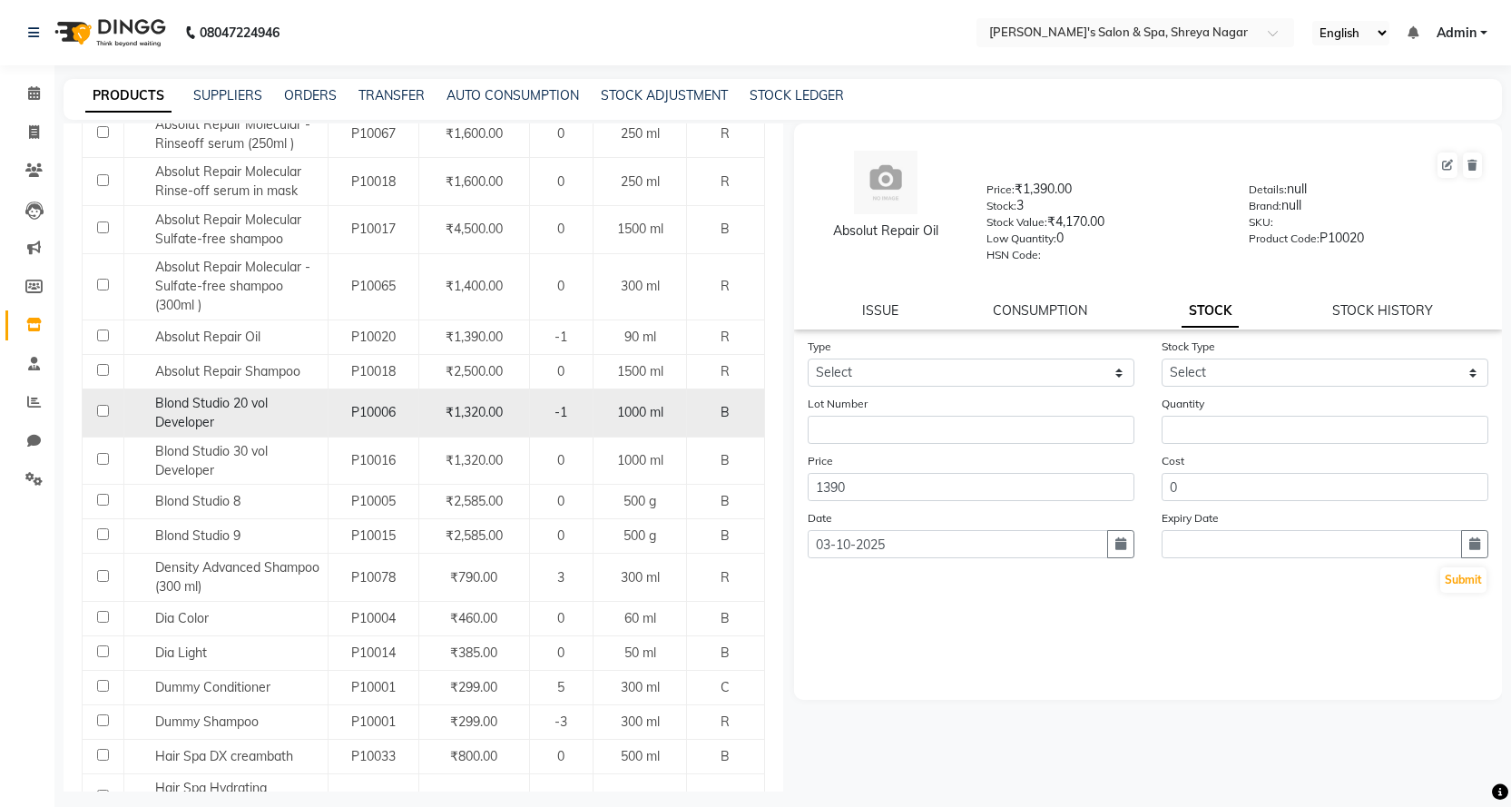
click at [288, 418] on div "Blond Studio 20 vol Developer" at bounding box center [225, 413] width 194 height 38
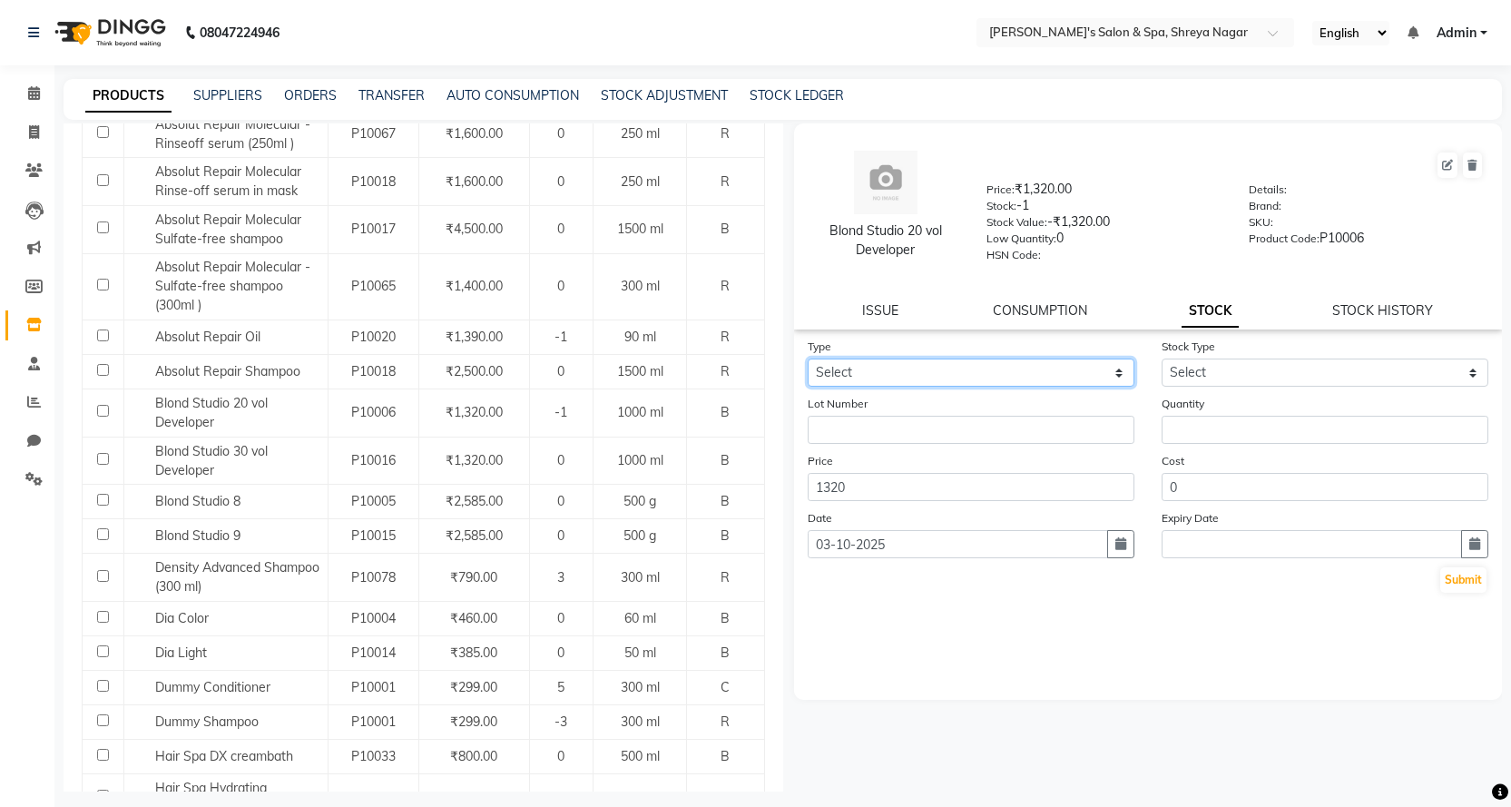
click at [987, 381] on select "Select In Out" at bounding box center [971, 372] width 327 height 28
select select "out"
click at [808, 358] on select "Select In Out" at bounding box center [971, 372] width 327 height 28
select select
drag, startPoint x: 954, startPoint y: 378, endPoint x: 943, endPoint y: 385, distance: 12.6
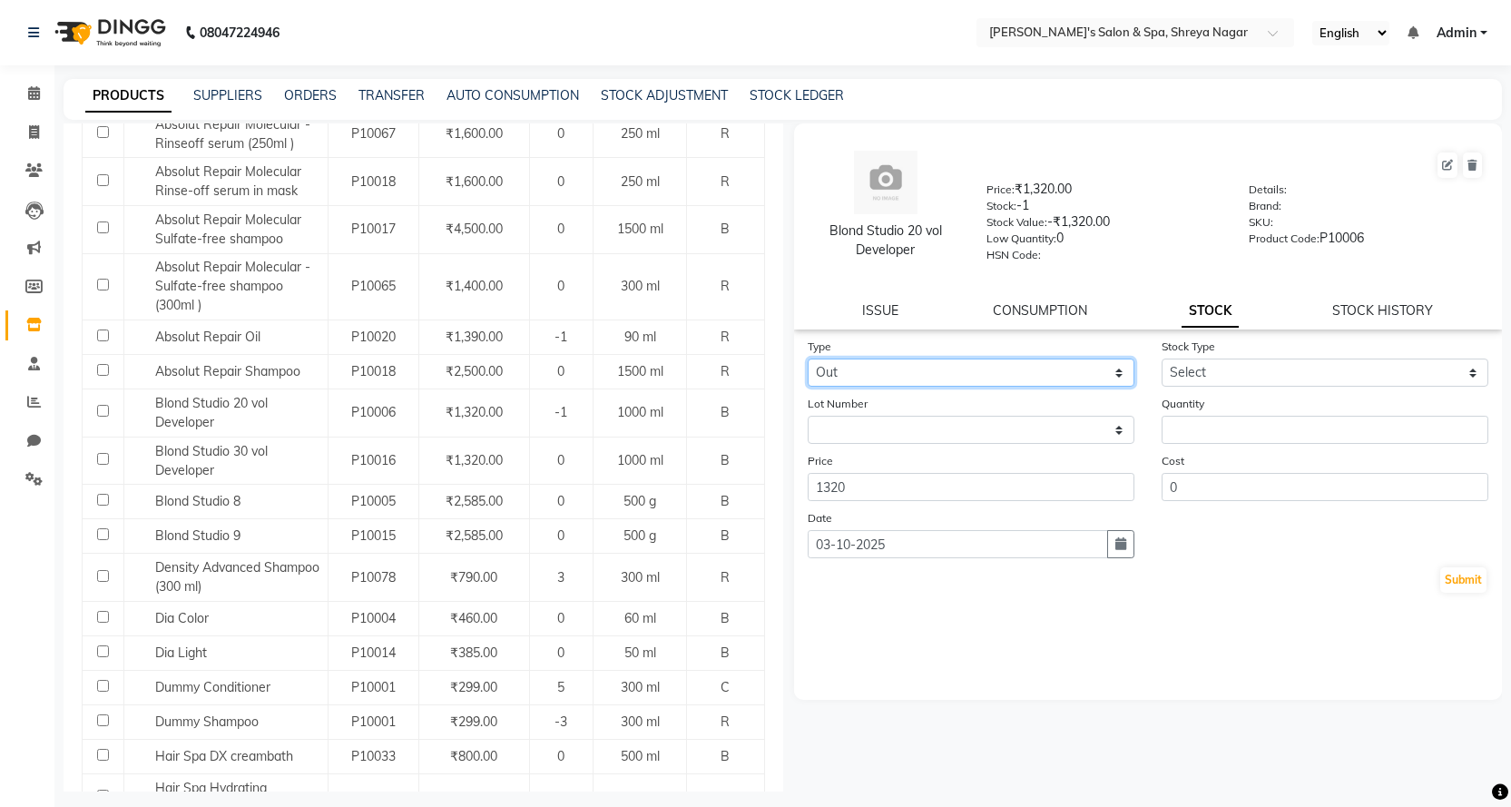
click at [953, 378] on select "Select In Out" at bounding box center [971, 372] width 327 height 28
select select "in"
click at [808, 358] on select "Select In Out" at bounding box center [971, 372] width 327 height 28
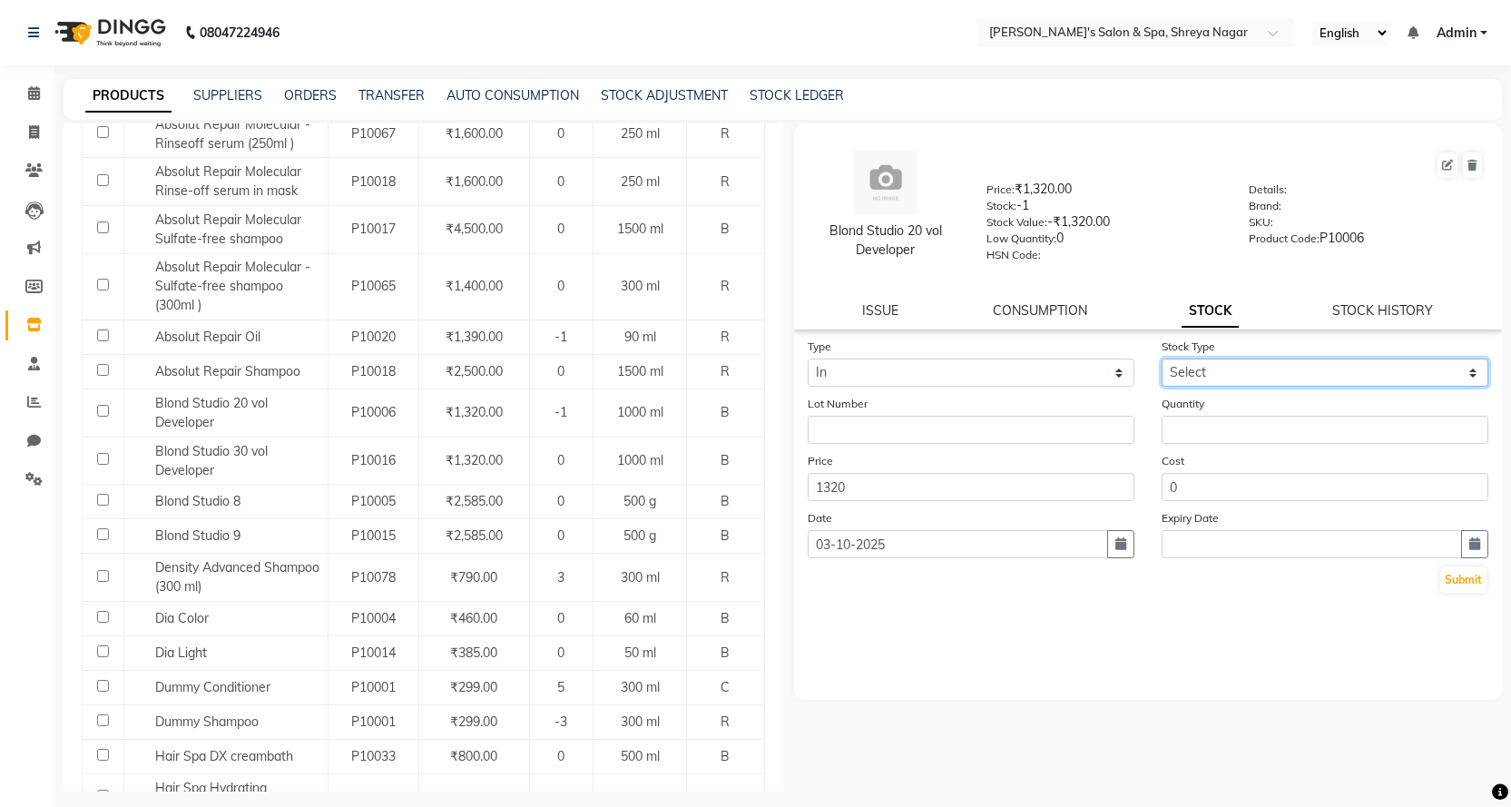
click at [1284, 384] on select "Select New Stock Adjustment Return Other" at bounding box center [1325, 372] width 327 height 28
select select "new stock"
click at [1162, 358] on select "Select New Stock Adjustment Return Other" at bounding box center [1325, 372] width 327 height 28
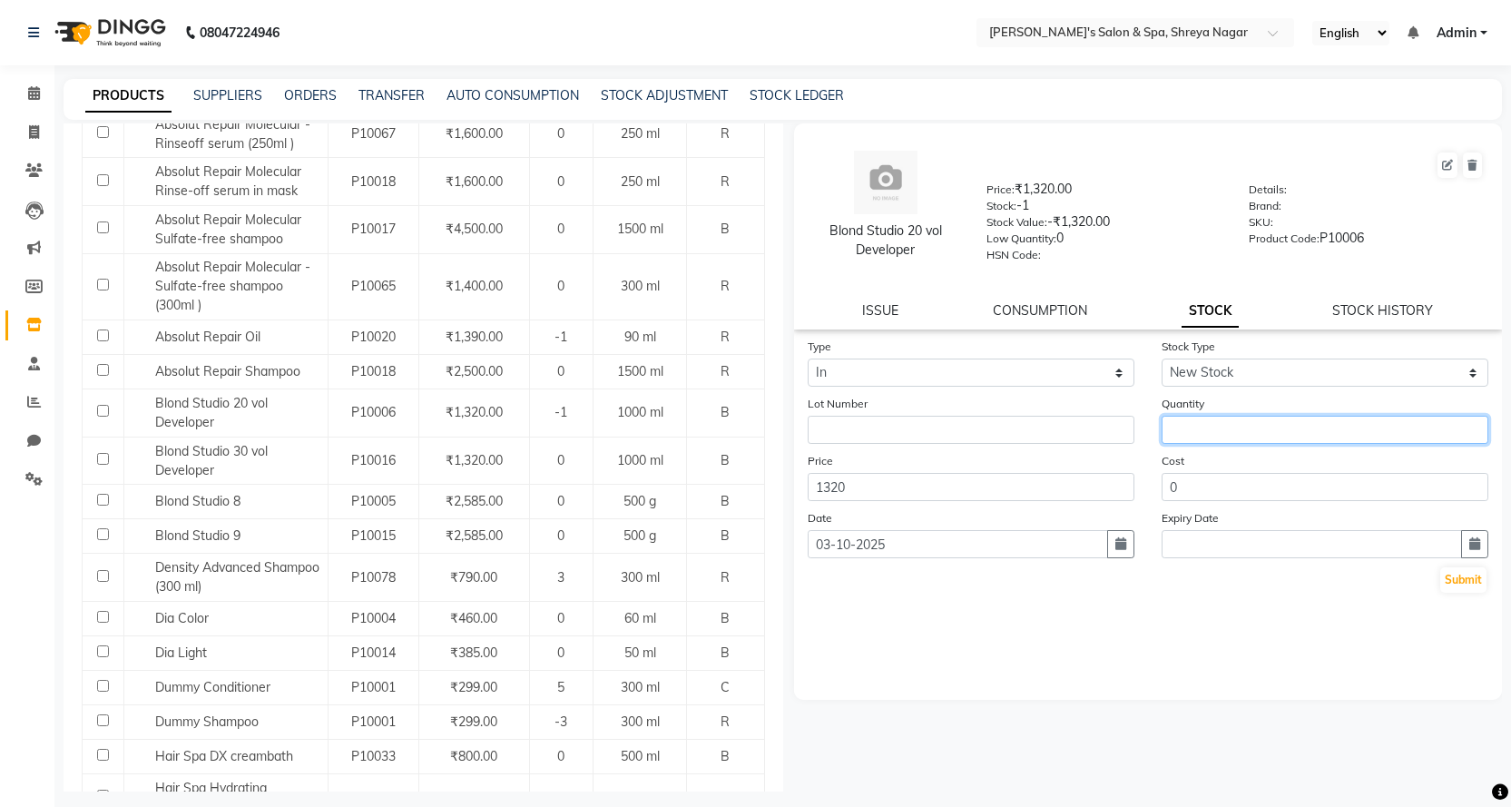
click at [1242, 427] on input "number" at bounding box center [1325, 430] width 327 height 28
type input "1"
click at [1478, 584] on button "Submit" at bounding box center [1463, 579] width 46 height 25
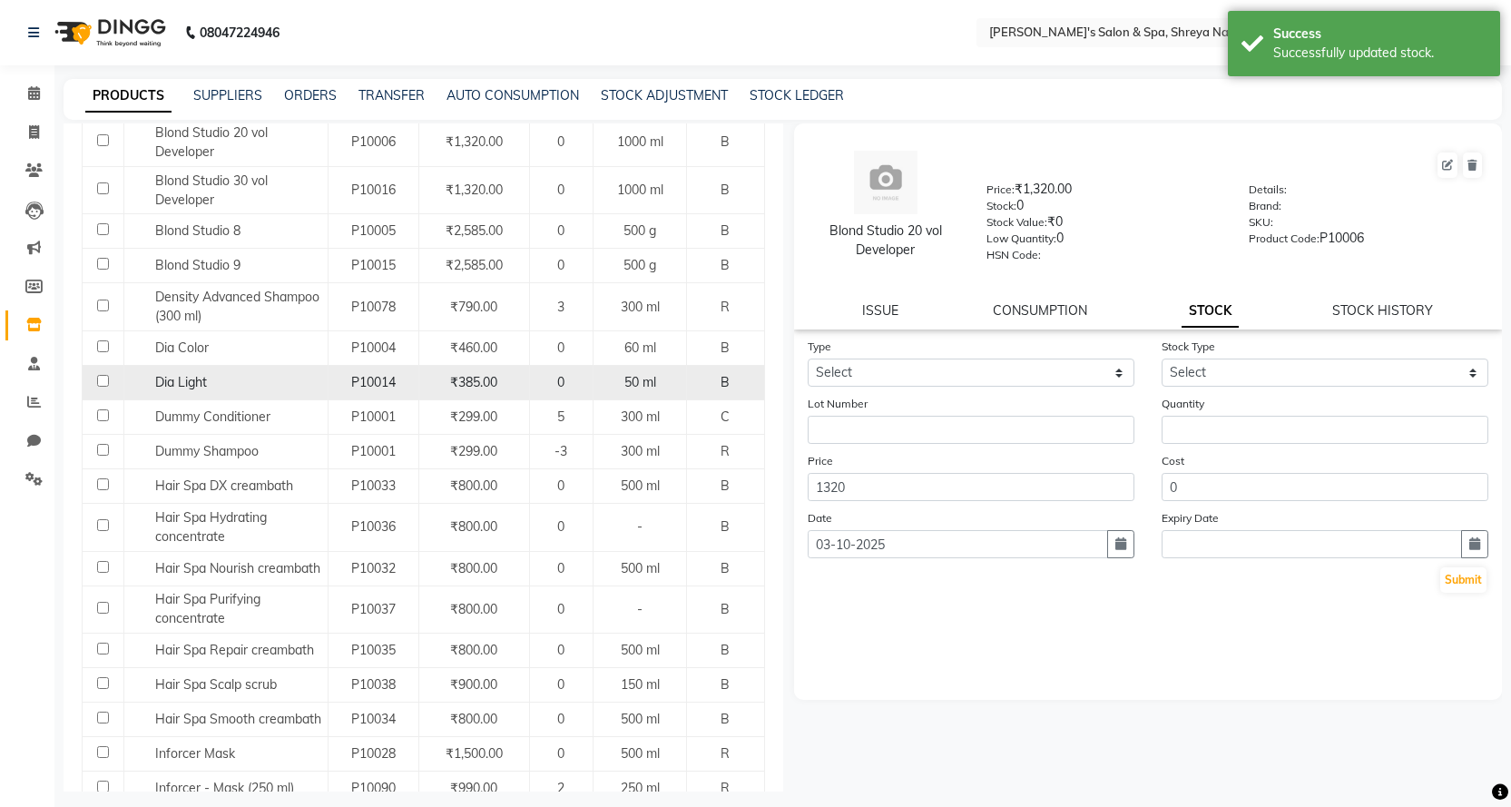
scroll to position [998, 0]
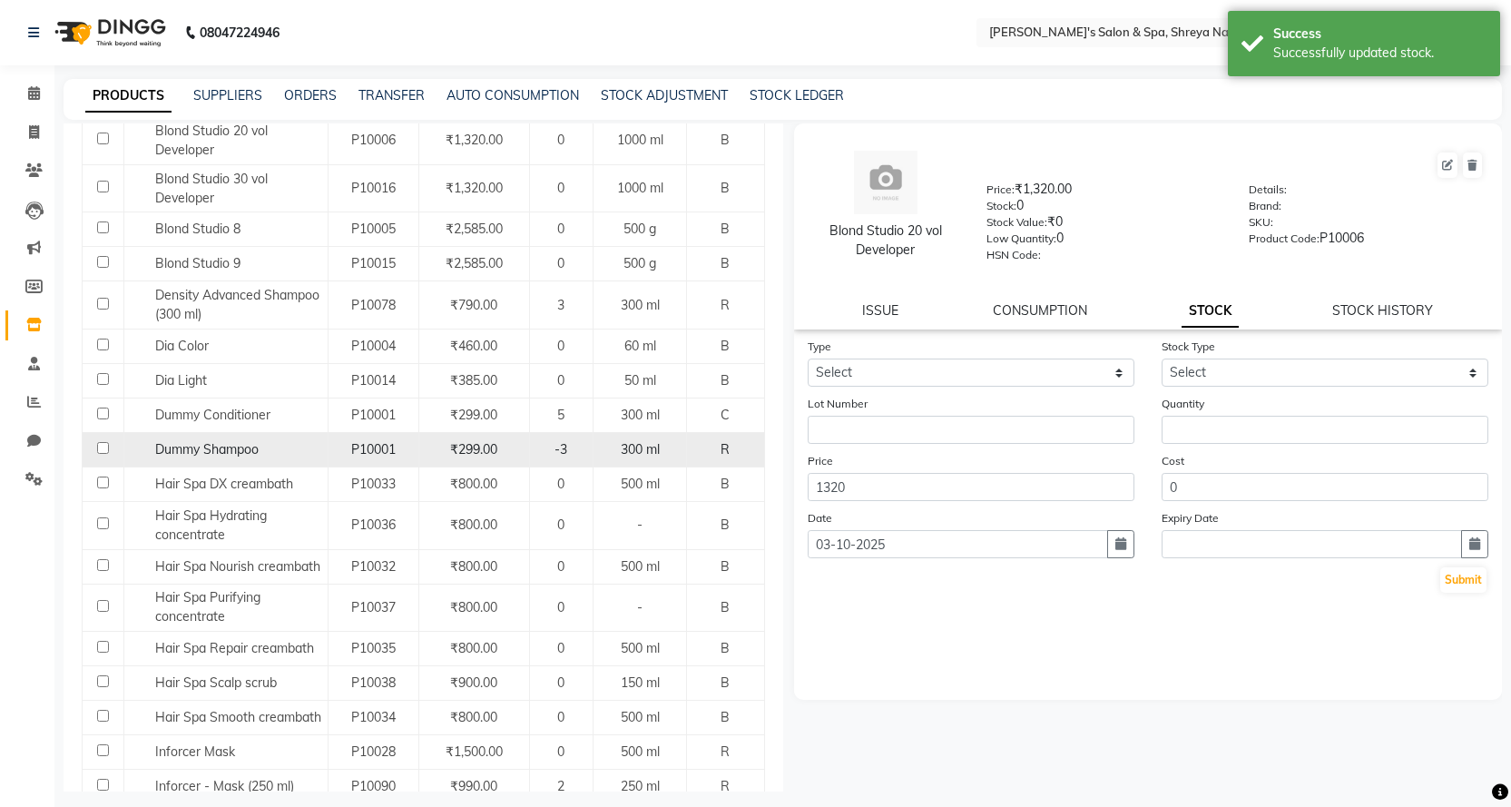
click at [279, 456] on div "Dummy Shampoo" at bounding box center [225, 449] width 194 height 19
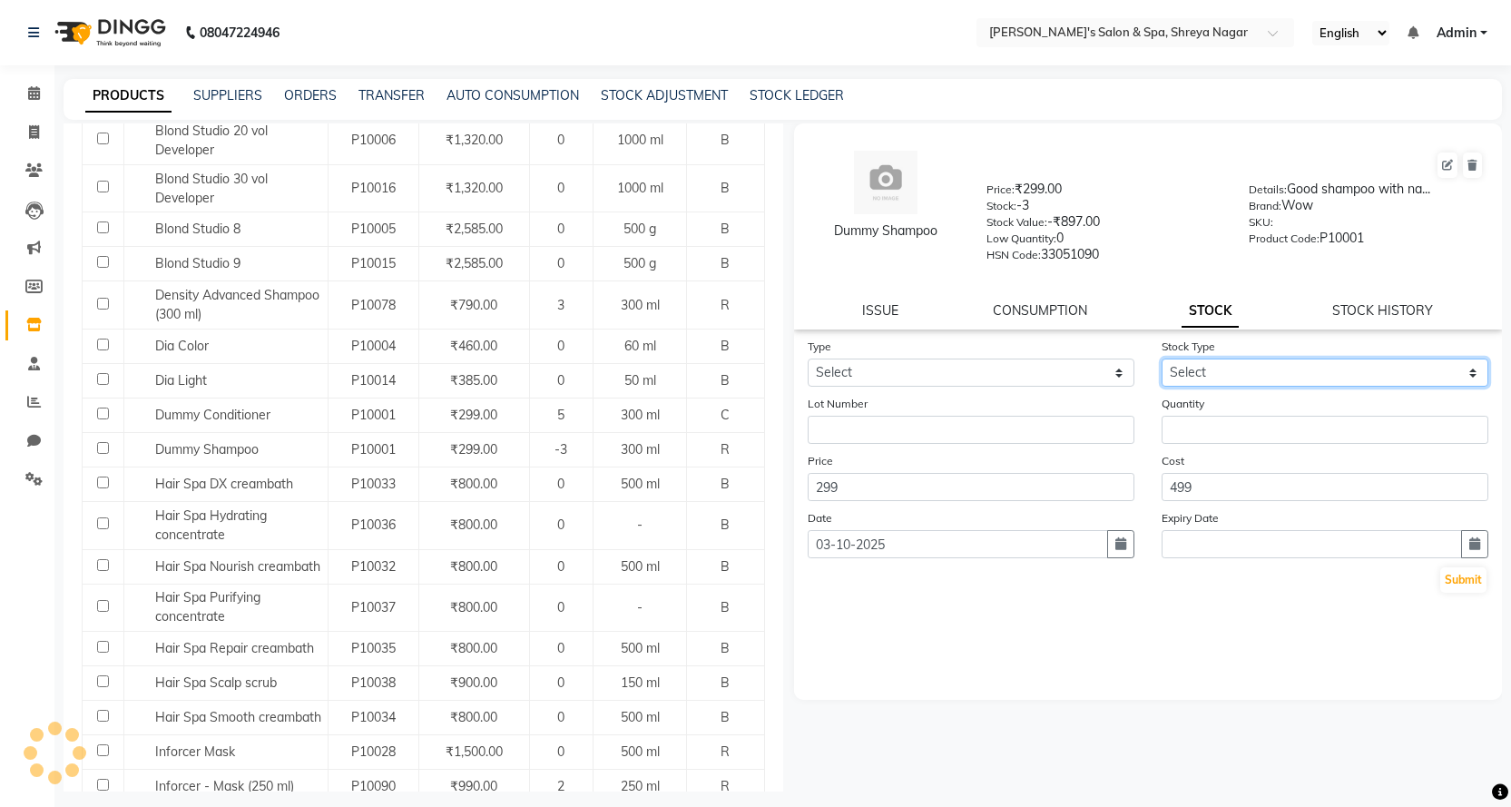
click at [1184, 375] on select "Select New Stock Adjustment Return Other" at bounding box center [1325, 372] width 327 height 28
click at [1183, 343] on label "Stock Type" at bounding box center [1189, 347] width 54 height 16
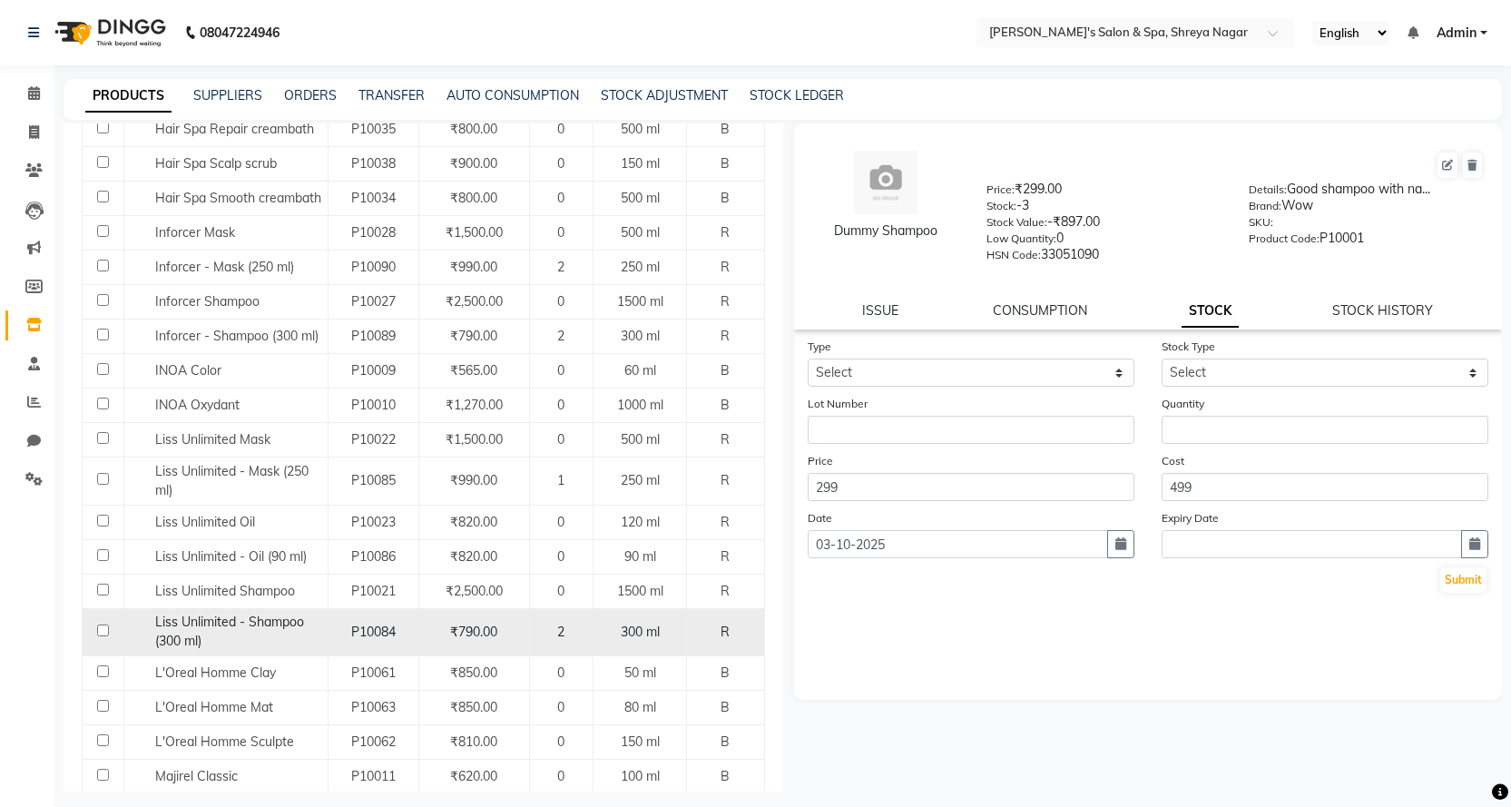
scroll to position [1609, 0]
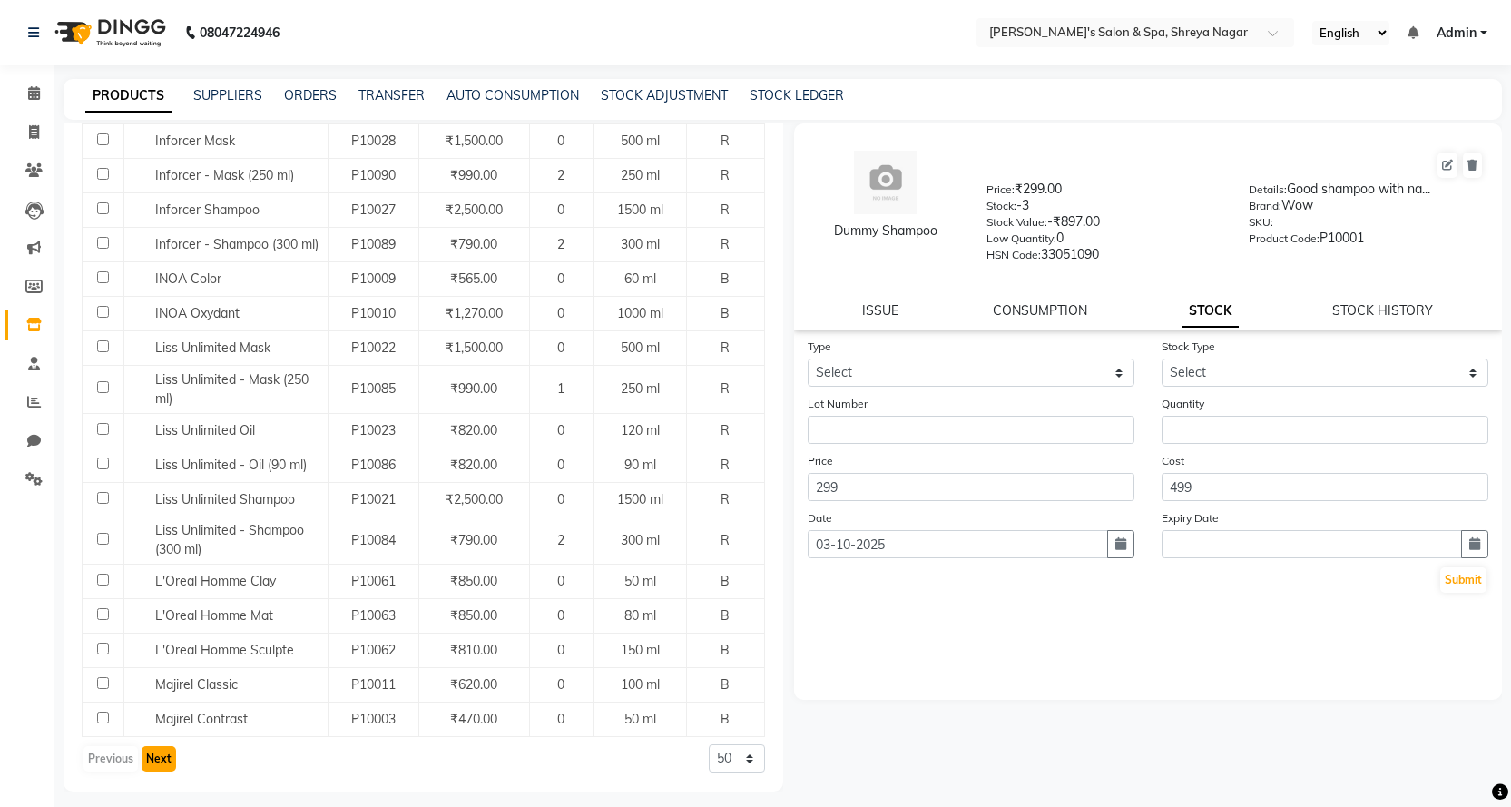
click at [162, 753] on button "Next" at bounding box center [159, 758] width 34 height 25
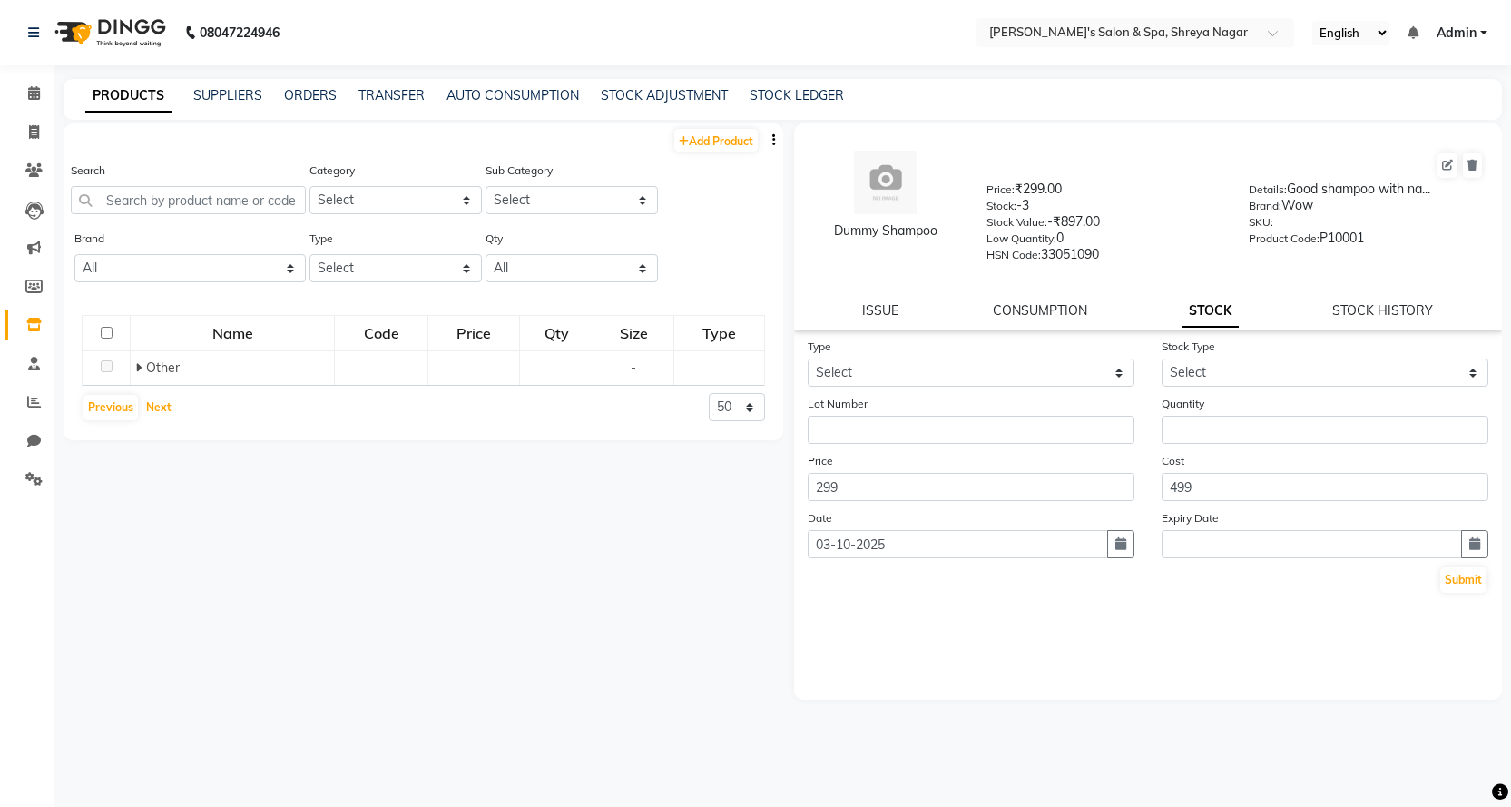
scroll to position [0, 0]
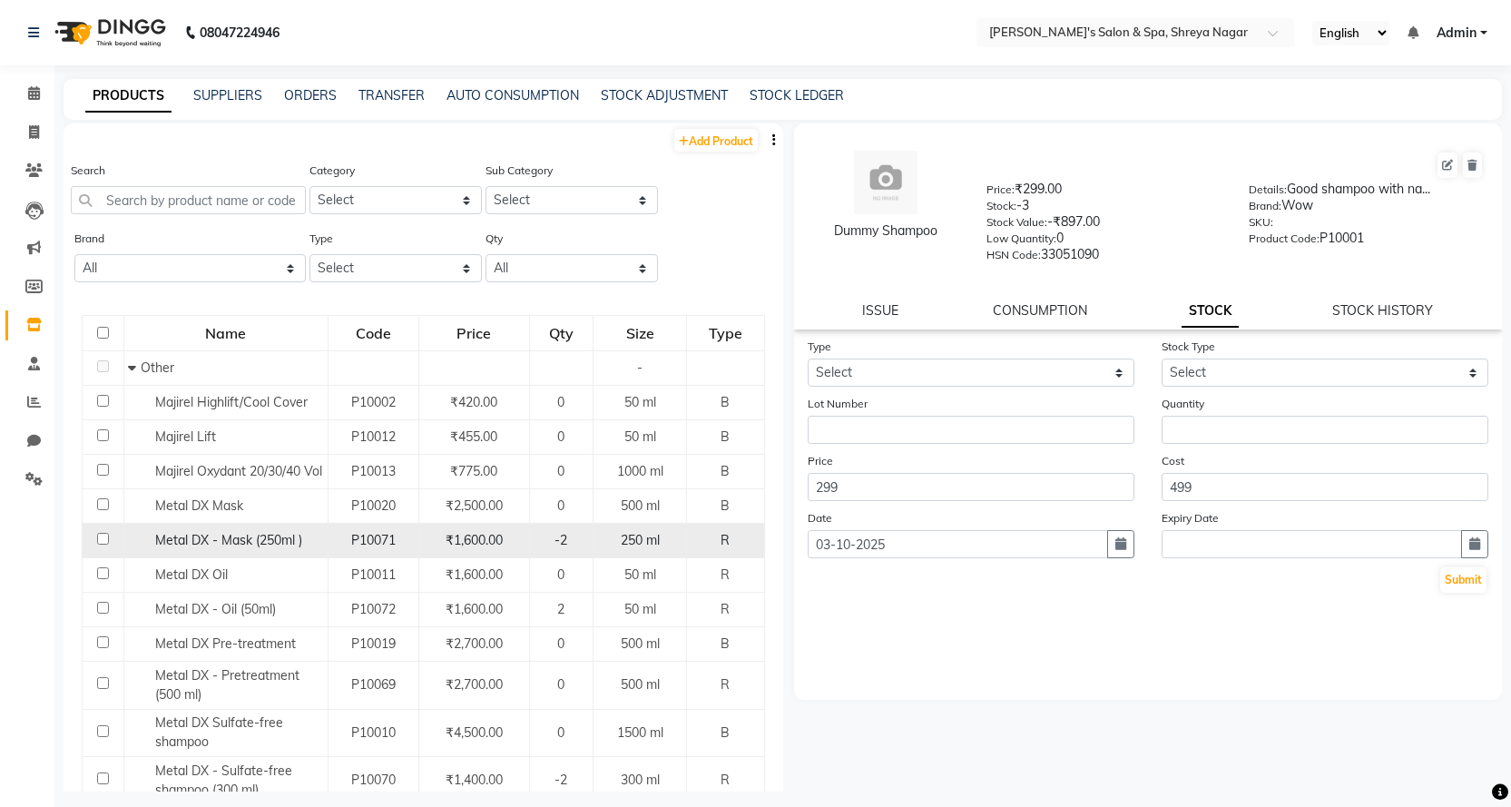
click at [301, 548] on span "Metal DX - Mask (250ml )" at bounding box center [228, 540] width 147 height 16
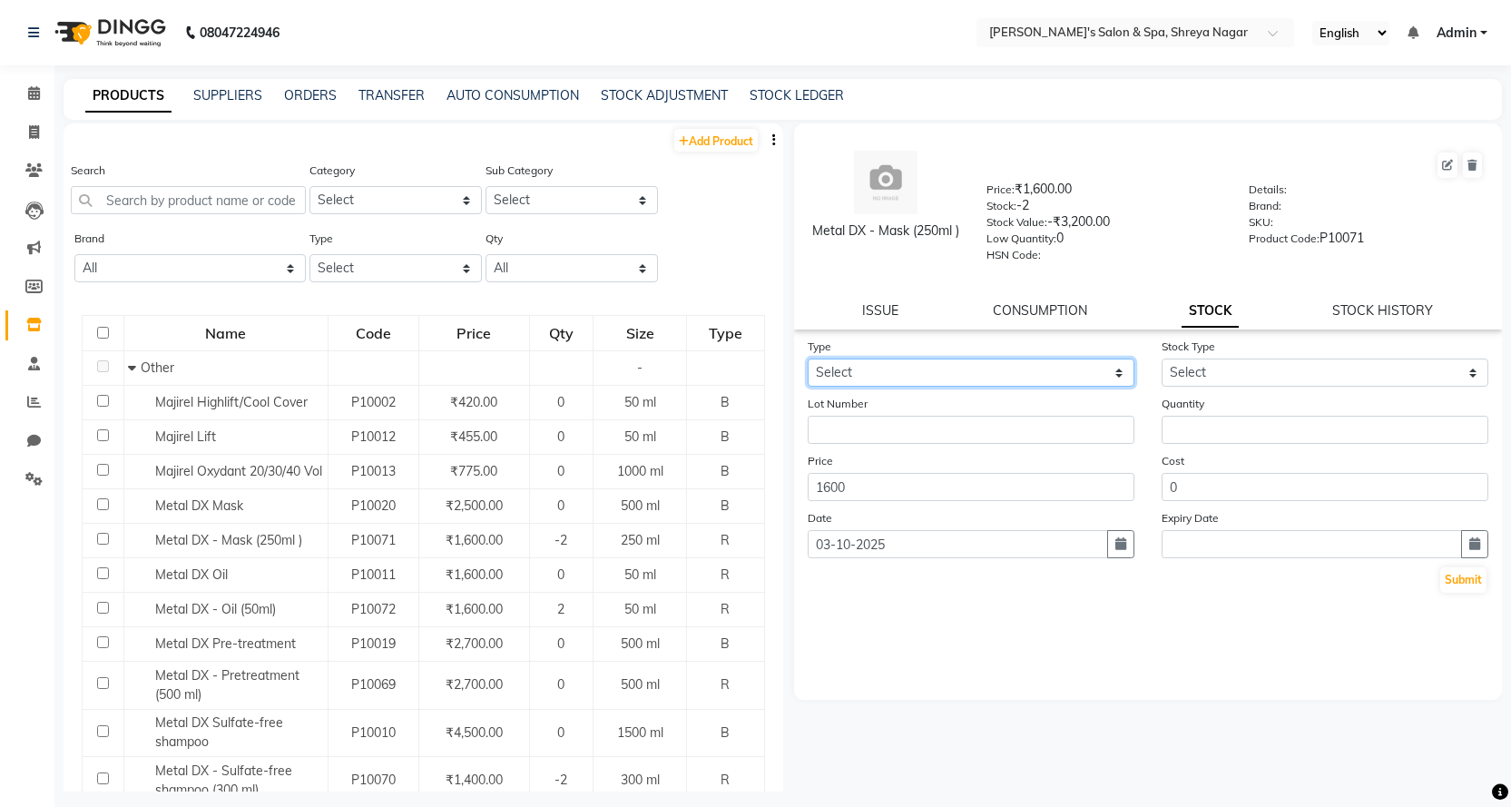
click at [915, 380] on select "Select In Out" at bounding box center [971, 372] width 327 height 28
select select "in"
click at [808, 358] on select "Select In Out" at bounding box center [971, 372] width 327 height 28
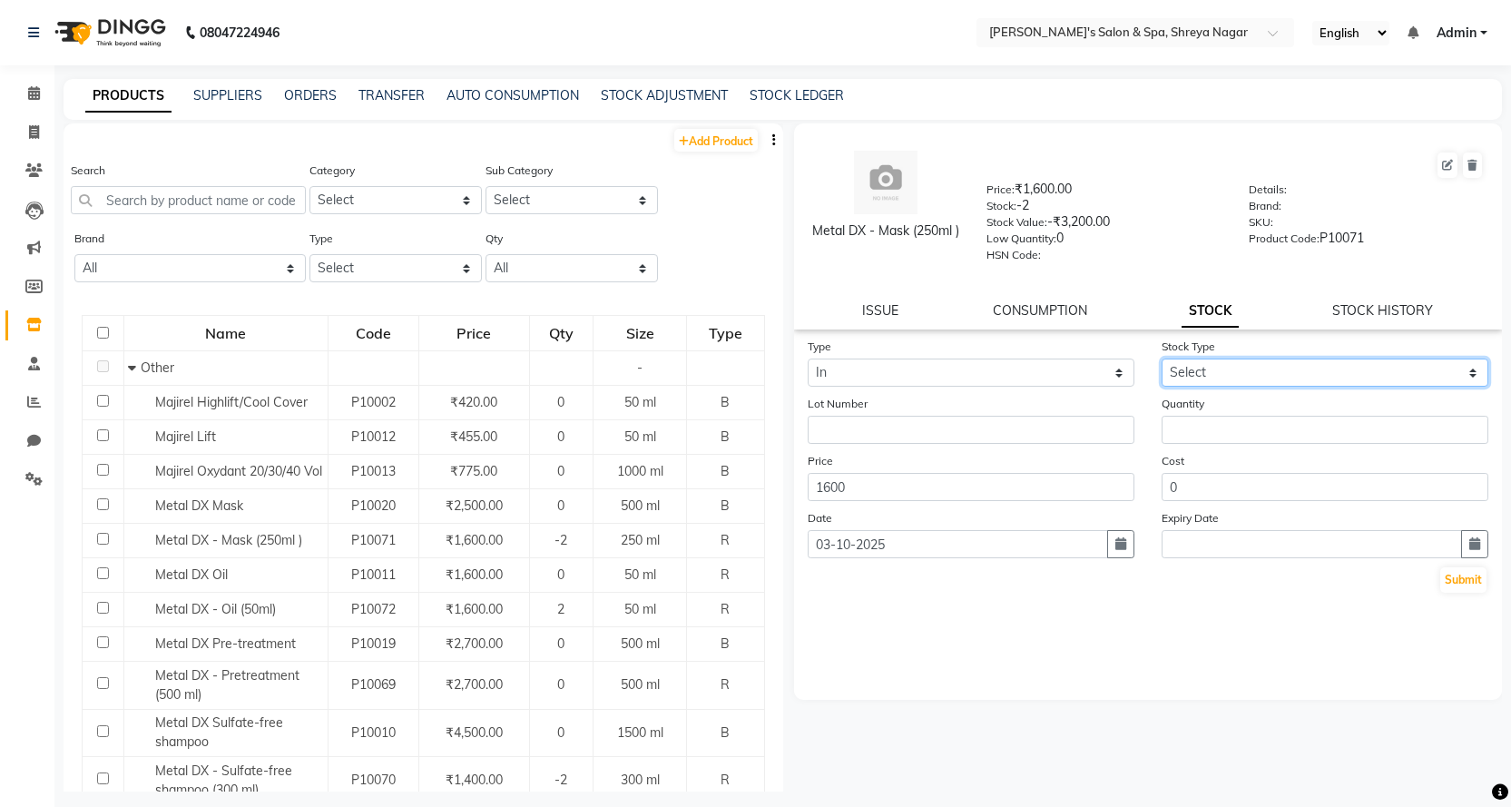
click at [1237, 367] on select "Select New Stock Adjustment Return Other" at bounding box center [1325, 372] width 327 height 28
select select "new stock"
click at [1162, 358] on select "Select New Stock Adjustment Return Other" at bounding box center [1325, 372] width 327 height 28
click at [1208, 445] on form "Type Select In Out Stock Type Select New Stock Adjustment Return Other Lot Numb…" at bounding box center [1149, 466] width 682 height 258
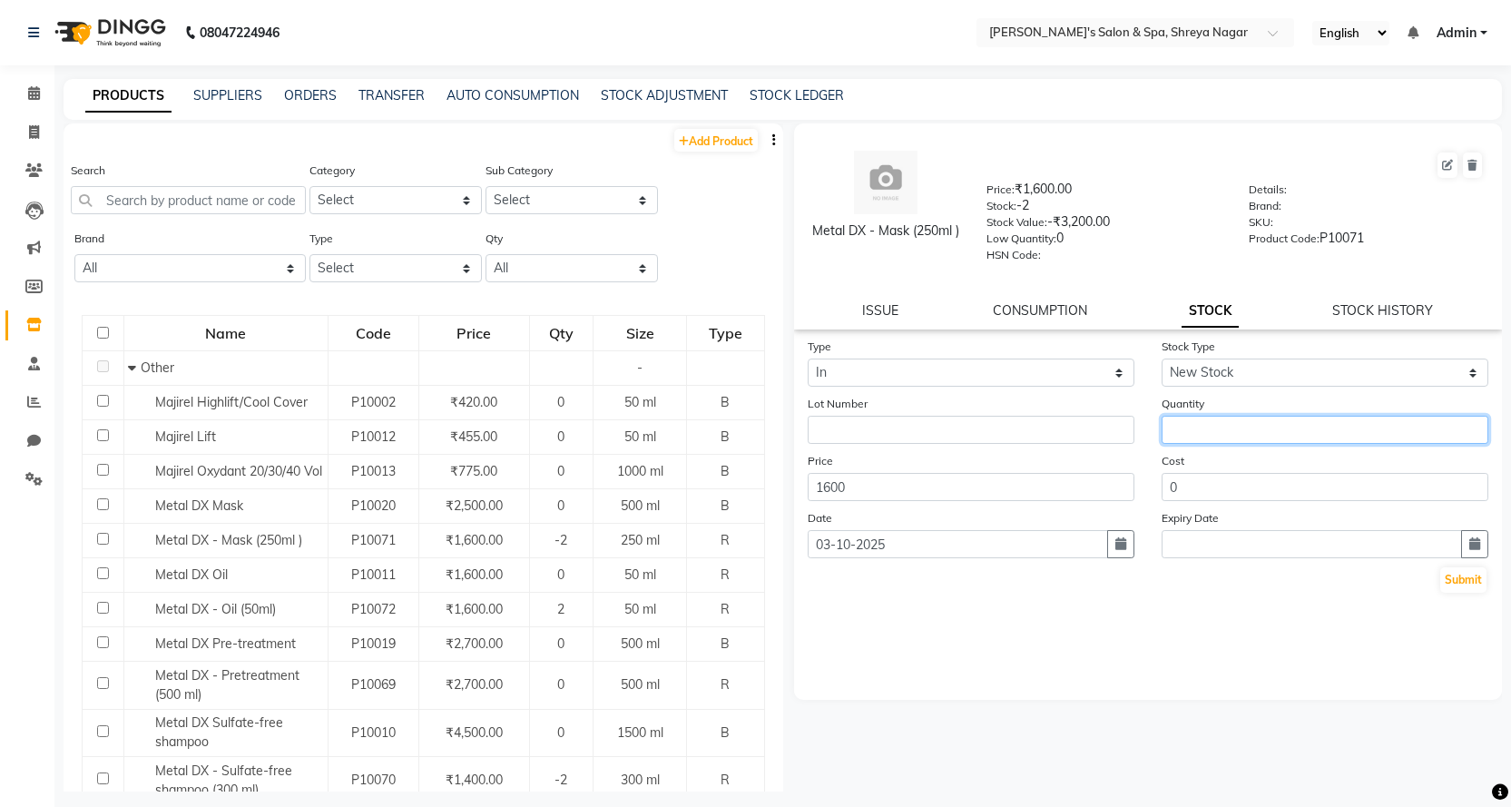
click at [1215, 427] on input "number" at bounding box center [1325, 430] width 327 height 28
type input "2"
click at [1481, 579] on button "Submit" at bounding box center [1463, 579] width 46 height 25
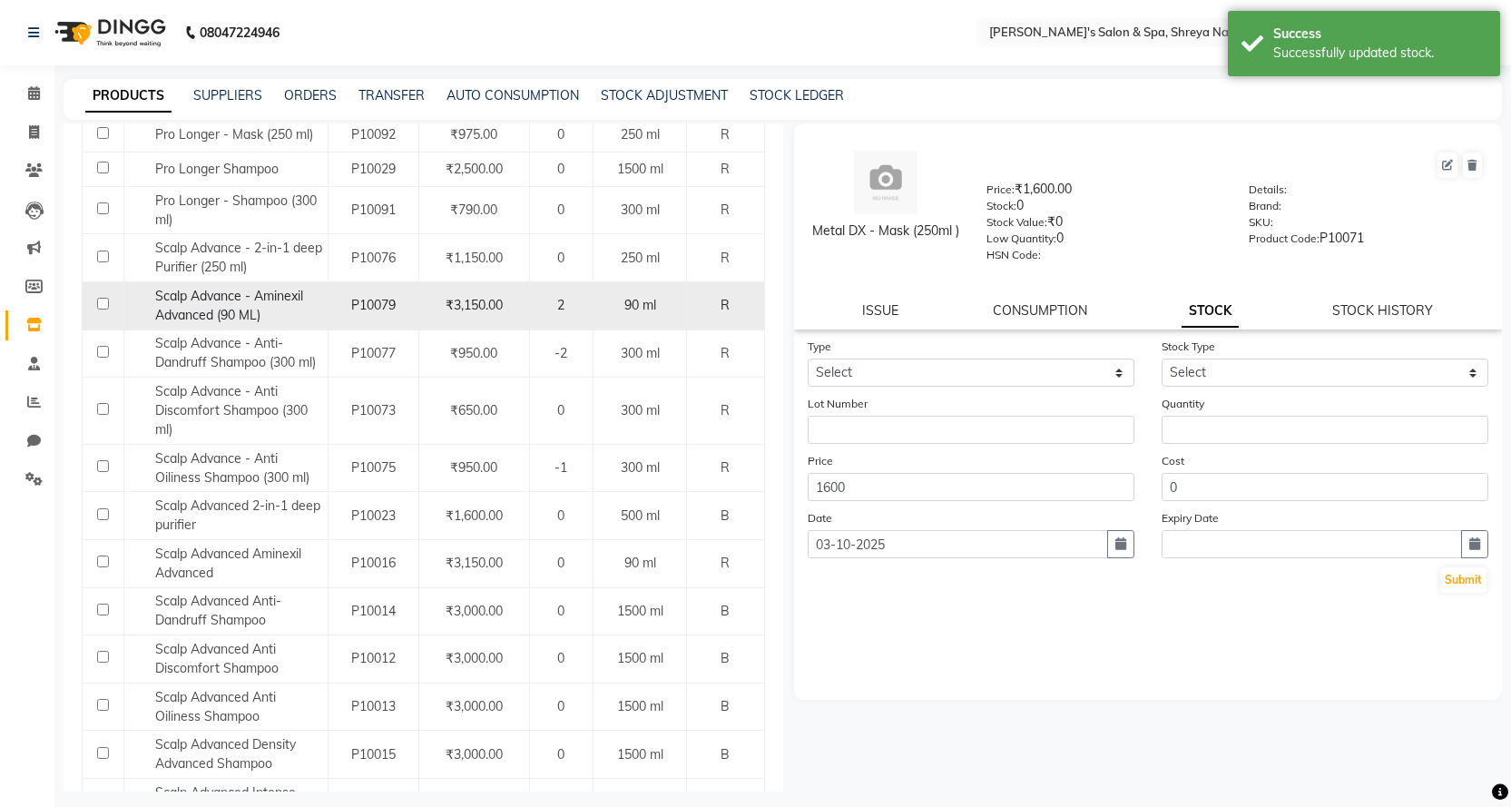
scroll to position [726, 0]
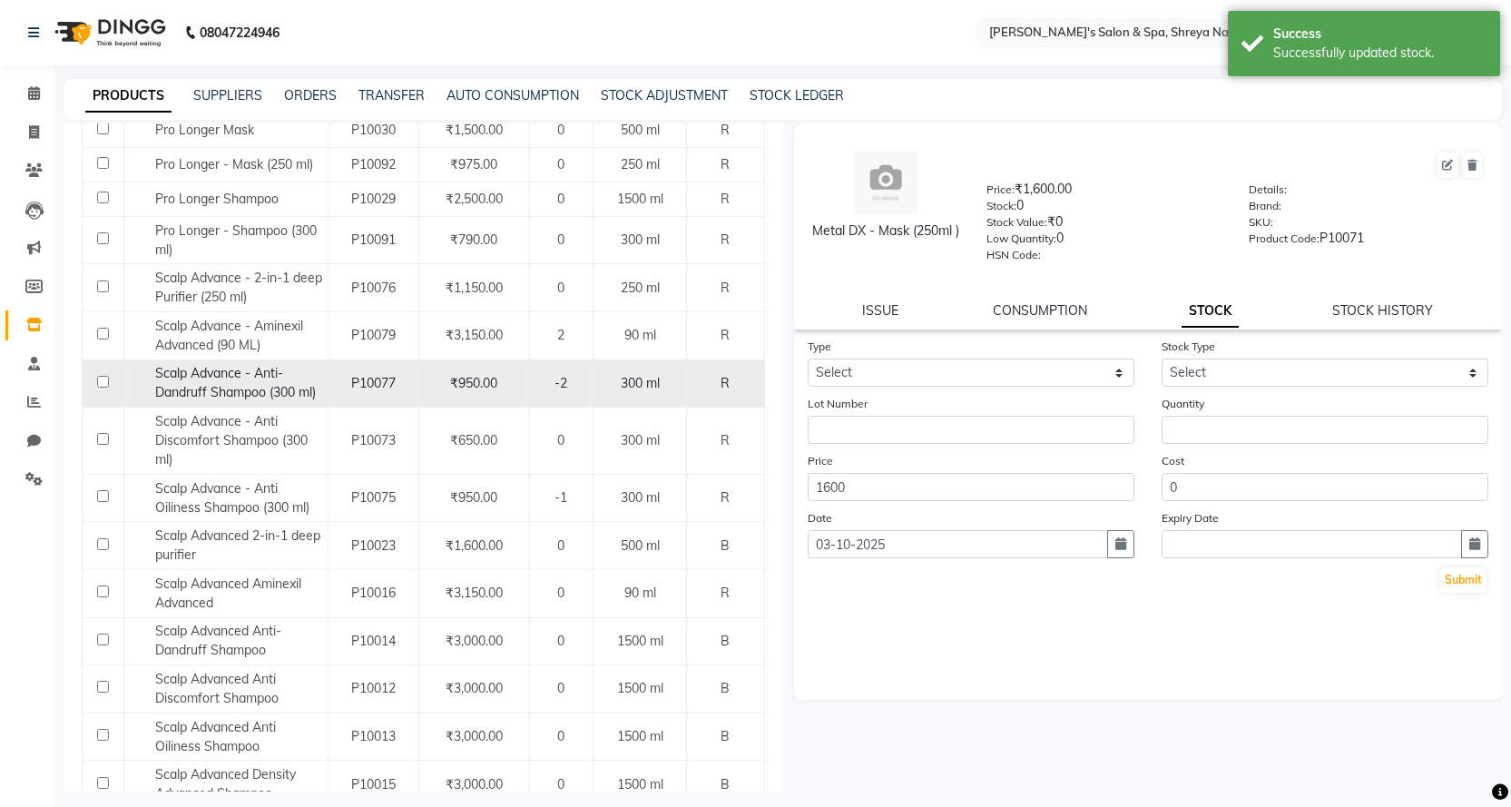
click at [309, 400] on span "Scalp Advance - Anti-Dandruff Shampoo (300 ml)" at bounding box center [235, 382] width 161 height 35
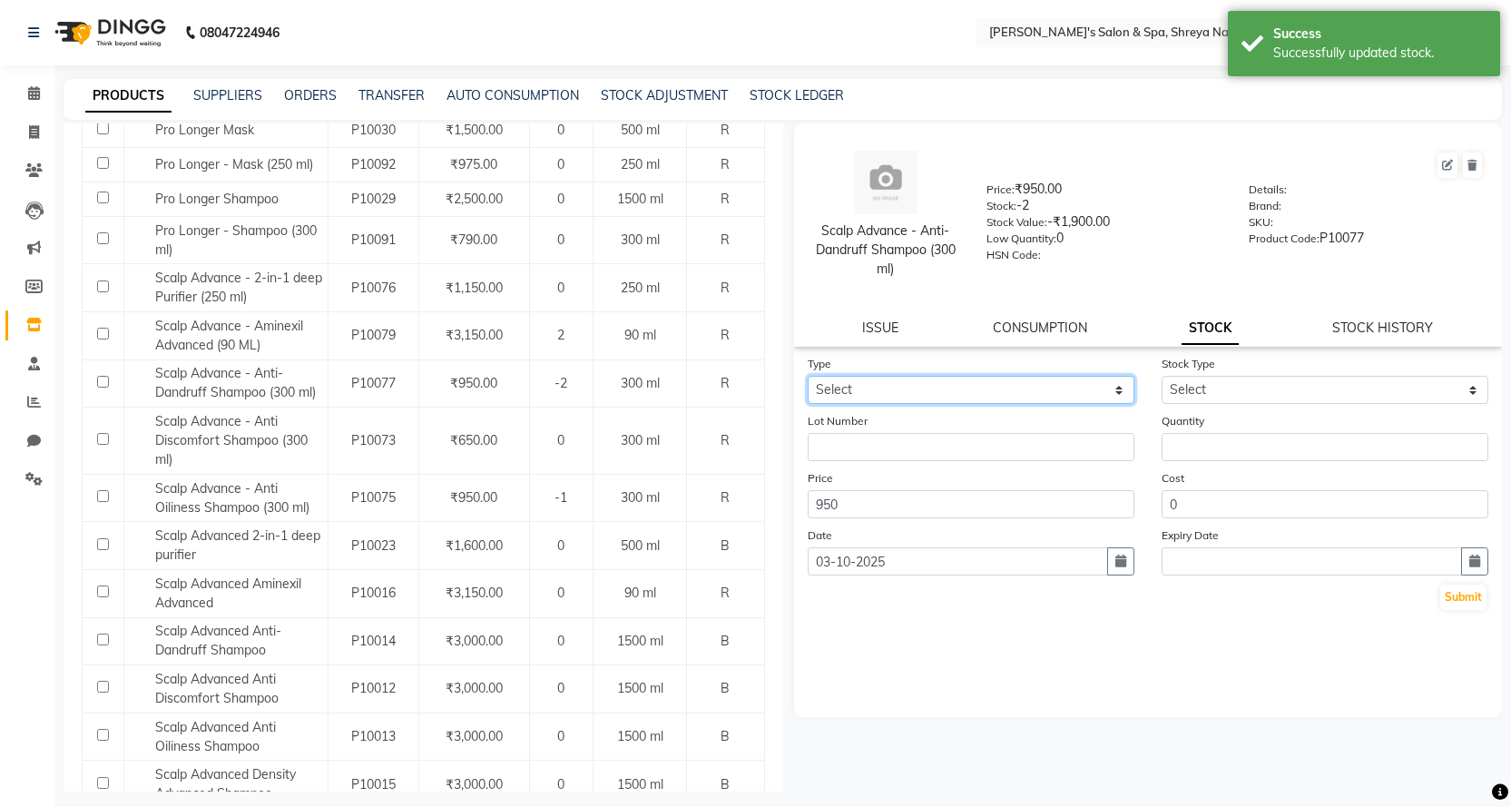
drag, startPoint x: 942, startPoint y: 388, endPoint x: 931, endPoint y: 393, distance: 11.8
click at [942, 388] on select "Select In Out" at bounding box center [971, 390] width 327 height 28
select select "in"
click at [808, 376] on select "Select In Out" at bounding box center [971, 390] width 327 height 28
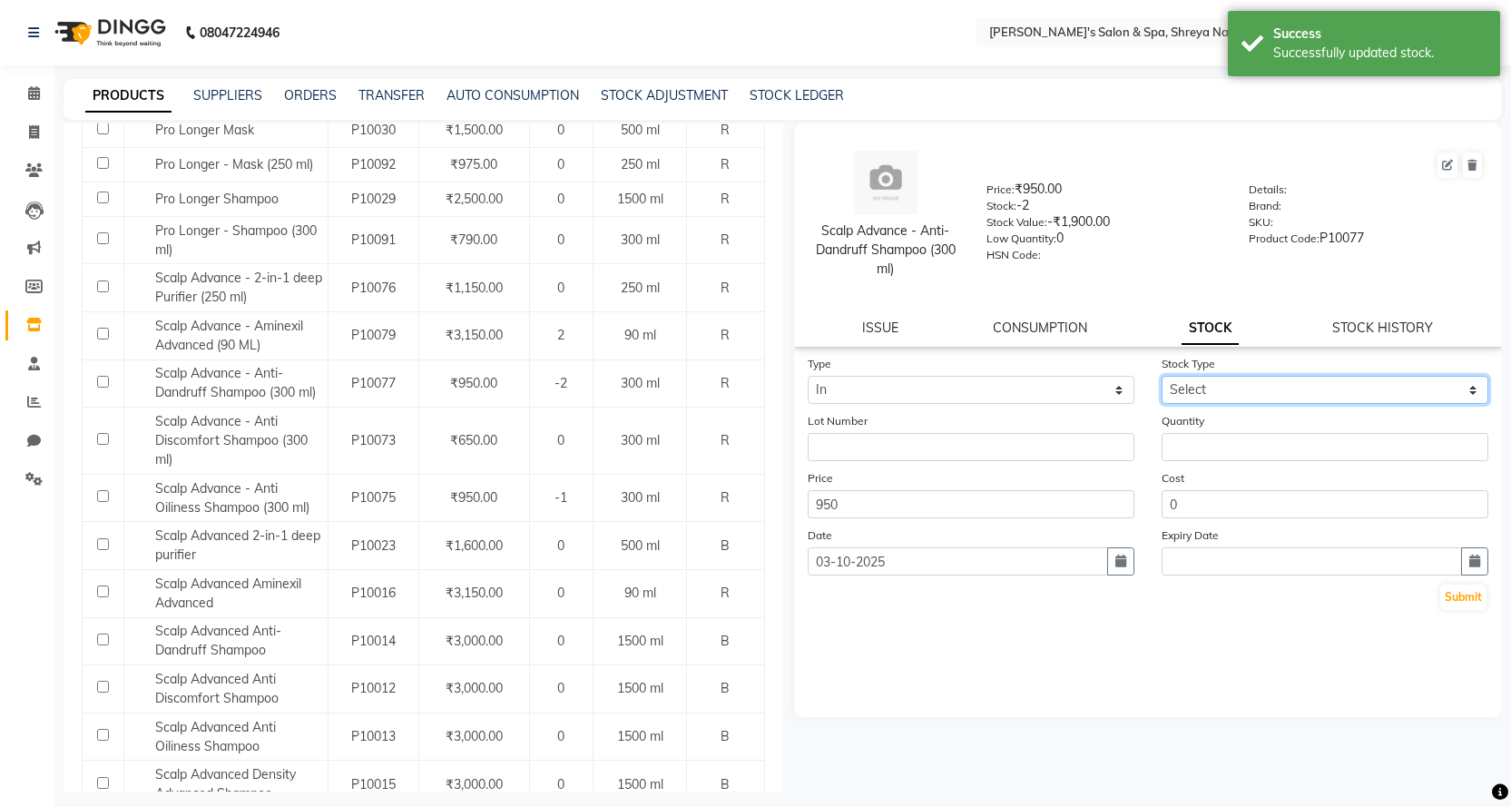
click at [1218, 391] on select "Select New Stock Adjustment Return Other" at bounding box center [1325, 390] width 327 height 28
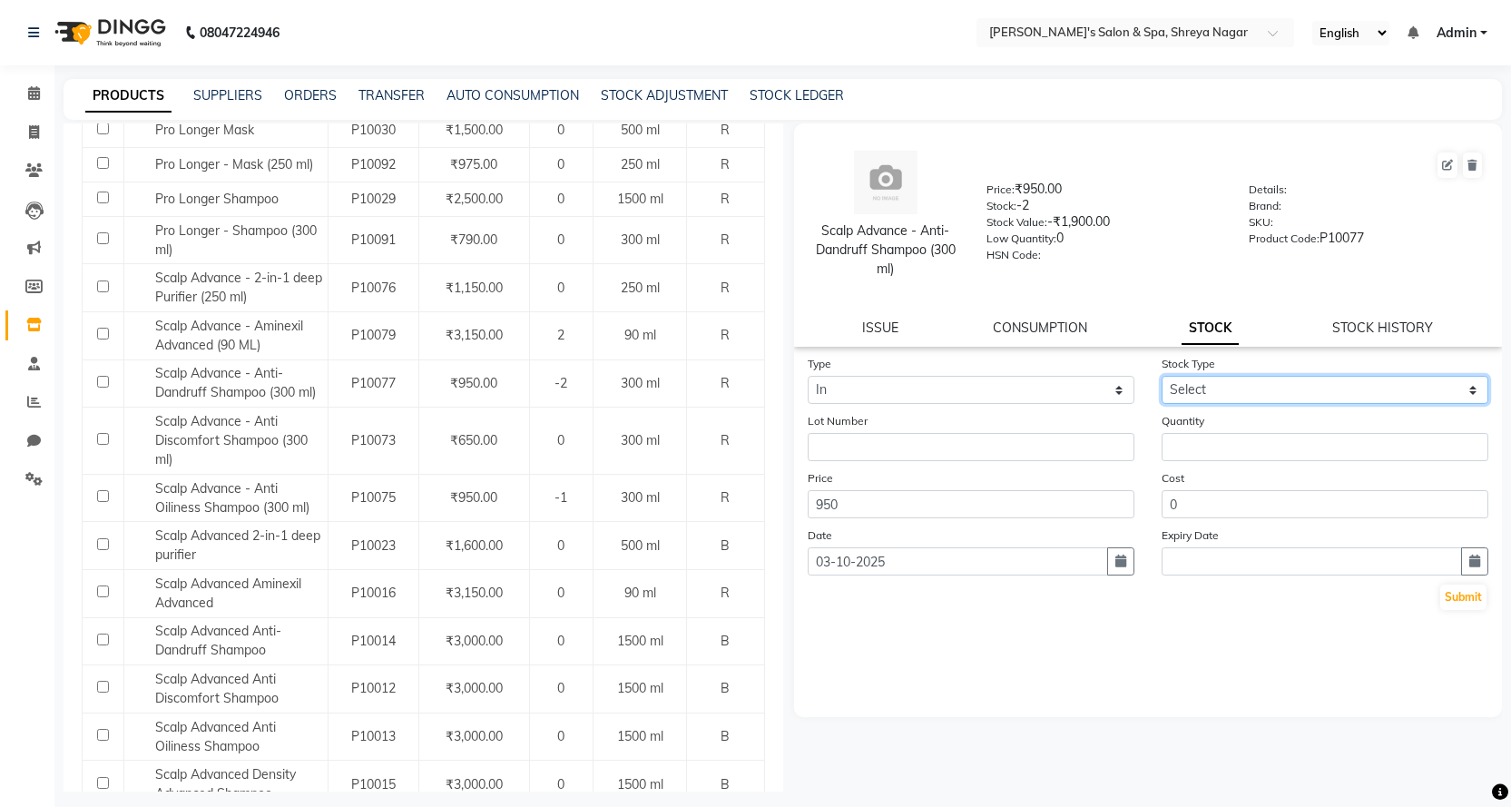
select select "new stock"
click at [1162, 376] on select "Select New Stock Adjustment Return Other" at bounding box center [1325, 390] width 327 height 28
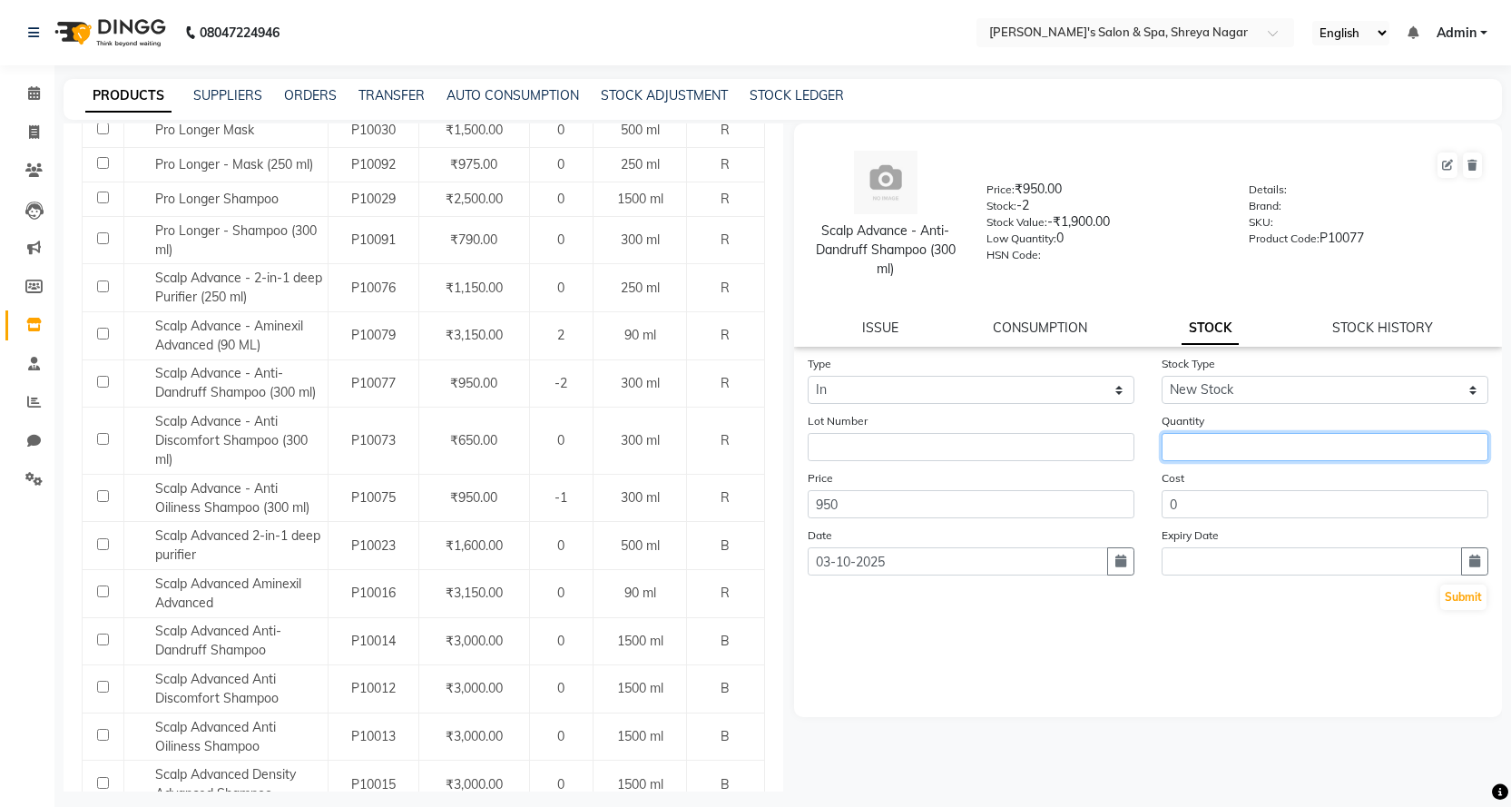
click at [1218, 447] on input "number" at bounding box center [1325, 447] width 327 height 28
type input "5"
click at [1476, 597] on button "Submit" at bounding box center [1463, 596] width 46 height 25
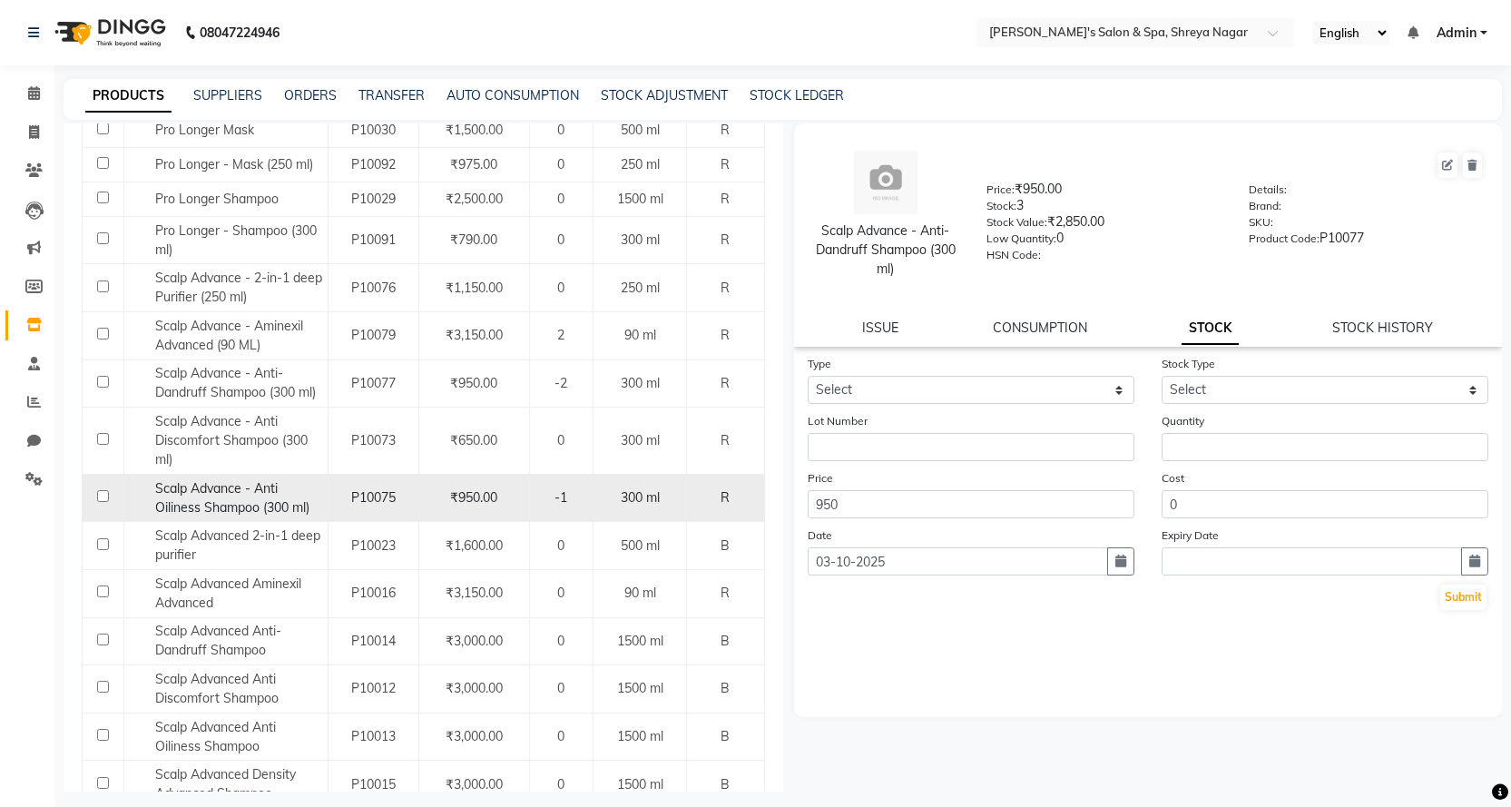
click at [316, 514] on div "Scalp Advance - Anti Oiliness Shampoo (300 ml)" at bounding box center [225, 498] width 194 height 38
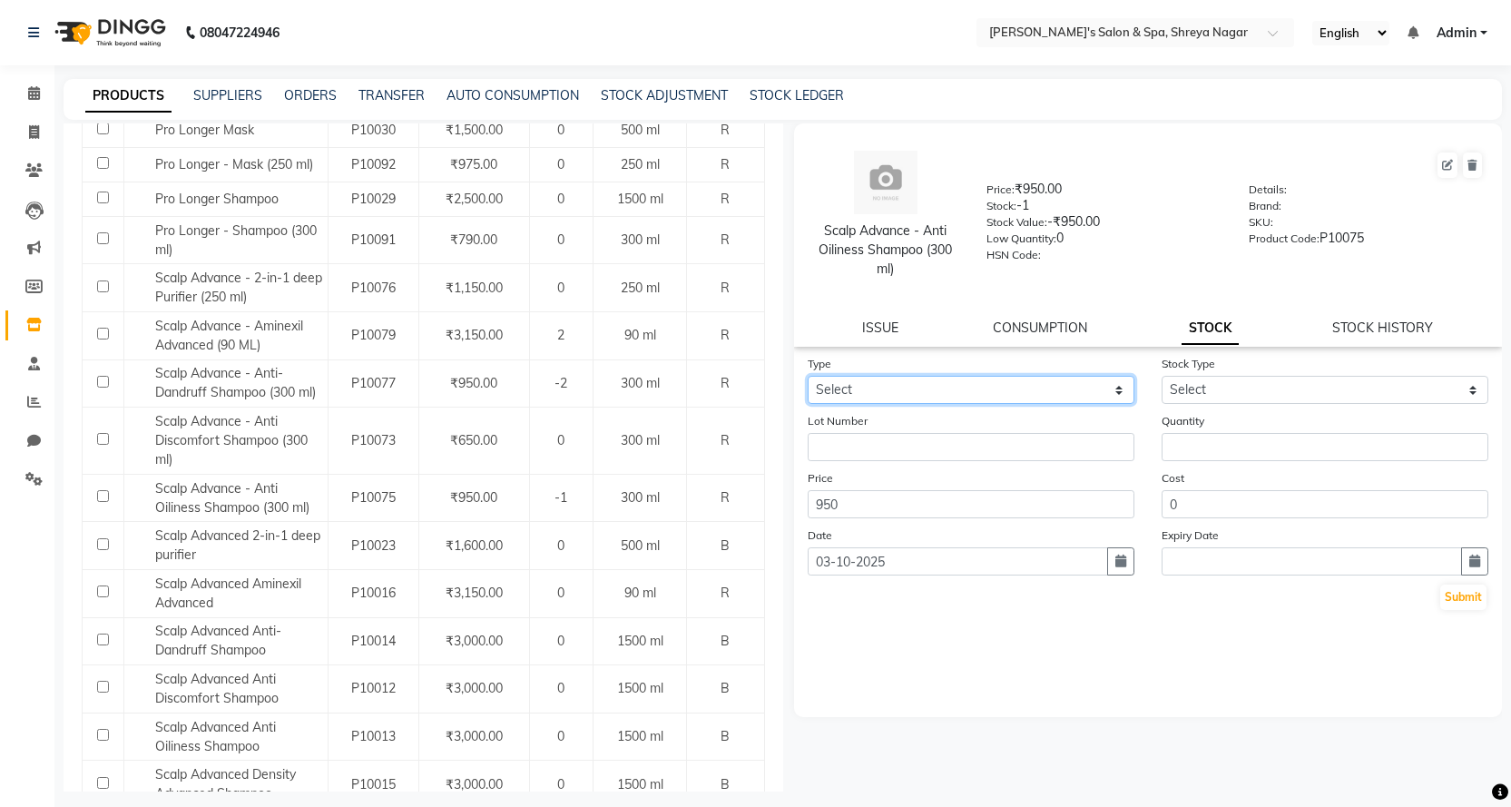
drag, startPoint x: 894, startPoint y: 382, endPoint x: 894, endPoint y: 398, distance: 16.3
click at [894, 385] on select "Select In Out" at bounding box center [971, 390] width 327 height 28
select select "in"
click at [808, 376] on select "Select In Out" at bounding box center [971, 390] width 327 height 28
click at [1199, 407] on form "Type Select In Out Stock Type Select New Stock Adjustment Return Other Lot Numb…" at bounding box center [1149, 483] width 682 height 258
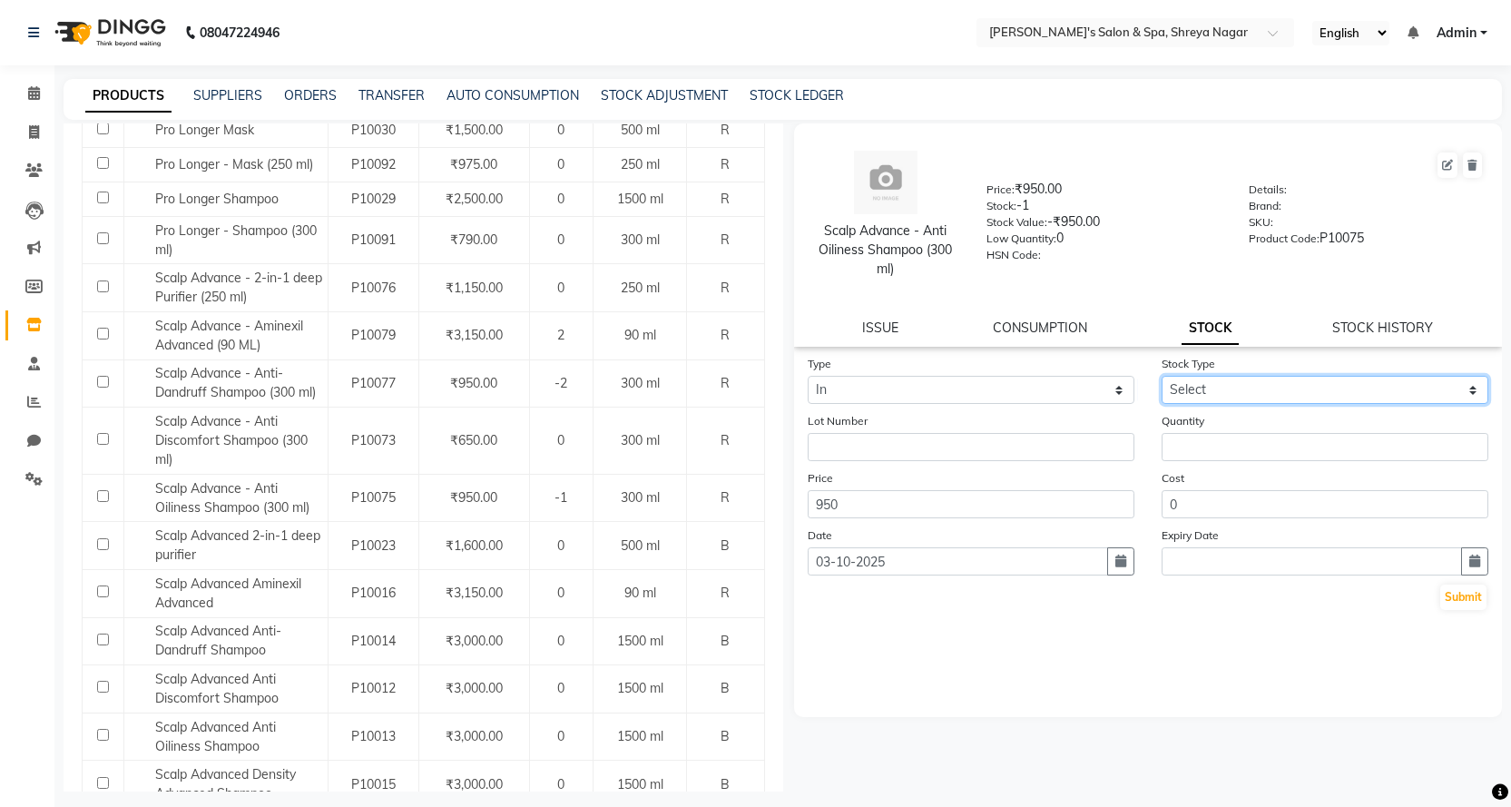
click at [1230, 394] on select "Select New Stock Adjustment Return Other" at bounding box center [1325, 390] width 327 height 28
select select "new stock"
click at [1162, 376] on select "Select New Stock Adjustment Return Other" at bounding box center [1325, 390] width 327 height 28
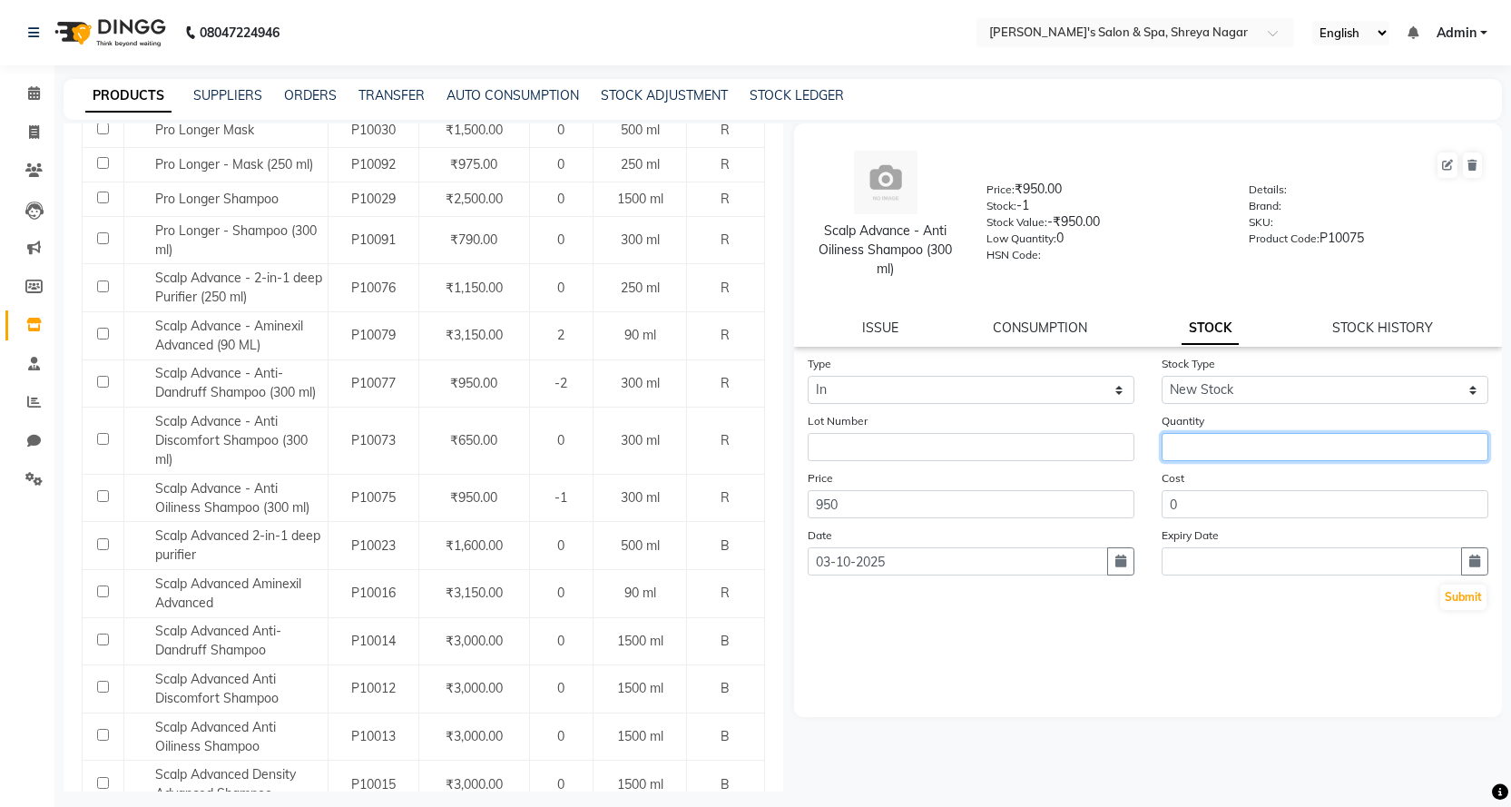
click at [1209, 455] on input "number" at bounding box center [1325, 447] width 327 height 28
type input "2"
click at [1218, 650] on div "Type Select In Out Stock Type Select New Stock Adjustment Return Other Lot Numb…" at bounding box center [1148, 535] width 709 height 363
click at [1467, 596] on button "Submit" at bounding box center [1463, 596] width 46 height 25
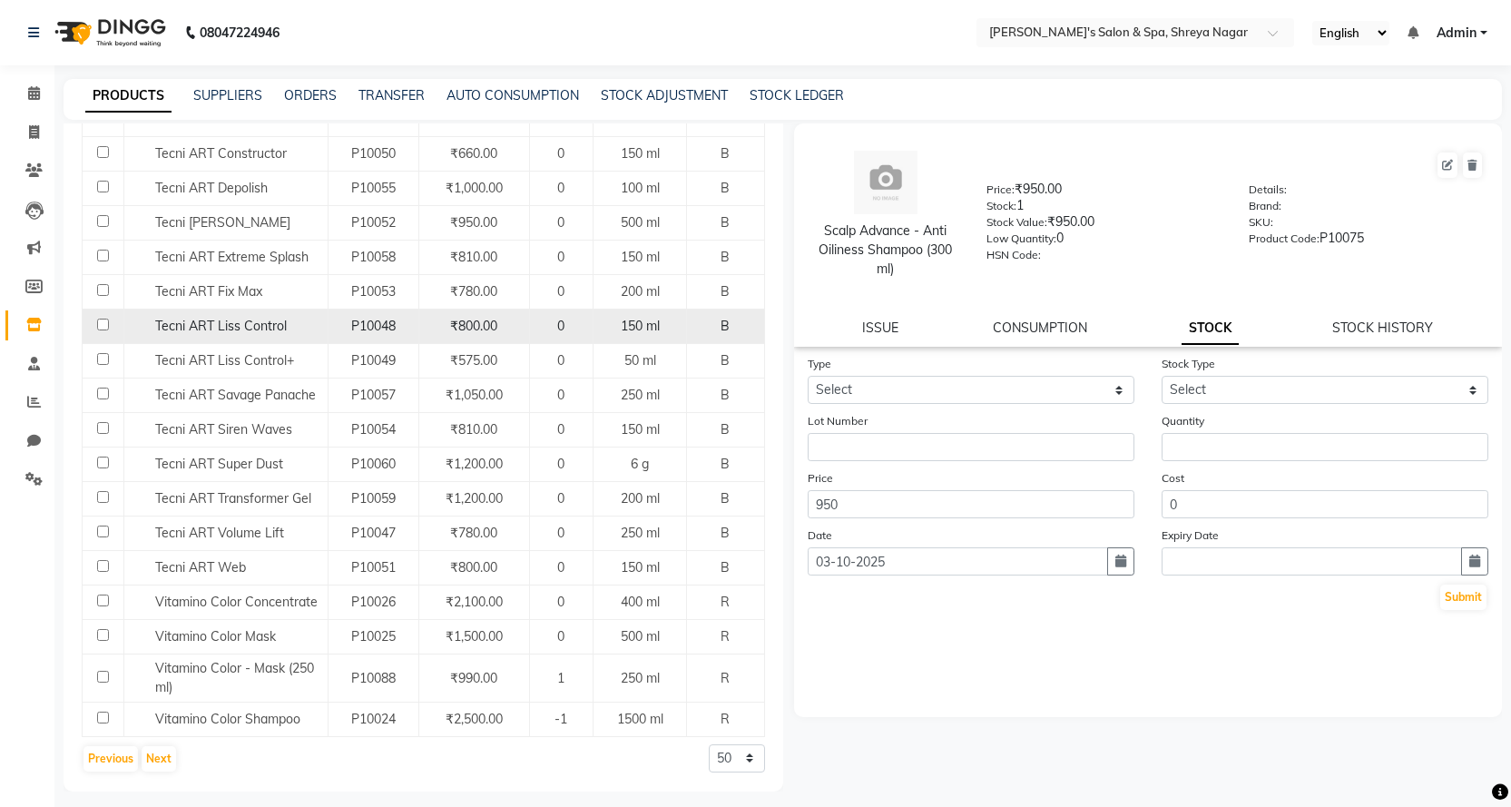
scroll to position [1670, 0]
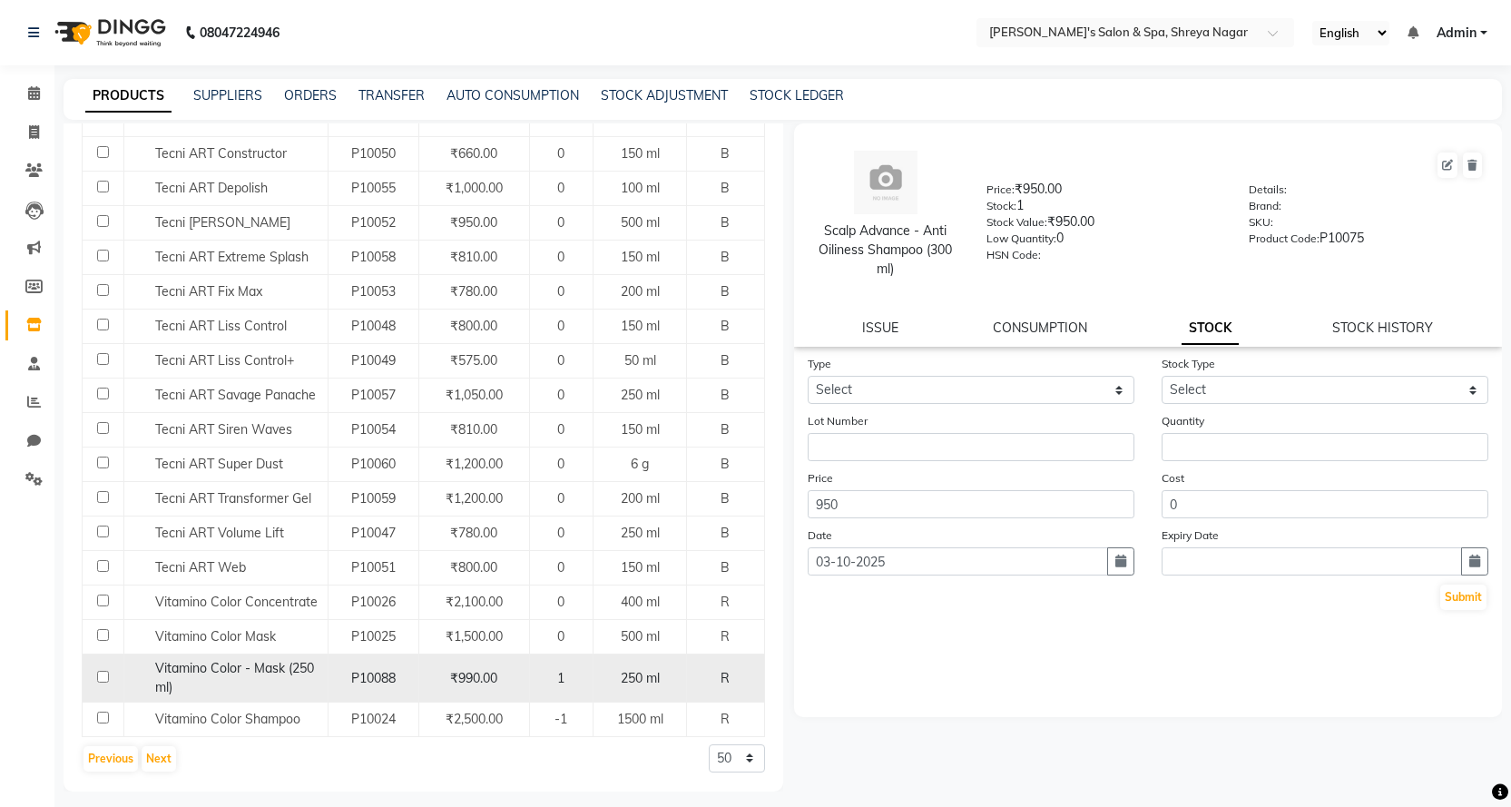
click at [339, 683] on div "P10088" at bounding box center [373, 678] width 75 height 19
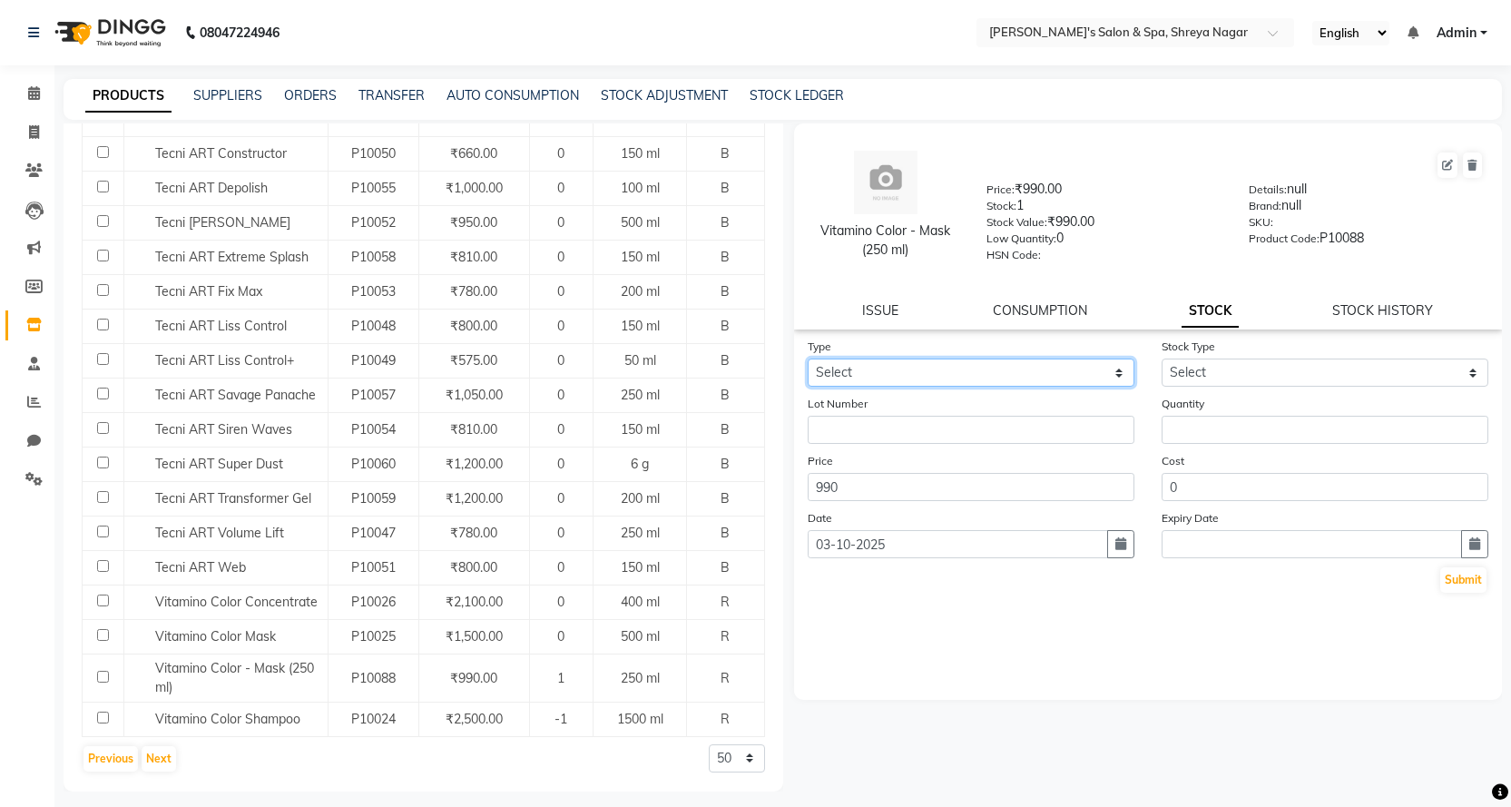
click at [1002, 381] on select "Select In Out" at bounding box center [971, 372] width 327 height 28
select select "in"
click at [808, 358] on select "Select In Out" at bounding box center [971, 372] width 327 height 28
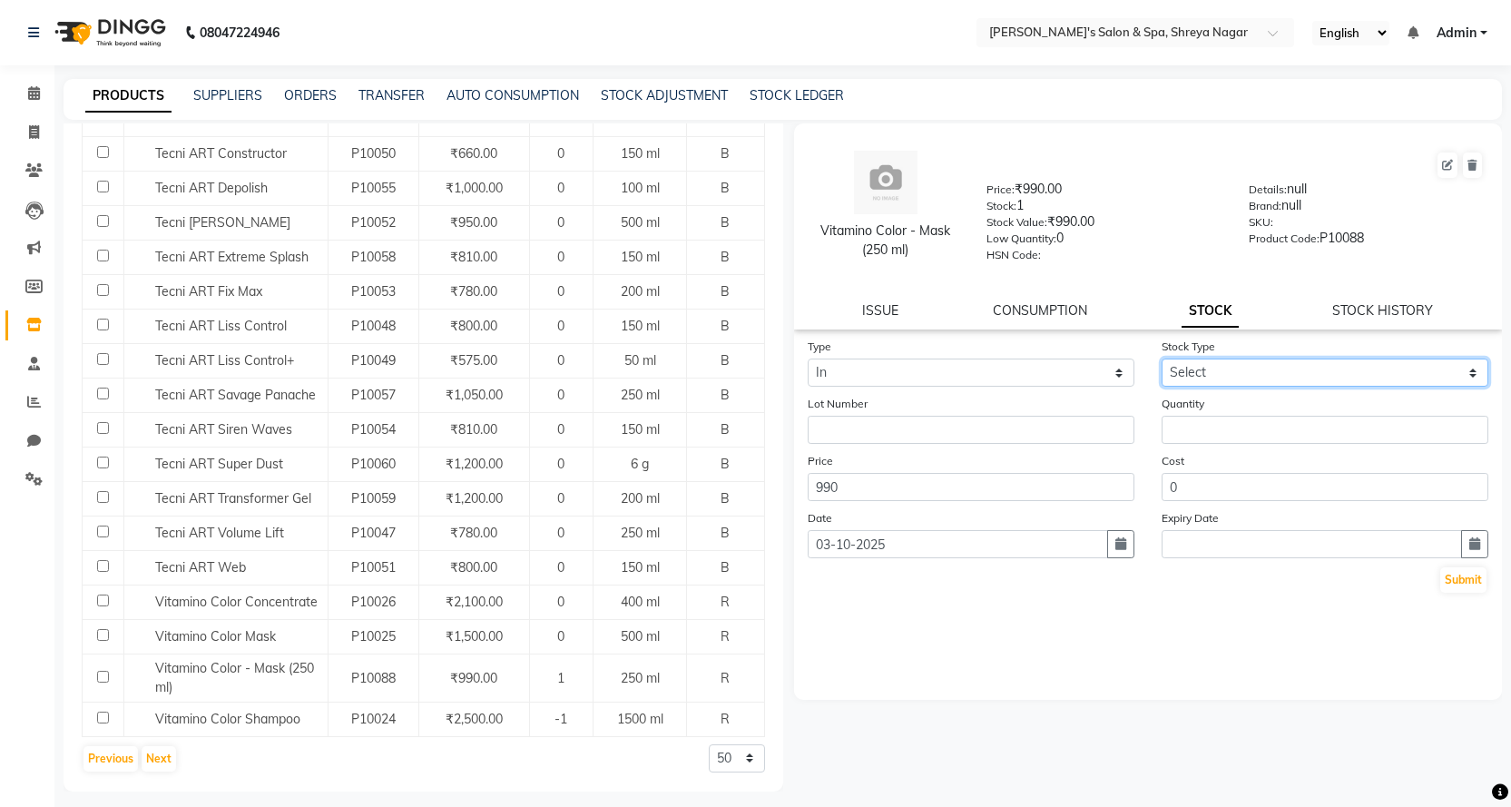
drag, startPoint x: 1201, startPoint y: 369, endPoint x: 1188, endPoint y: 378, distance: 15.1
click at [1199, 371] on select "Select New Stock Adjustment Return Other" at bounding box center [1325, 372] width 327 height 28
select select "new stock"
click at [1162, 358] on select "Select New Stock Adjustment Return Other" at bounding box center [1325, 372] width 327 height 28
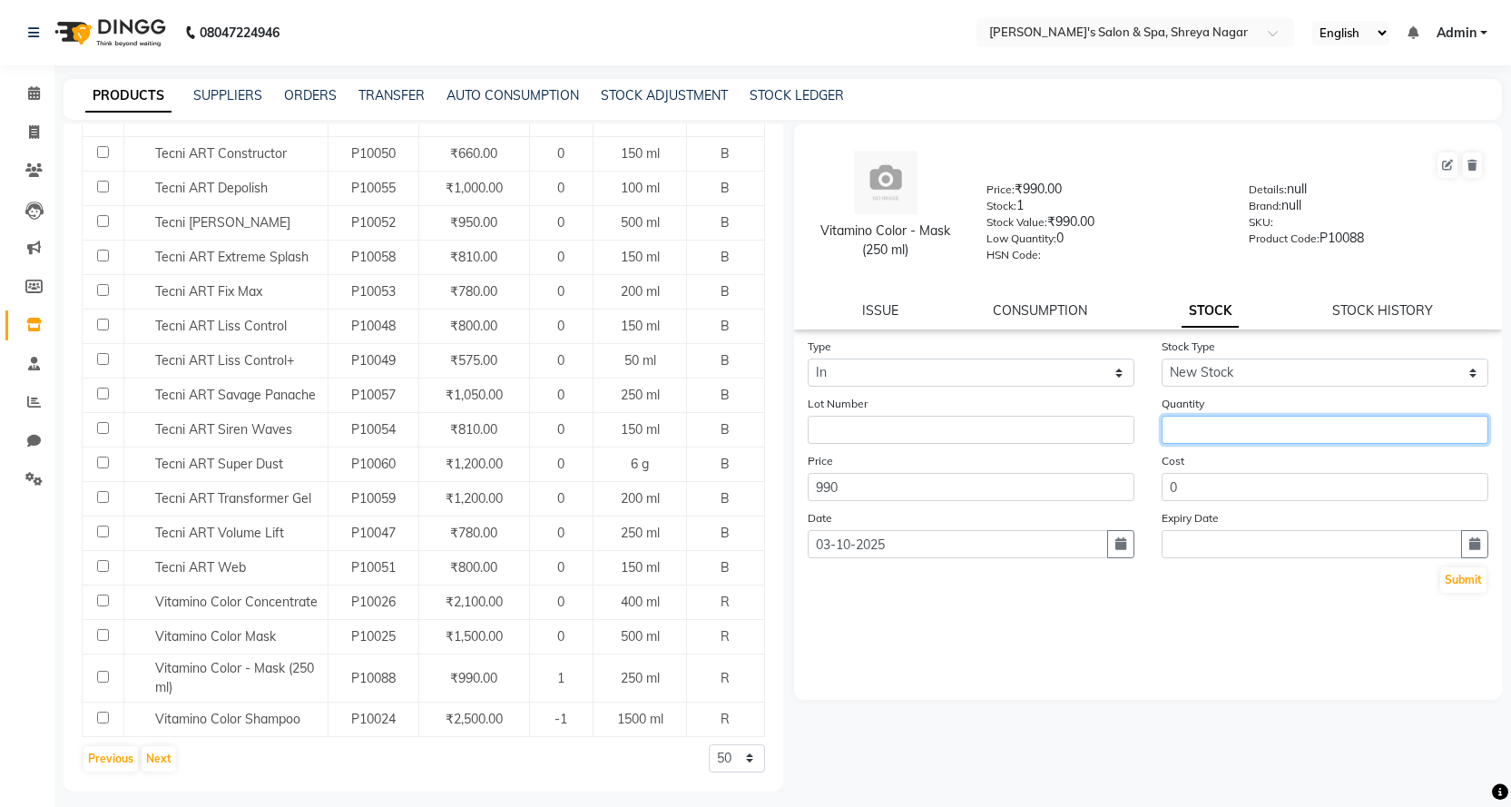
click at [1212, 443] on input "number" at bounding box center [1325, 430] width 327 height 28
type input "2"
click at [1468, 574] on button "Submit" at bounding box center [1463, 579] width 46 height 25
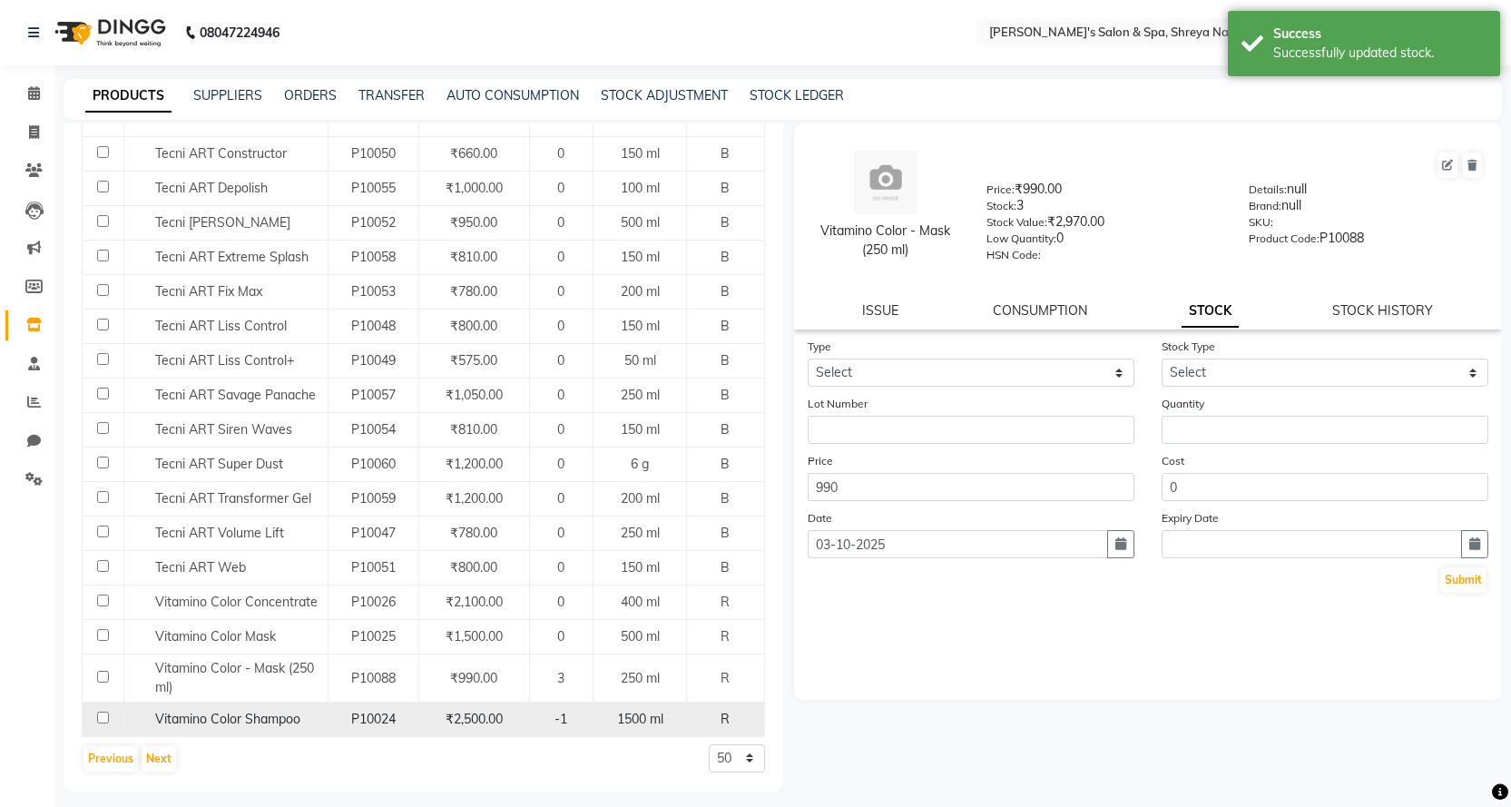
click at [251, 717] on span "Vitamino Color Shampoo" at bounding box center [227, 719] width 145 height 16
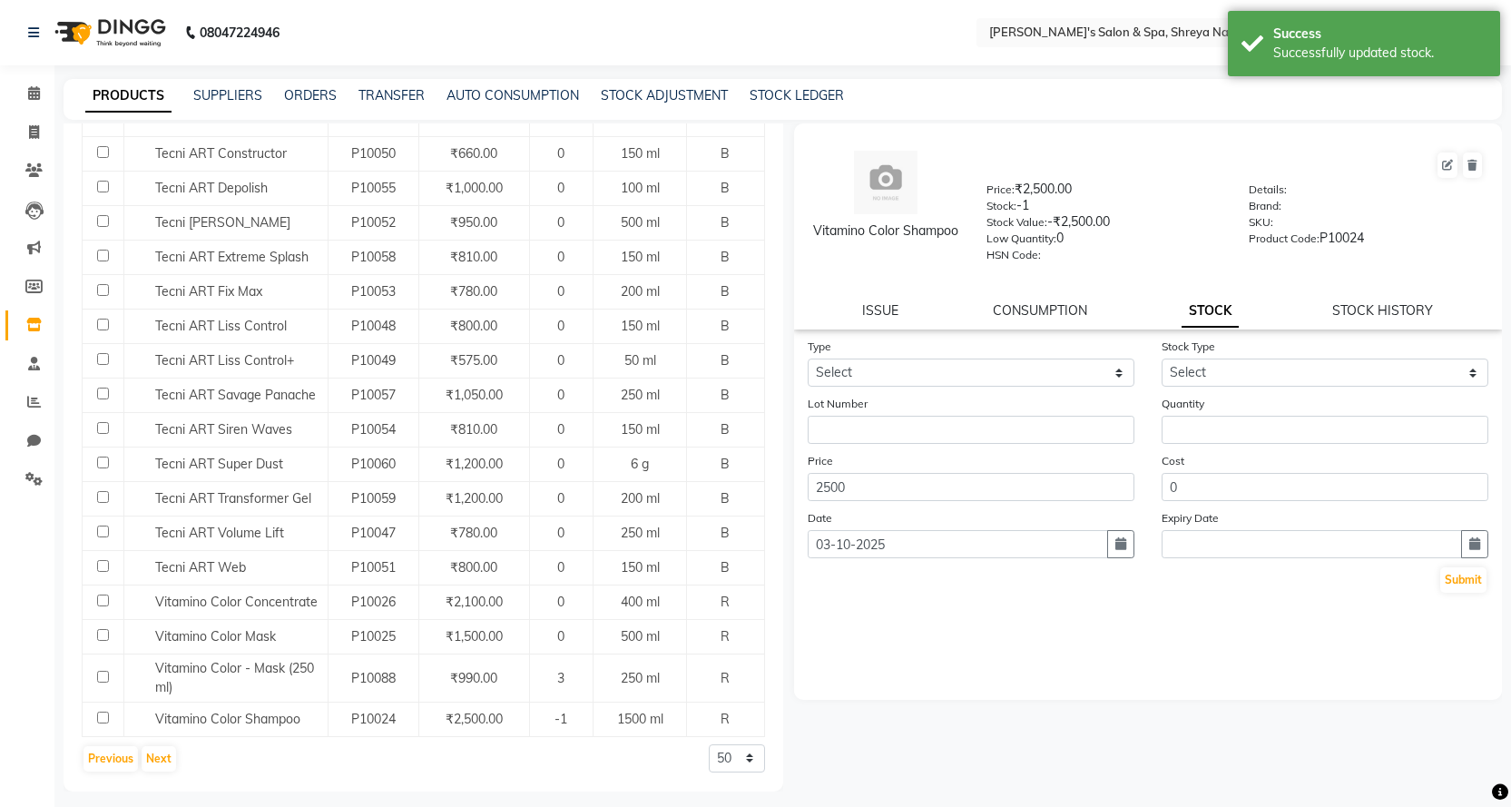
drag, startPoint x: 986, startPoint y: 349, endPoint x: 951, endPoint y: 364, distance: 38.3
click at [979, 352] on div "Type Select In Out" at bounding box center [971, 362] width 354 height 50
click at [951, 364] on select "Select In Out" at bounding box center [971, 372] width 327 height 28
select select "in"
click at [808, 358] on select "Select In Out" at bounding box center [971, 372] width 327 height 28
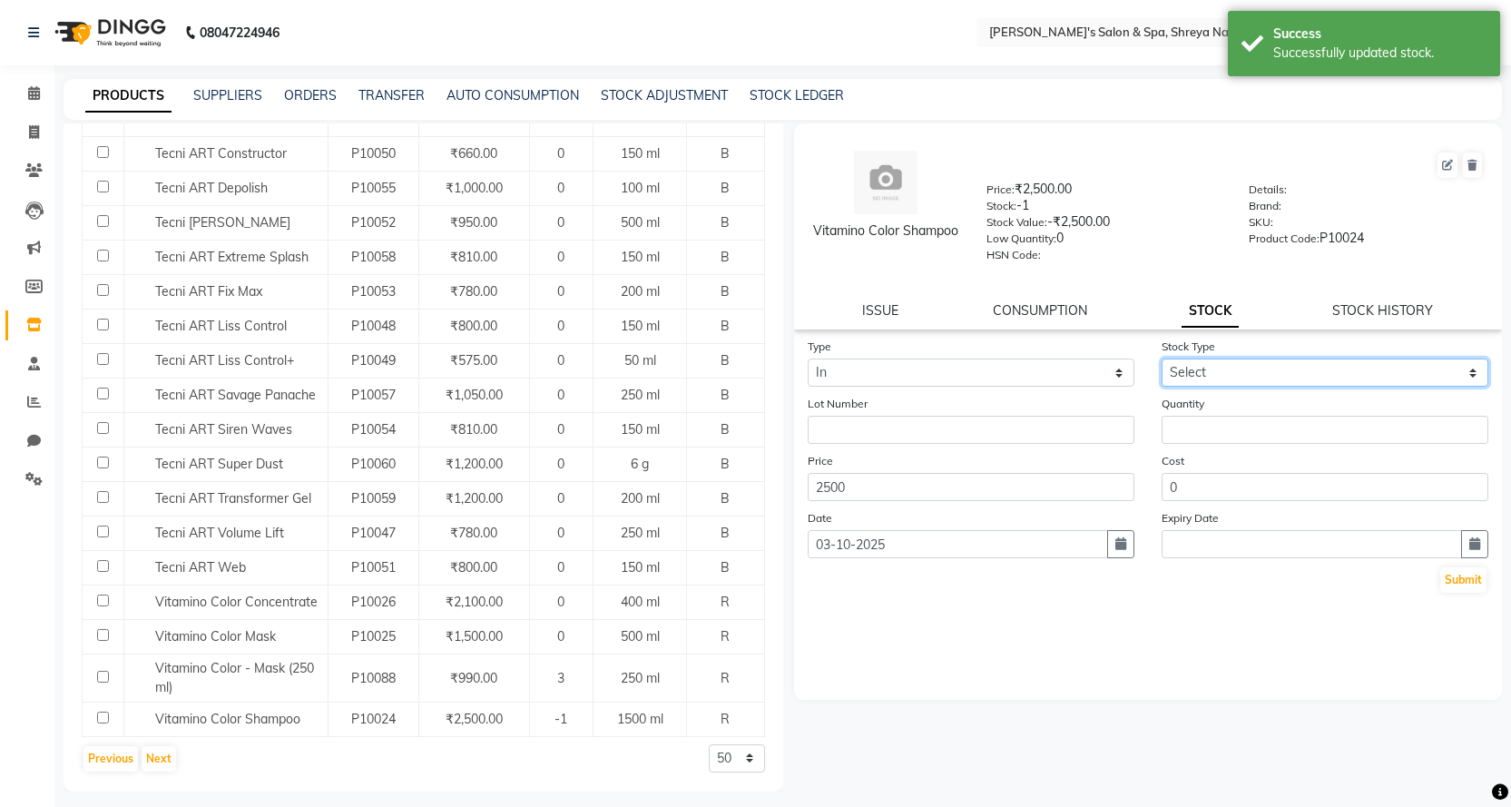
click at [1274, 382] on select "Select New Stock Adjustment Return Other" at bounding box center [1325, 372] width 327 height 28
select select "new stock"
click at [1162, 358] on select "Select New Stock Adjustment Return Other" at bounding box center [1325, 372] width 327 height 28
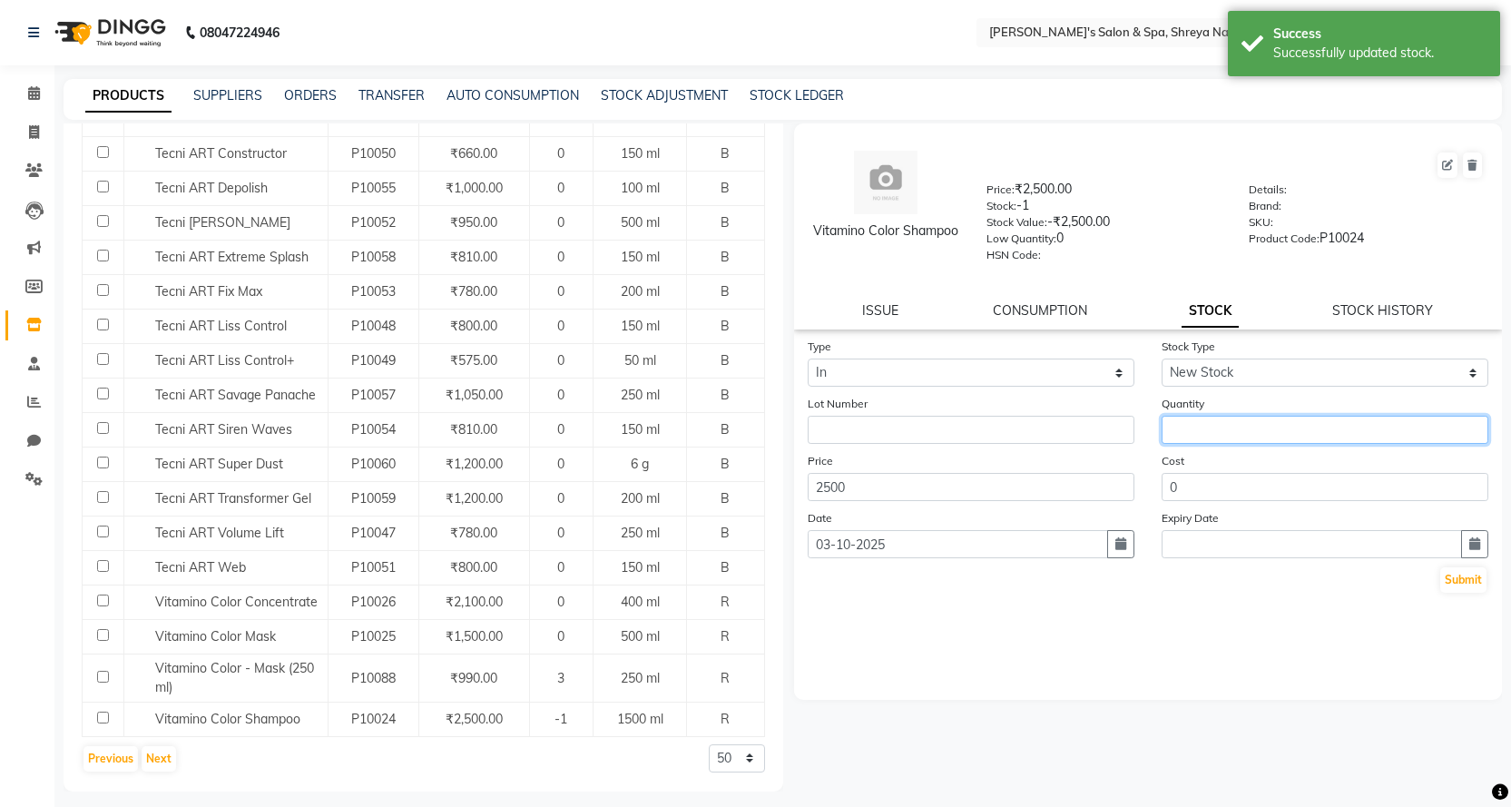
click at [1238, 440] on input "number" at bounding box center [1325, 430] width 327 height 28
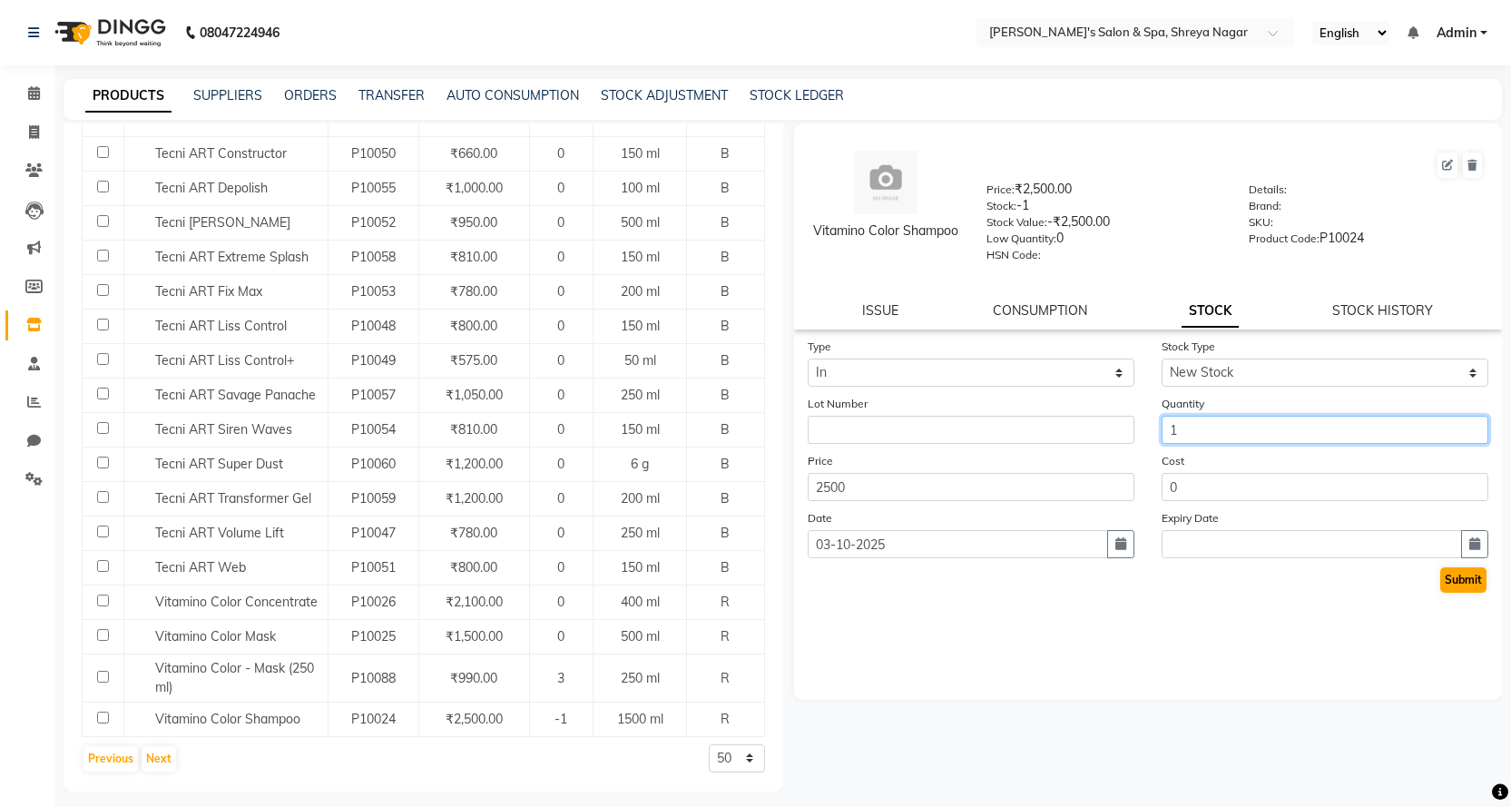
type input "1"
click at [1475, 577] on button "Submit" at bounding box center [1463, 579] width 46 height 25
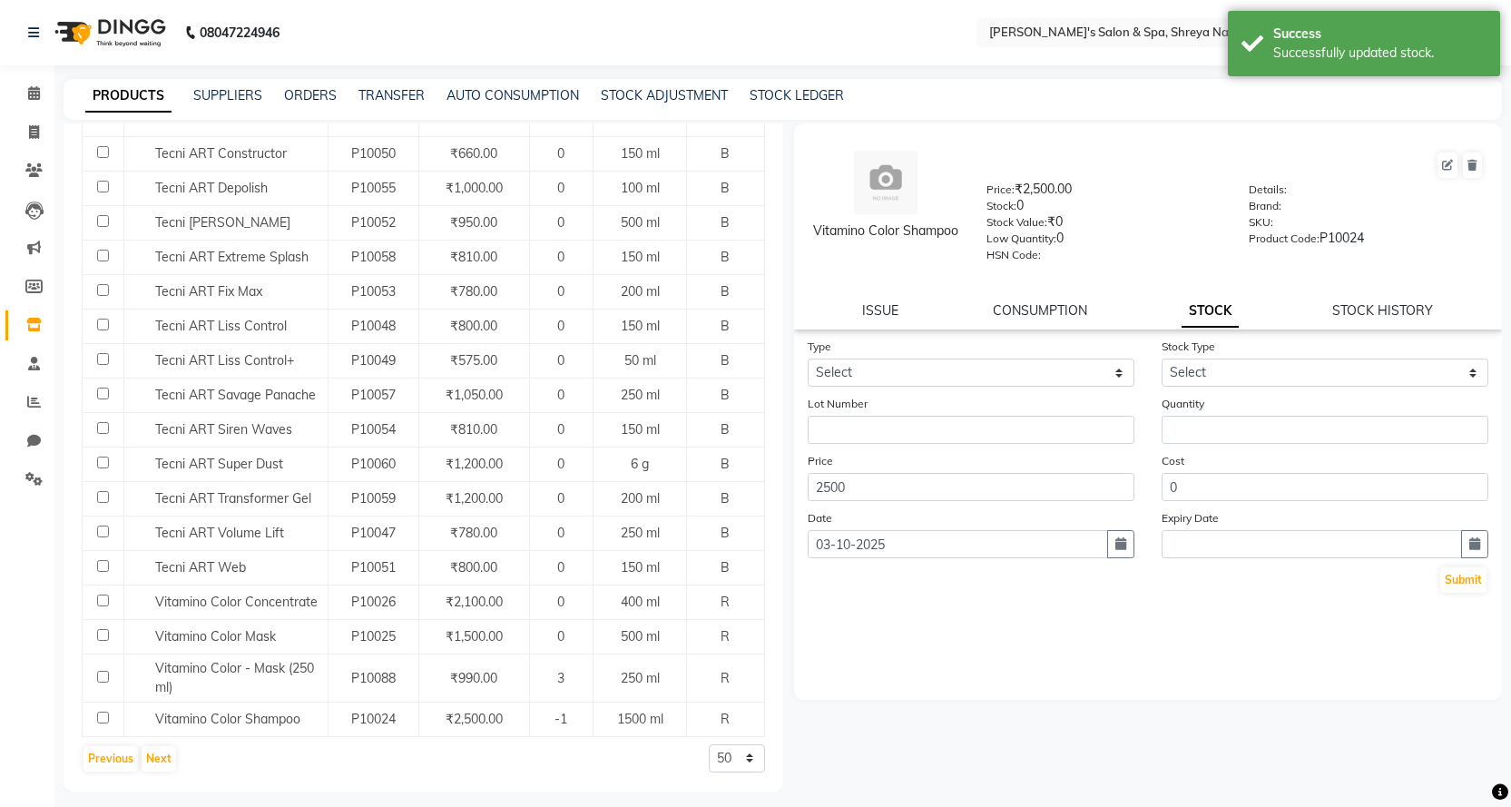
scroll to position [12, 0]
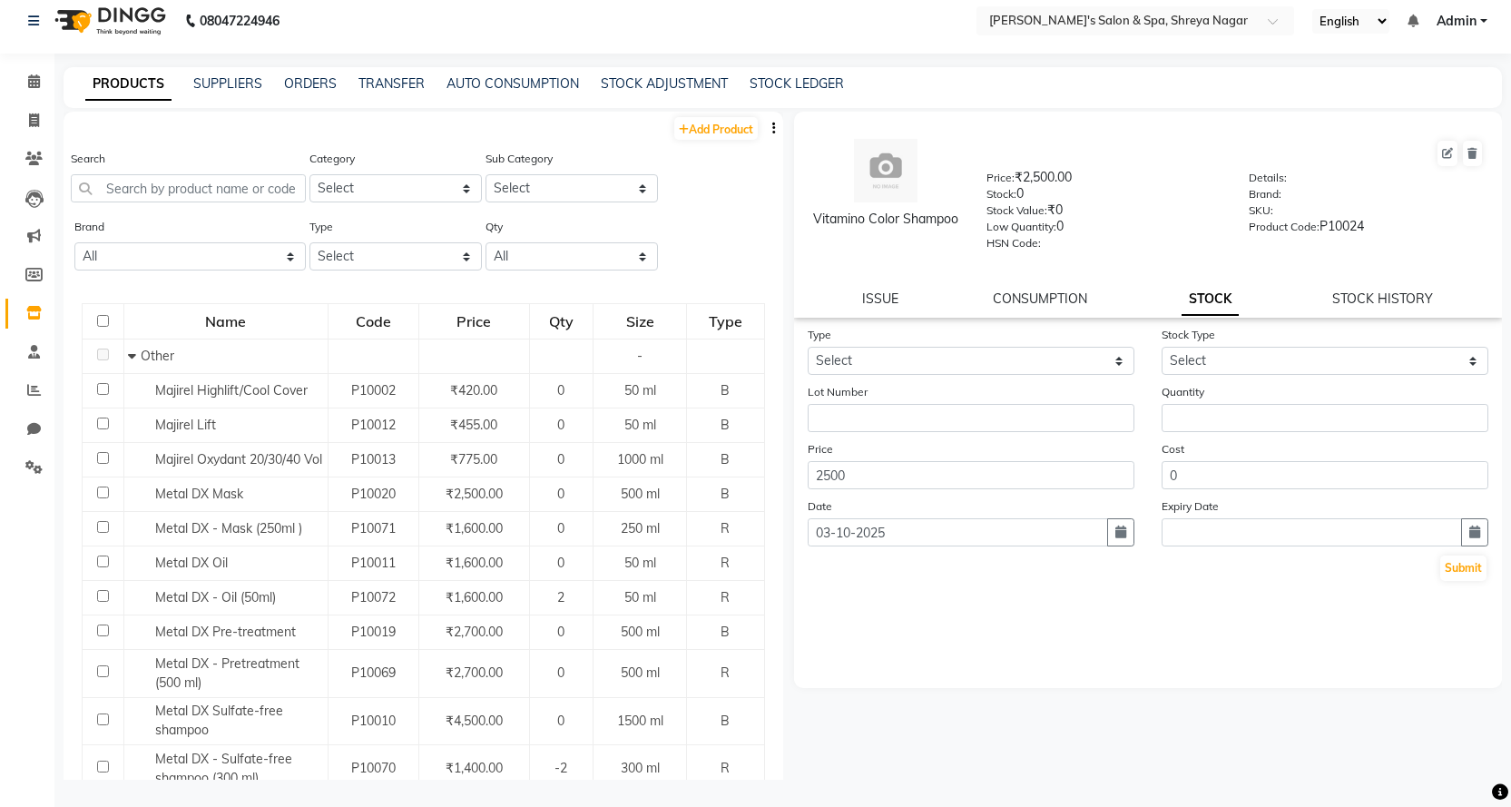
click at [849, 159] on div "Vitamino Color Shampoo" at bounding box center [886, 194] width 175 height 111
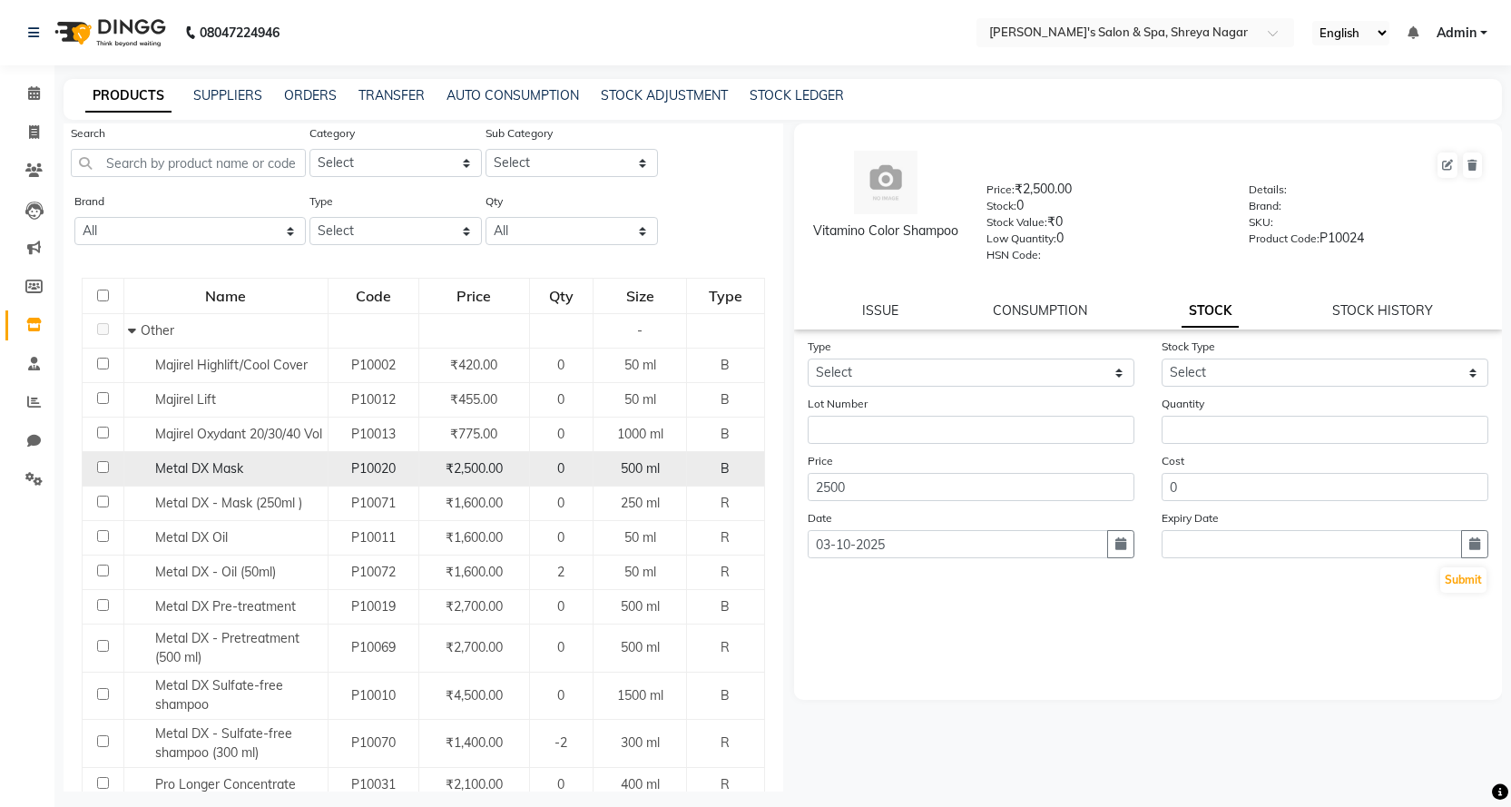
scroll to position [182, 0]
